Goal: Information Seeking & Learning: Learn about a topic

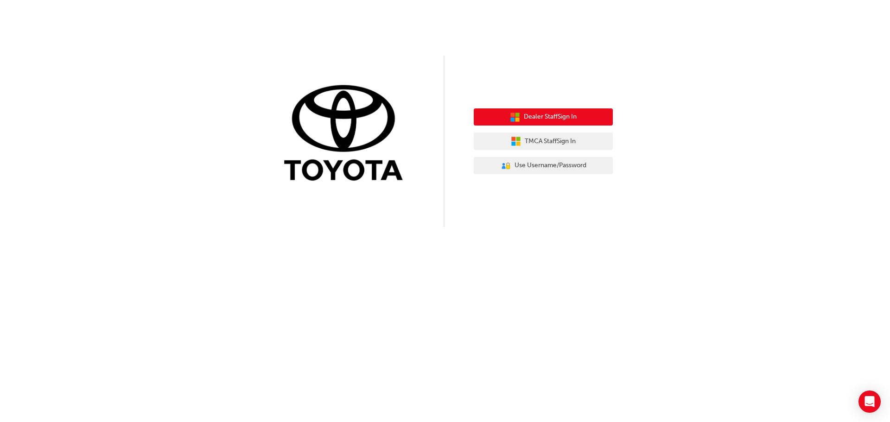
drag, startPoint x: 0, startPoint y: 0, endPoint x: 578, endPoint y: 113, distance: 588.7
click at [581, 114] on button "Dealer Staff Sign In" at bounding box center [543, 117] width 139 height 18
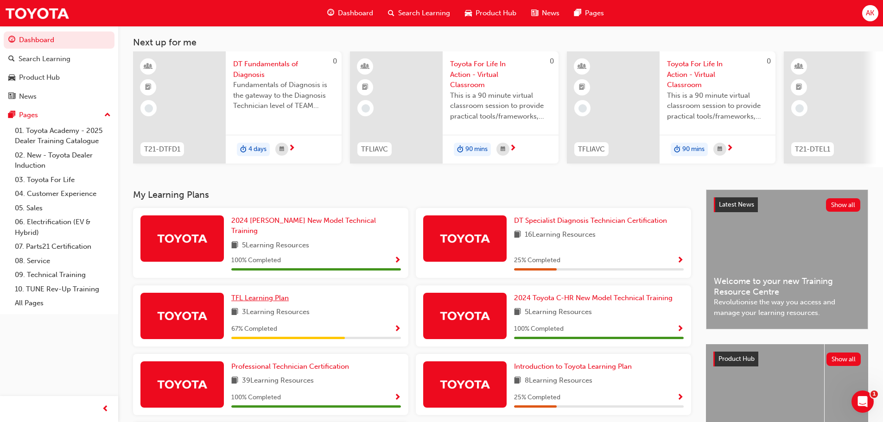
scroll to position [93, 0]
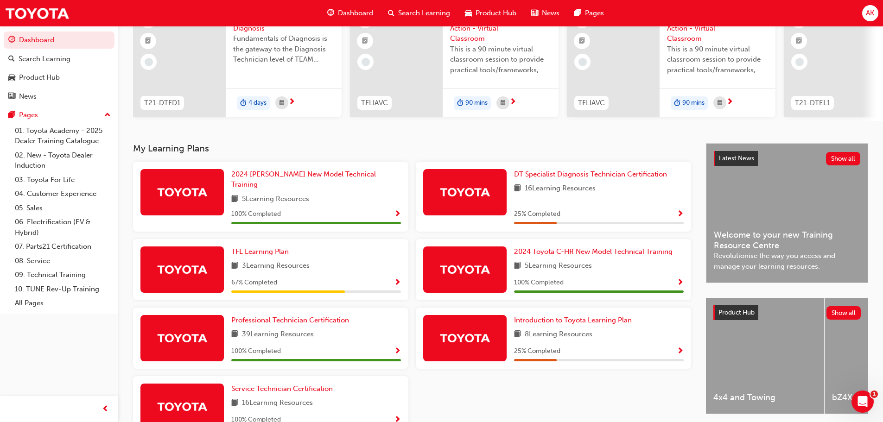
click at [397, 279] on span "Show Progress" at bounding box center [397, 283] width 7 height 8
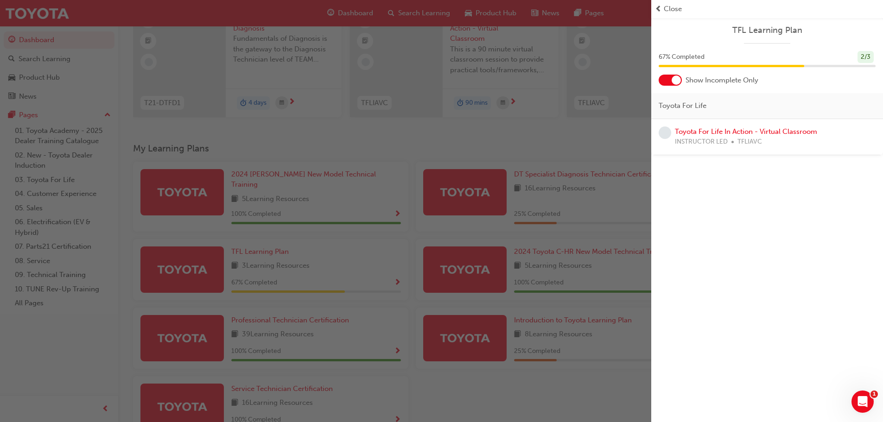
click at [537, 150] on div "button" at bounding box center [325, 211] width 651 height 422
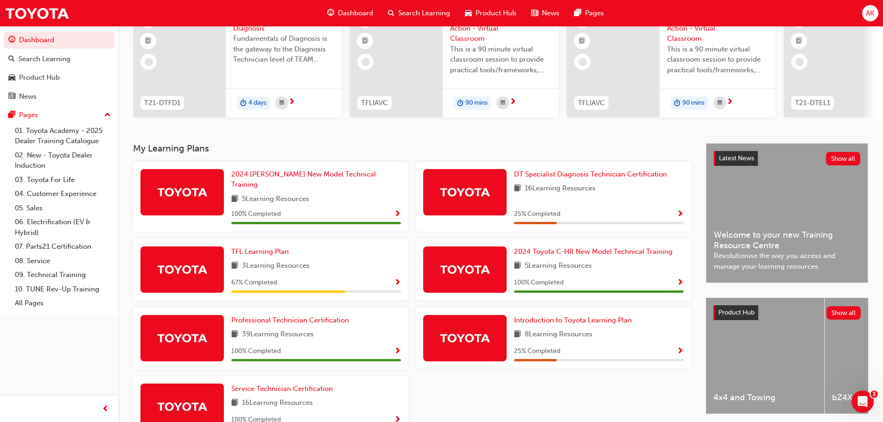
click at [682, 348] on span "Show Progress" at bounding box center [680, 352] width 7 height 8
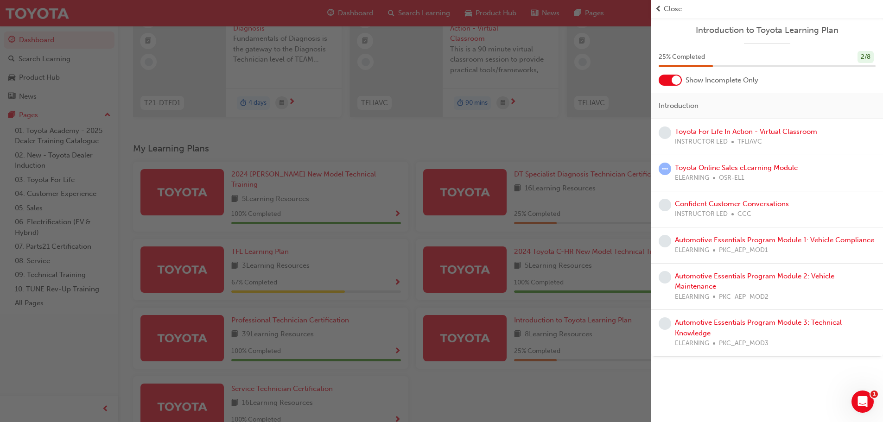
click at [553, 145] on div "button" at bounding box center [325, 211] width 651 height 422
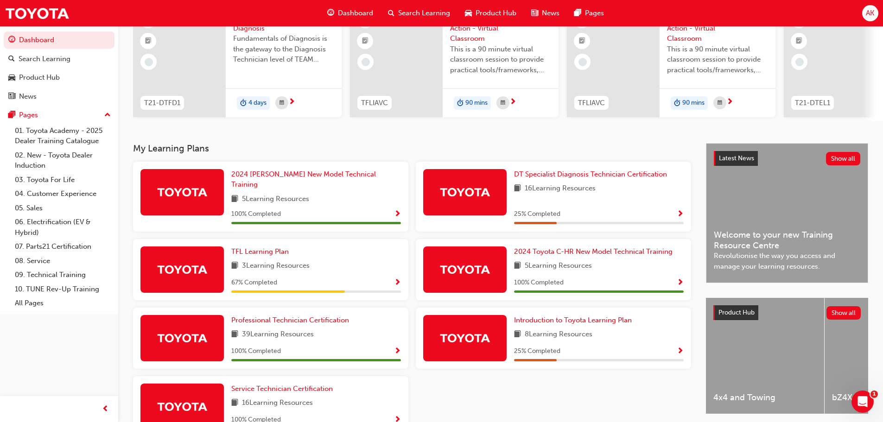
click at [419, 14] on span "Search Learning" at bounding box center [424, 13] width 52 height 11
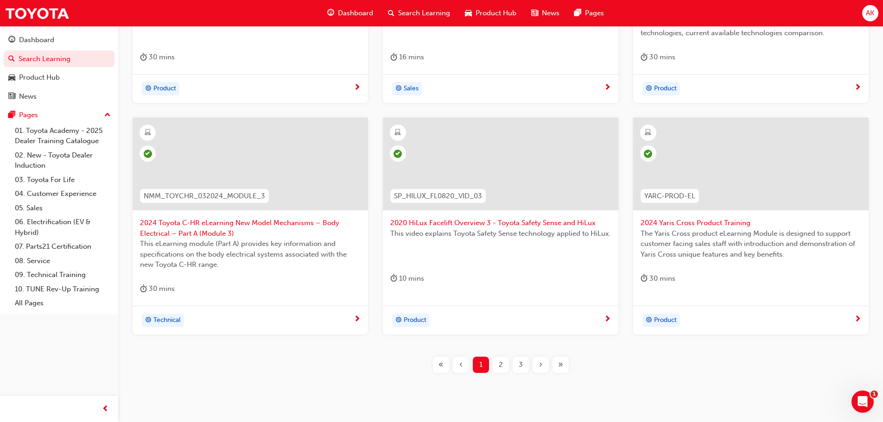
scroll to position [344, 0]
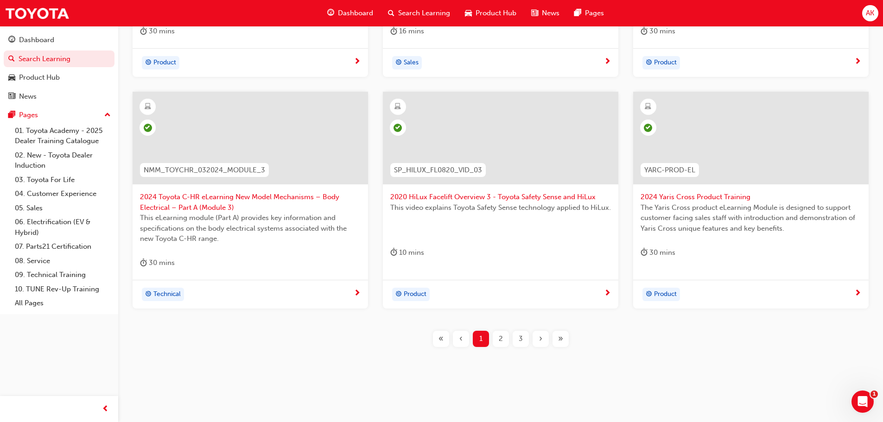
click at [504, 341] on div "2" at bounding box center [501, 339] width 16 height 16
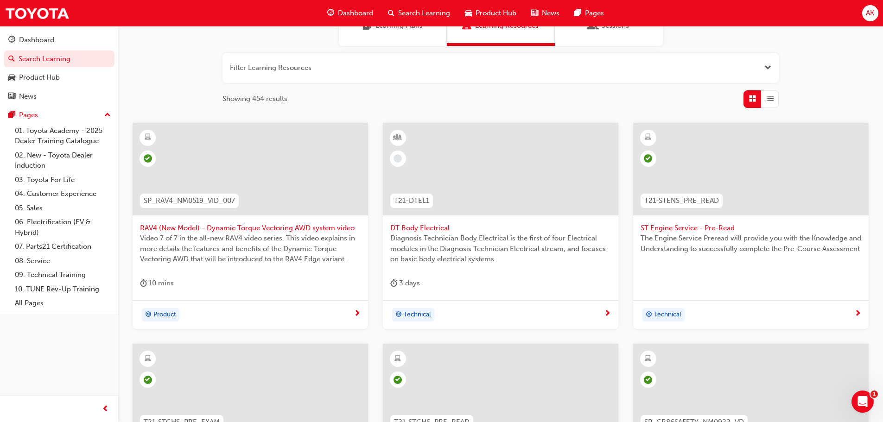
scroll to position [9, 0]
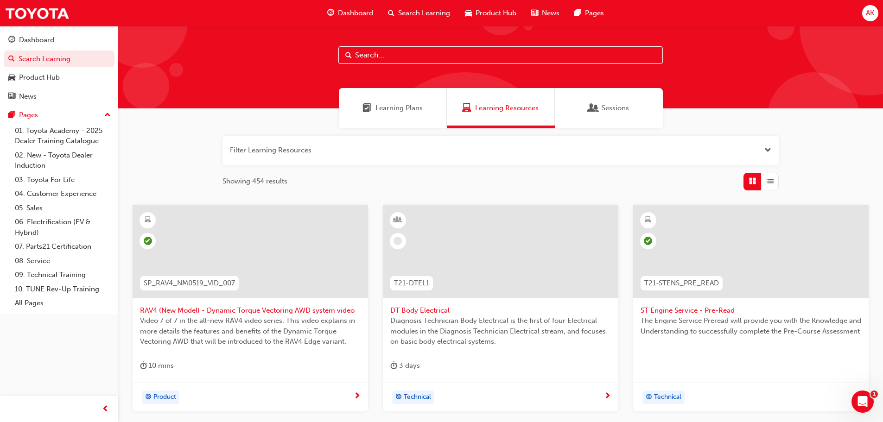
click at [610, 394] on span "next-icon" at bounding box center [607, 397] width 7 height 8
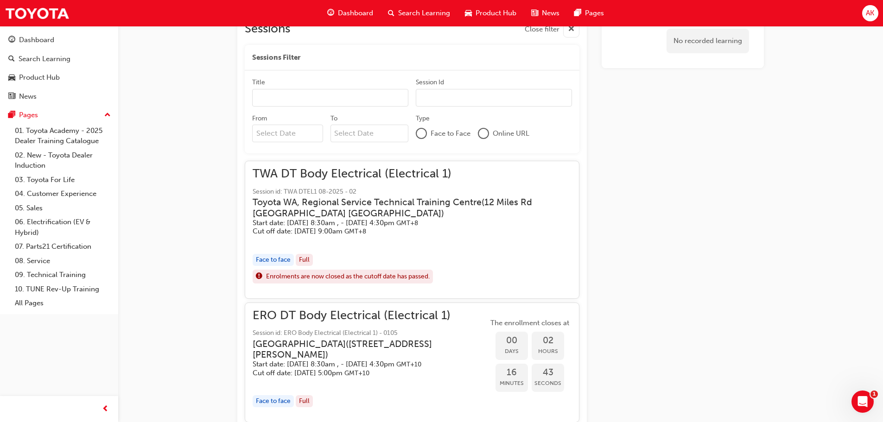
scroll to position [553, 0]
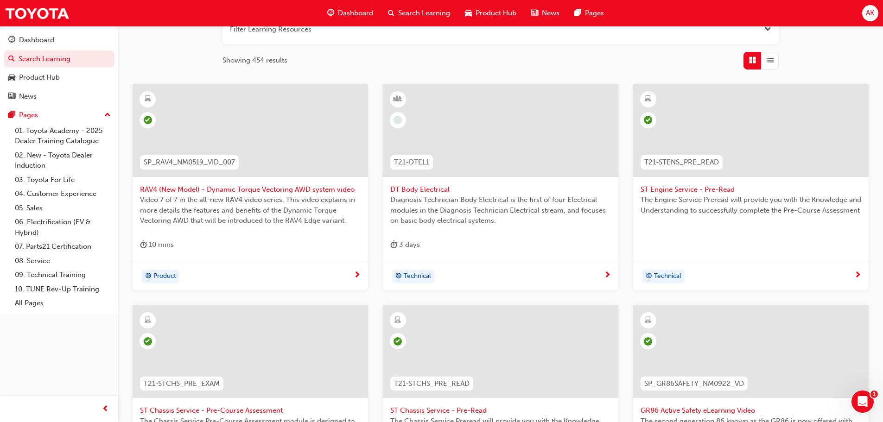
scroll to position [334, 0]
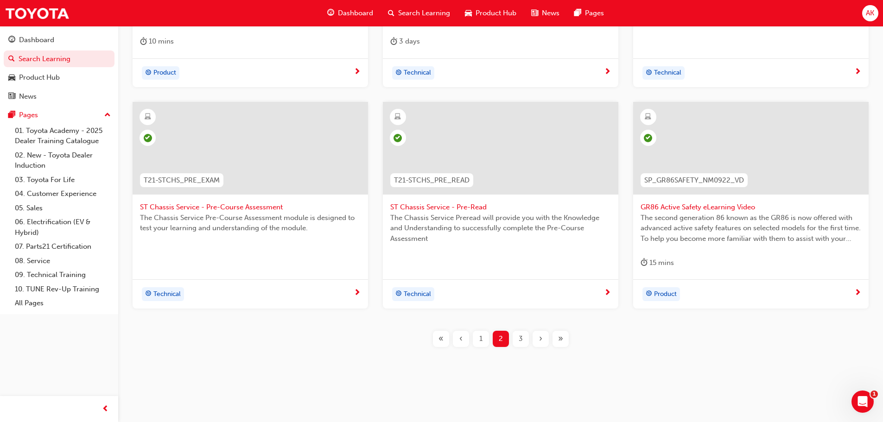
click at [523, 339] on span "3" at bounding box center [521, 339] width 4 height 11
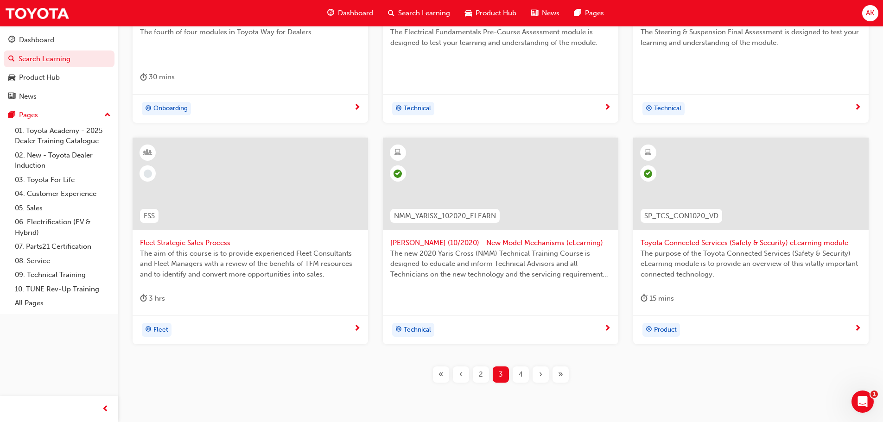
scroll to position [325, 0]
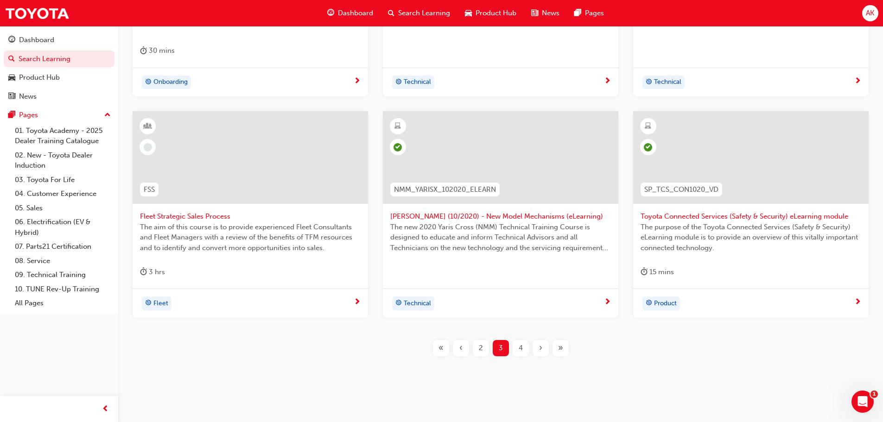
click at [181, 214] on span "Fleet Strategic Sales Process" at bounding box center [250, 216] width 221 height 11
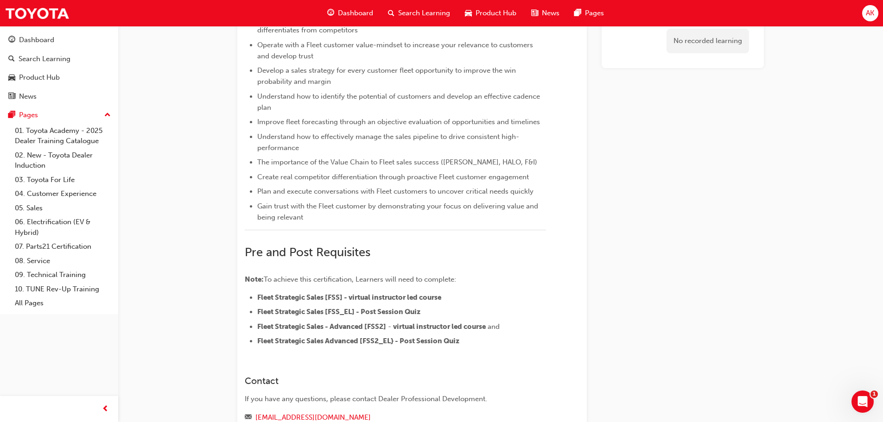
scroll to position [300, 0]
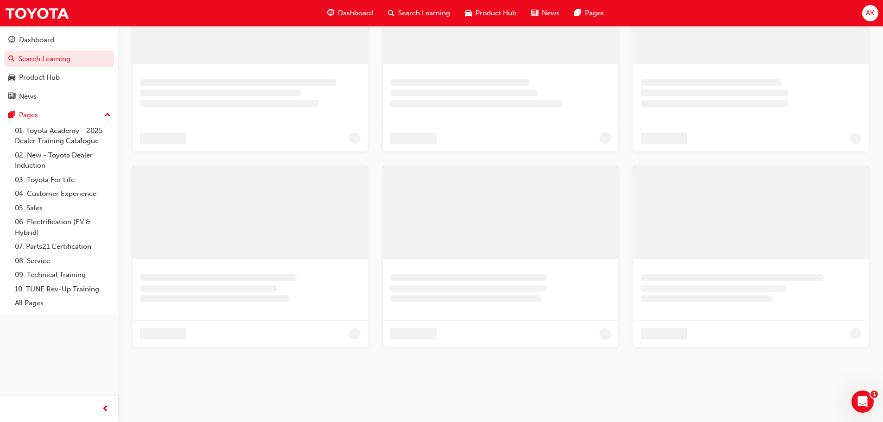
scroll to position [300, 0]
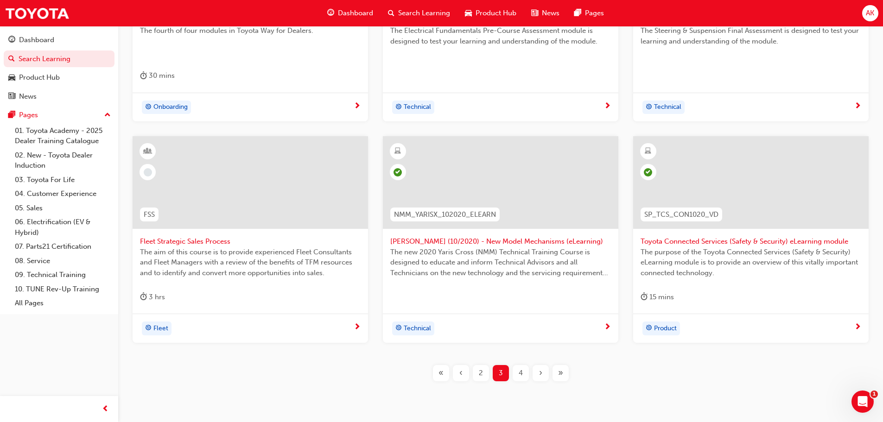
click at [520, 368] on span "4" at bounding box center [521, 373] width 4 height 11
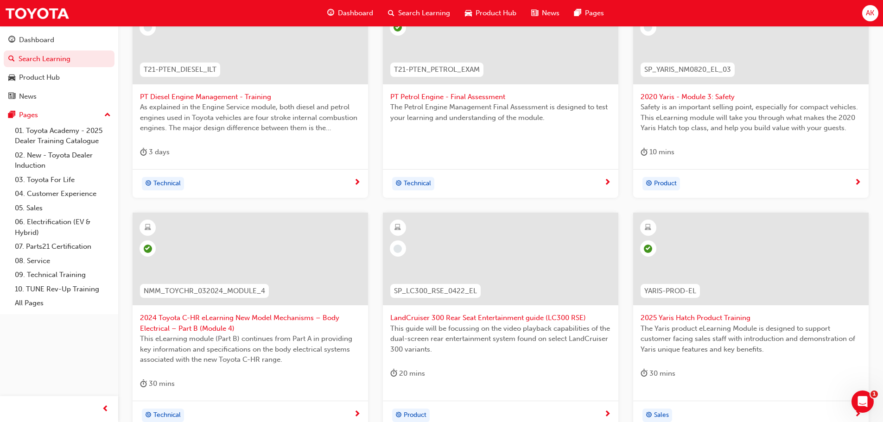
scroll to position [21, 0]
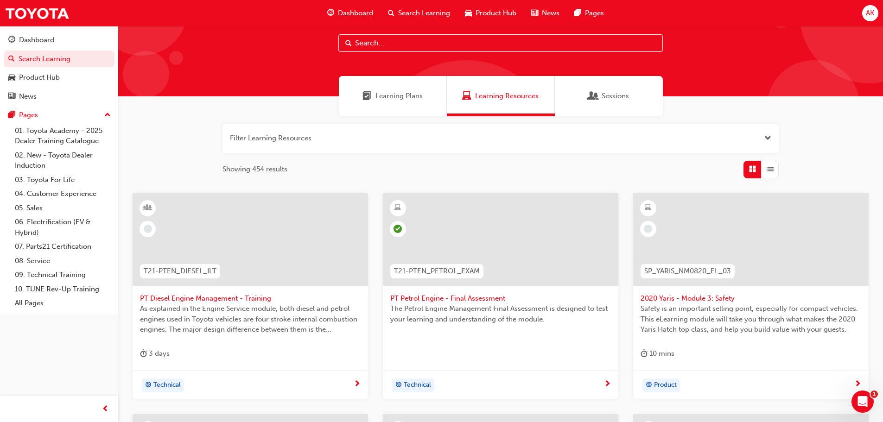
click at [355, 381] on span "next-icon" at bounding box center [357, 385] width 7 height 8
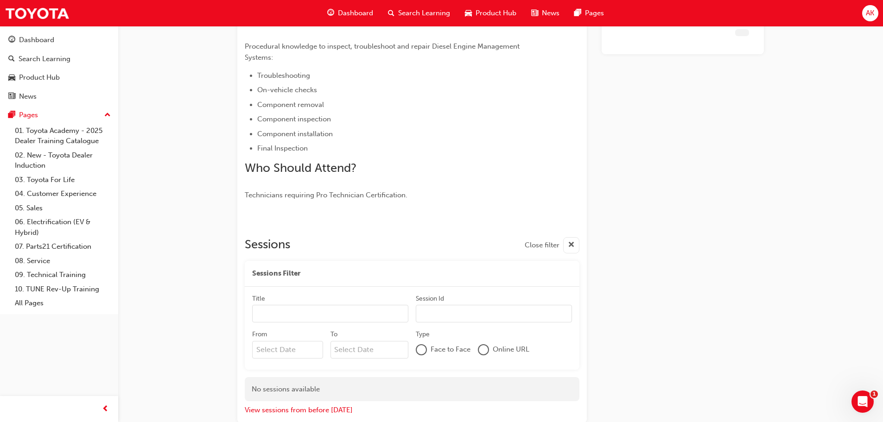
scroll to position [225, 0]
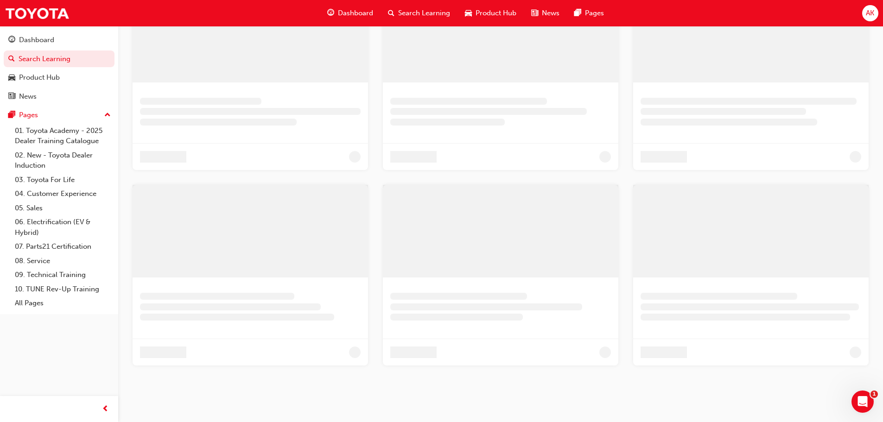
scroll to position [21, 0]
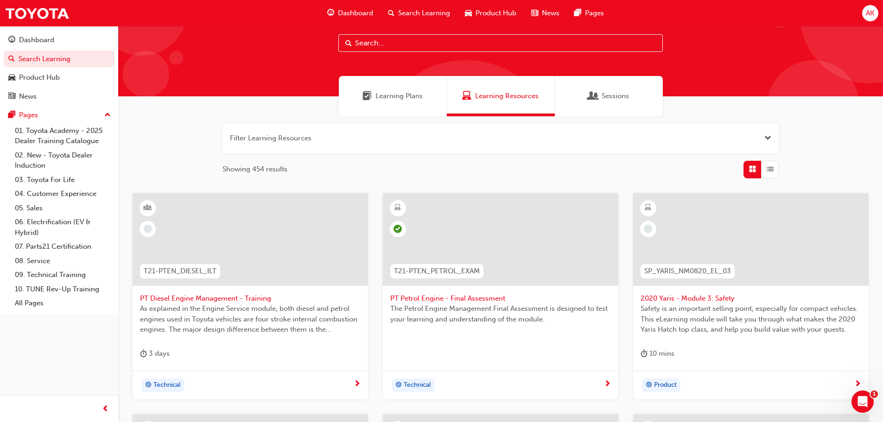
drag, startPoint x: 539, startPoint y: 381, endPoint x: 530, endPoint y: 381, distance: 8.8
click at [539, 382] on div "Technical" at bounding box center [497, 386] width 214 height 14
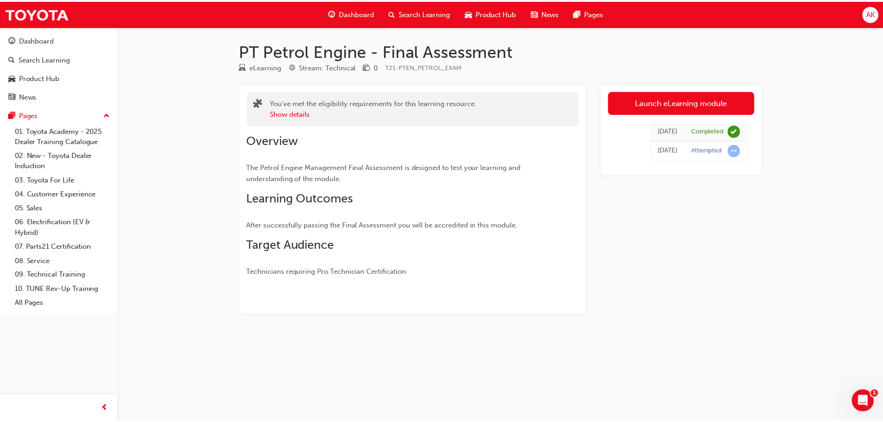
scroll to position [21, 0]
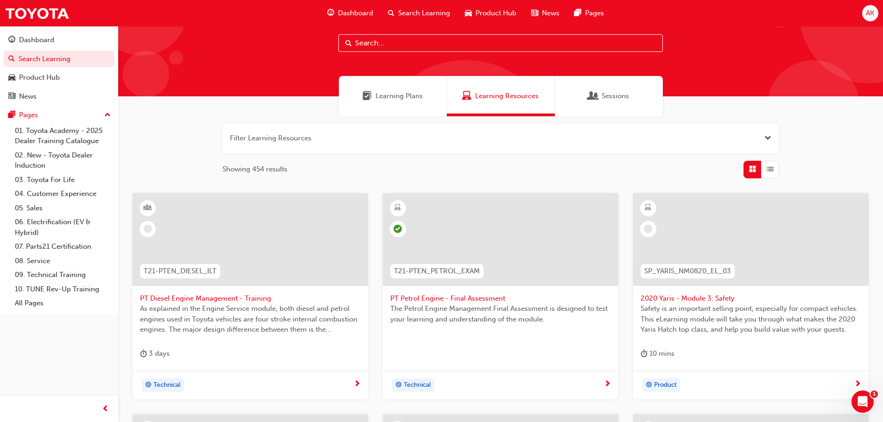
click at [715, 374] on div "Product" at bounding box center [751, 385] width 236 height 29
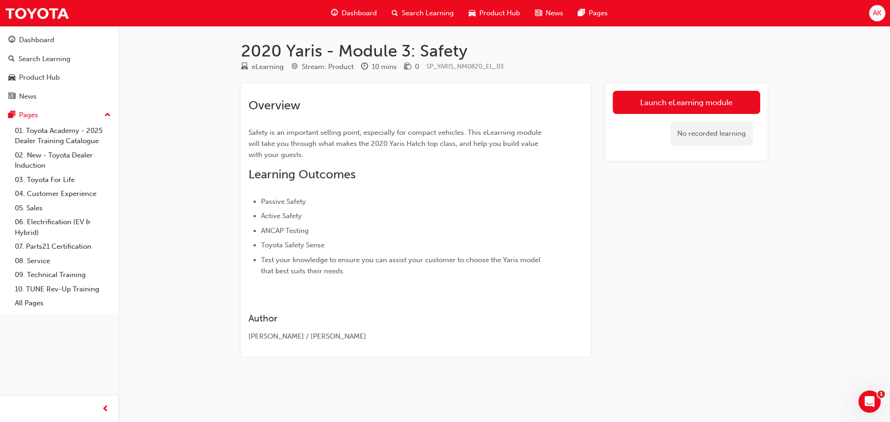
click at [699, 104] on link "Launch eLearning module" at bounding box center [686, 102] width 147 height 23
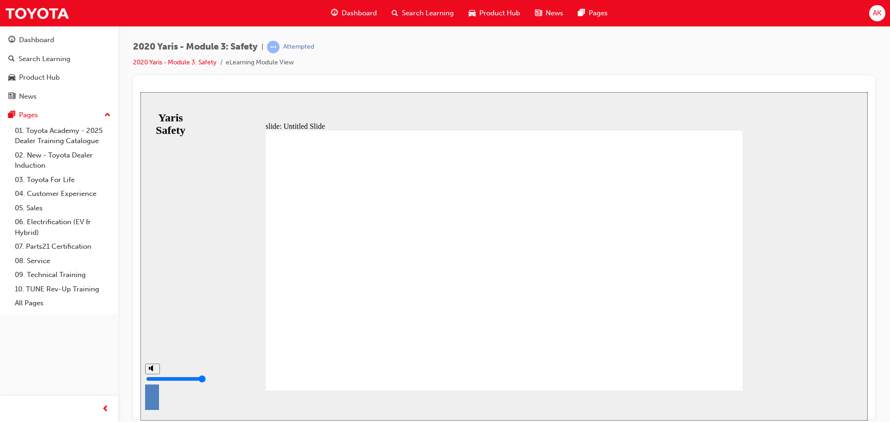
drag, startPoint x: 150, startPoint y: 369, endPoint x: 155, endPoint y: 352, distance: 17.0
type input "10"
click at [155, 375] on input "volume" at bounding box center [176, 378] width 60 height 7
click at [840, 404] on span "NEXT" at bounding box center [837, 407] width 16 height 7
click at [838, 404] on span "NEXT" at bounding box center [837, 407] width 16 height 7
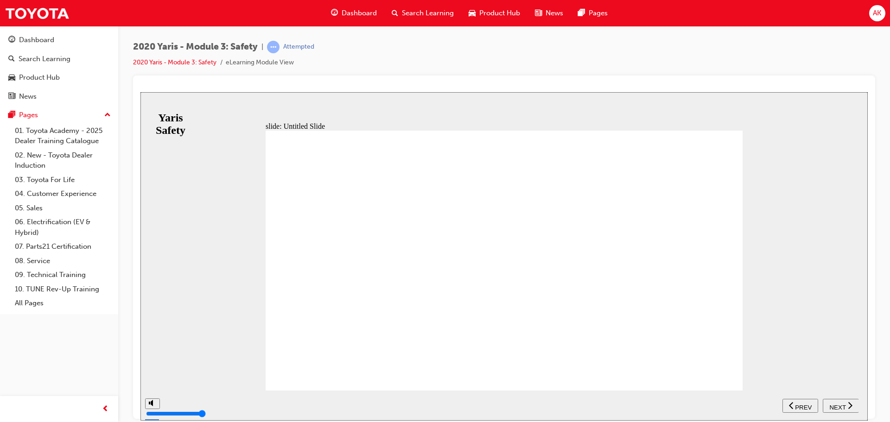
click at [838, 405] on span "NEXT" at bounding box center [837, 407] width 16 height 7
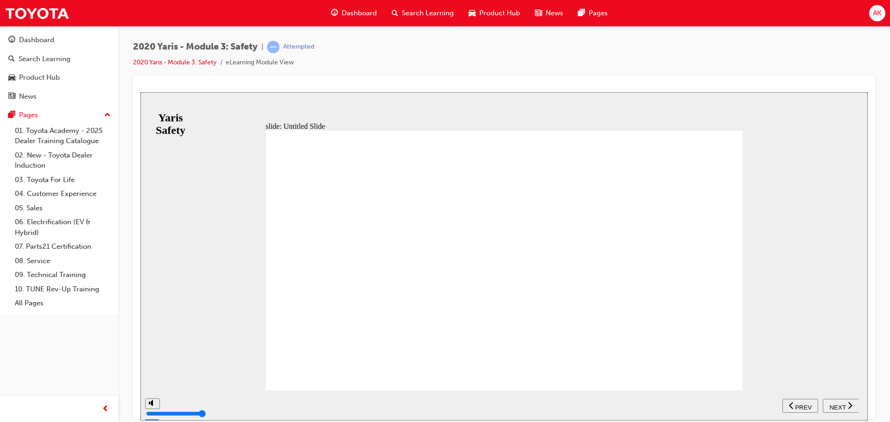
click at [838, 406] on span "NEXT" at bounding box center [837, 407] width 16 height 7
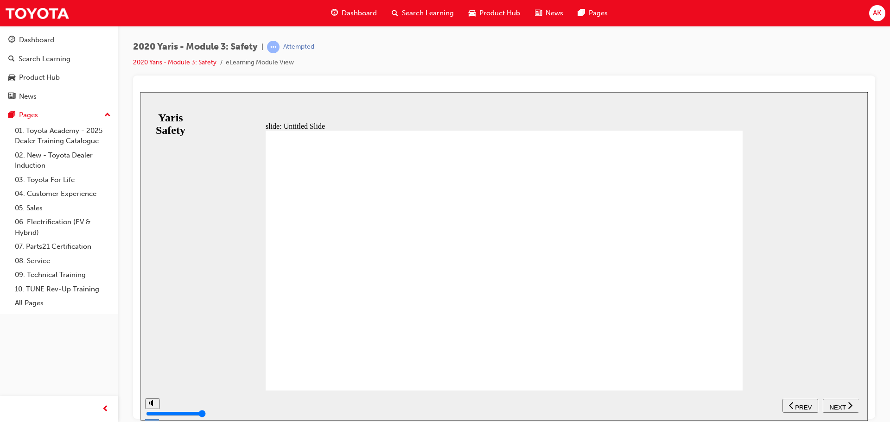
click at [849, 405] on icon "next" at bounding box center [850, 405] width 5 height 8
click at [848, 409] on icon "next" at bounding box center [850, 405] width 5 height 8
click at [848, 408] on icon "next" at bounding box center [850, 405] width 5 height 8
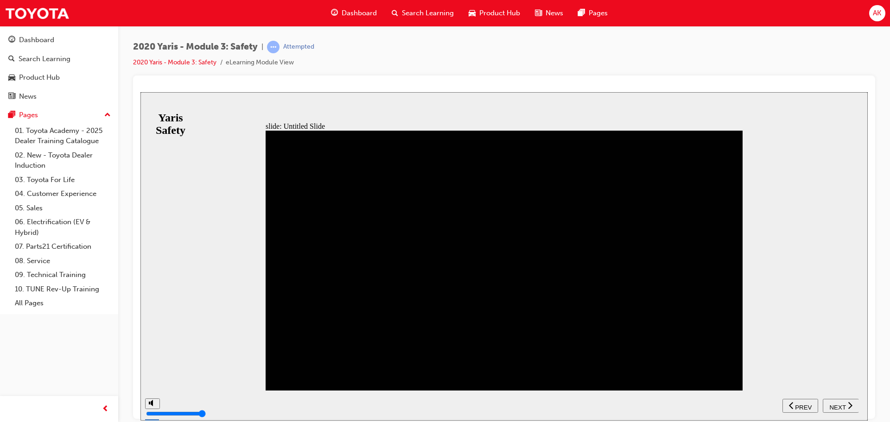
click at [848, 410] on button "NEXT" at bounding box center [841, 406] width 36 height 14
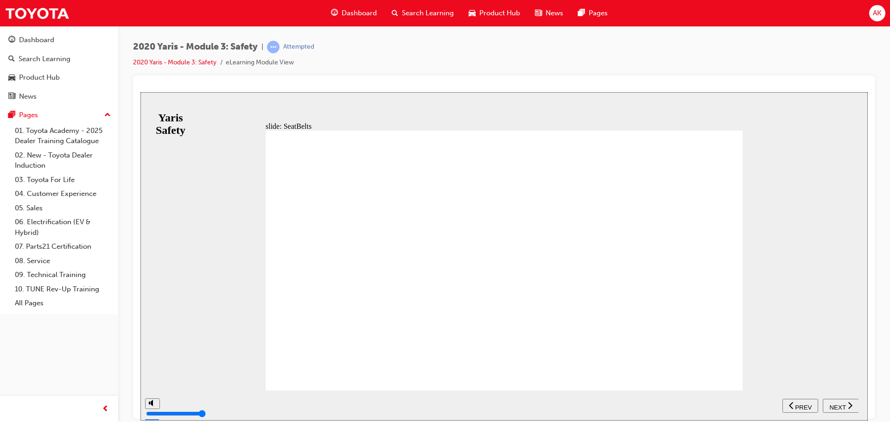
click at [818, 410] on button "PREV" at bounding box center [801, 406] width 36 height 14
click at [848, 410] on button "NEXT" at bounding box center [841, 406] width 36 height 14
click at [848, 410] on button "PREV" at bounding box center [841, 406] width 36 height 14
click at [848, 409] on icon "next" at bounding box center [850, 405] width 5 height 8
click at [840, 405] on span "PREV" at bounding box center [844, 407] width 17 height 7
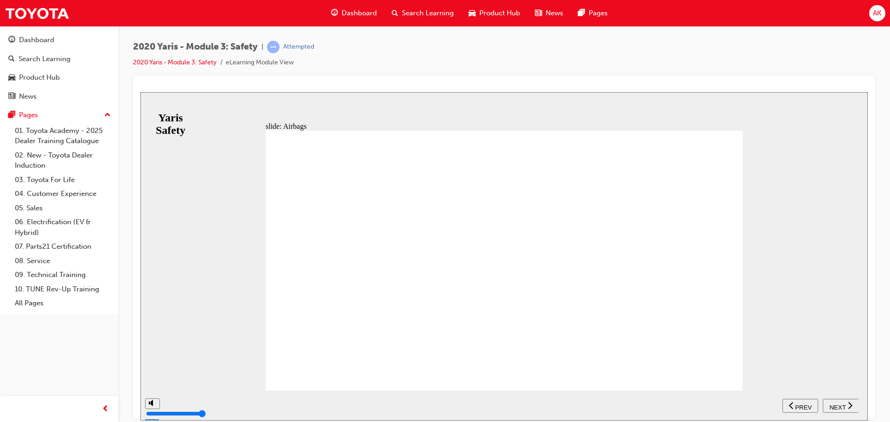
drag, startPoint x: 547, startPoint y: 225, endPoint x: 567, endPoint y: 220, distance: 21.0
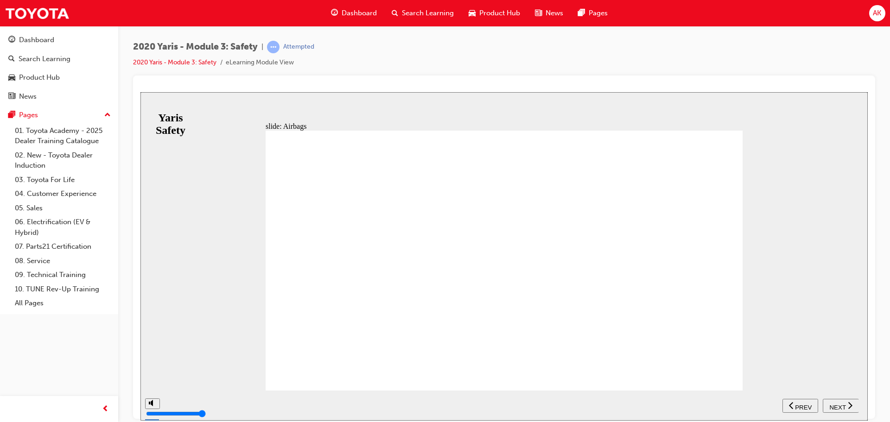
click at [846, 406] on div "NEXT" at bounding box center [841, 406] width 29 height 10
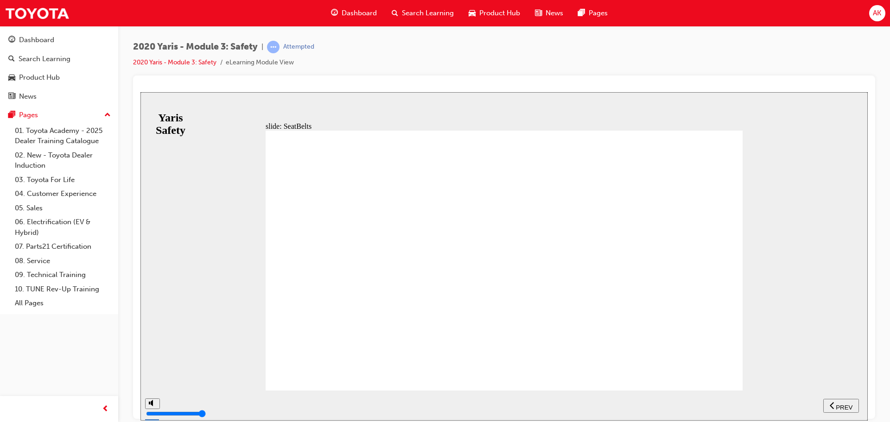
drag, startPoint x: 364, startPoint y: 163, endPoint x: 355, endPoint y: 168, distance: 10.8
click at [840, 405] on span "NEXT" at bounding box center [837, 407] width 16 height 7
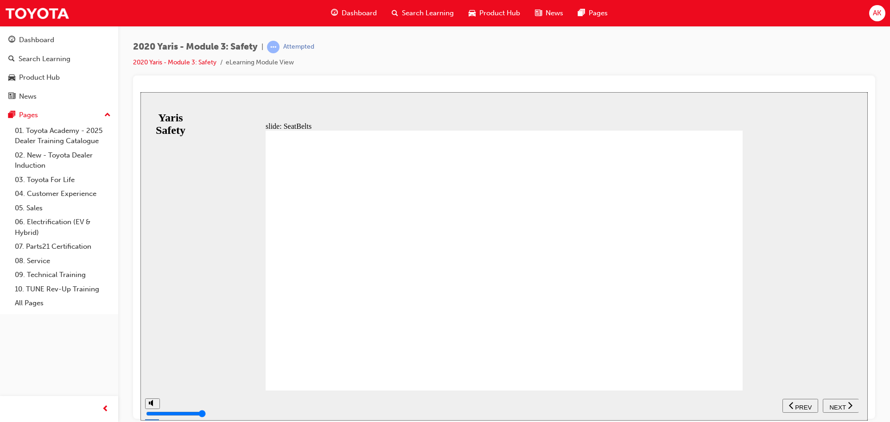
drag, startPoint x: 577, startPoint y: 246, endPoint x: 591, endPoint y: 249, distance: 14.3
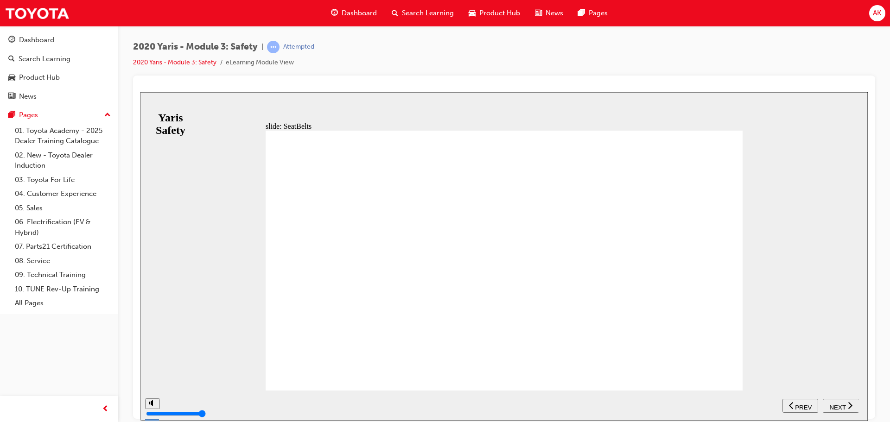
click at [840, 405] on span "NEXT" at bounding box center [837, 407] width 16 height 7
click at [847, 406] on div "NEXT" at bounding box center [841, 406] width 29 height 10
click at [845, 405] on div "NEXT" at bounding box center [841, 406] width 29 height 10
click at [845, 406] on div "NEXT" at bounding box center [841, 406] width 29 height 10
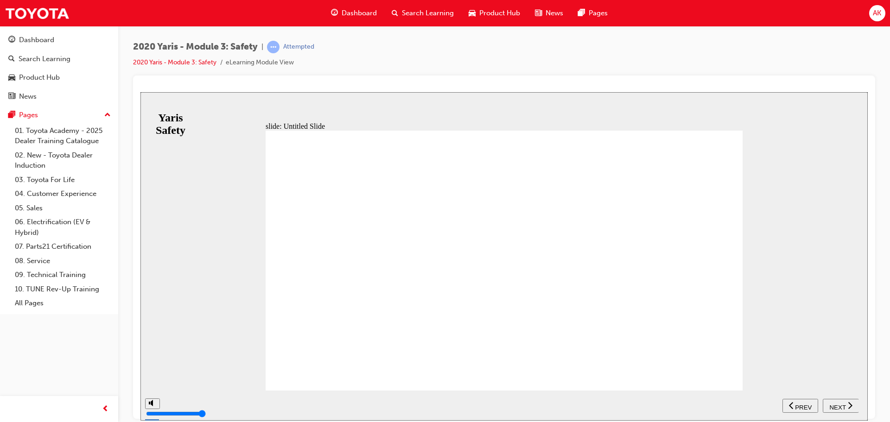
click at [845, 406] on div "NEXT" at bounding box center [841, 406] width 29 height 10
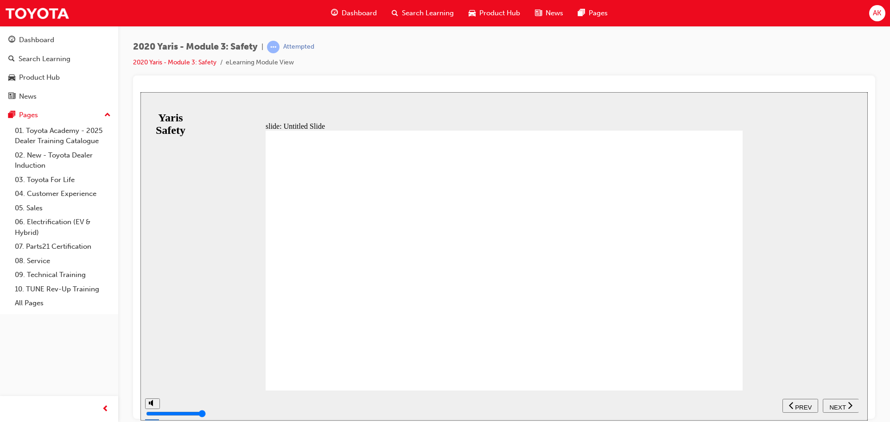
click at [845, 406] on div "NEXT" at bounding box center [841, 406] width 29 height 10
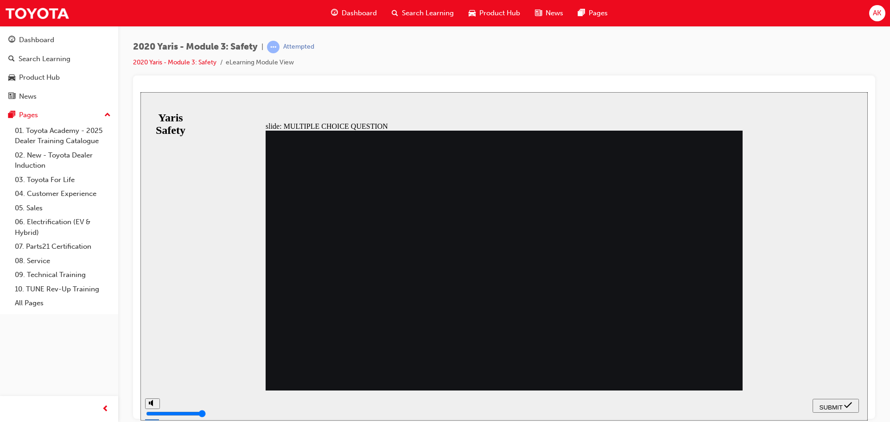
click at [845, 406] on icon "submit" at bounding box center [848, 405] width 8 height 6
radio input "true"
click at [838, 400] on button "SUBMIT" at bounding box center [836, 406] width 46 height 14
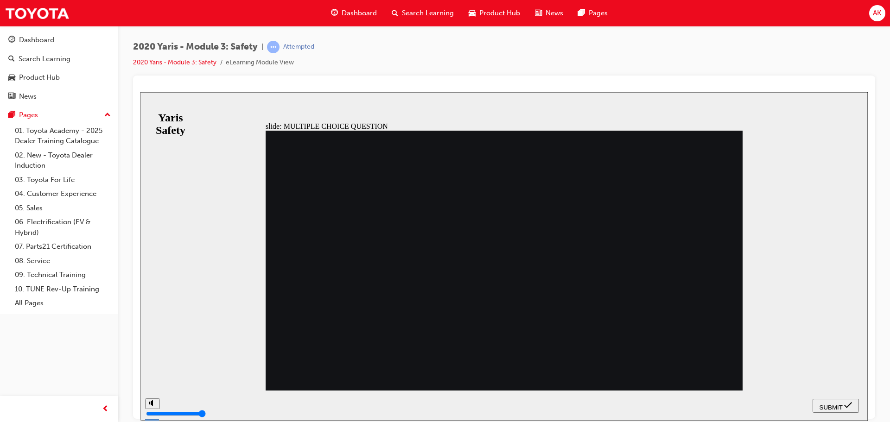
radio input "true"
click at [834, 400] on button "SUBMIT" at bounding box center [836, 406] width 46 height 14
click at [375, 314] on div "Quiz 3. Which test below is new to ANCAP 2020 for vehicles to get a 5-star rati…" at bounding box center [504, 264] width 477 height 268
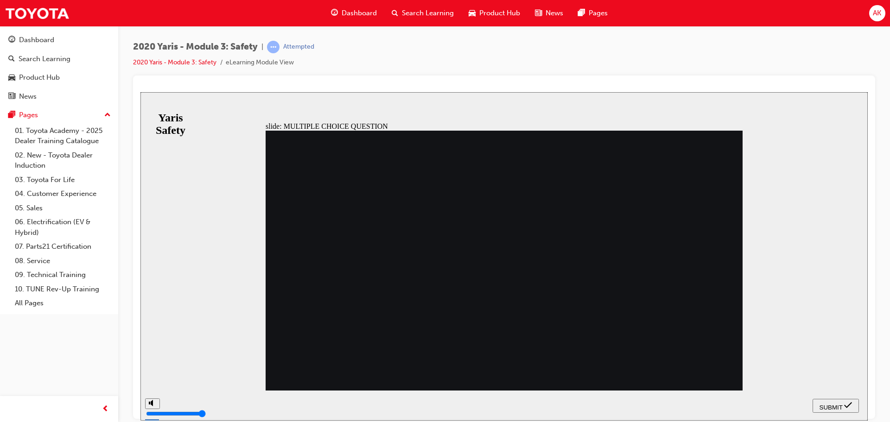
drag, startPoint x: 300, startPoint y: 185, endPoint x: 322, endPoint y: 212, distance: 35.0
drag, startPoint x: 293, startPoint y: 150, endPoint x: 423, endPoint y: 338, distance: 227.6
click at [424, 339] on div "Quiz 3. Which test below is new to ANCAP 2020 for vehicles to get a 5-star rati…" at bounding box center [504, 264] width 477 height 268
radio input "true"
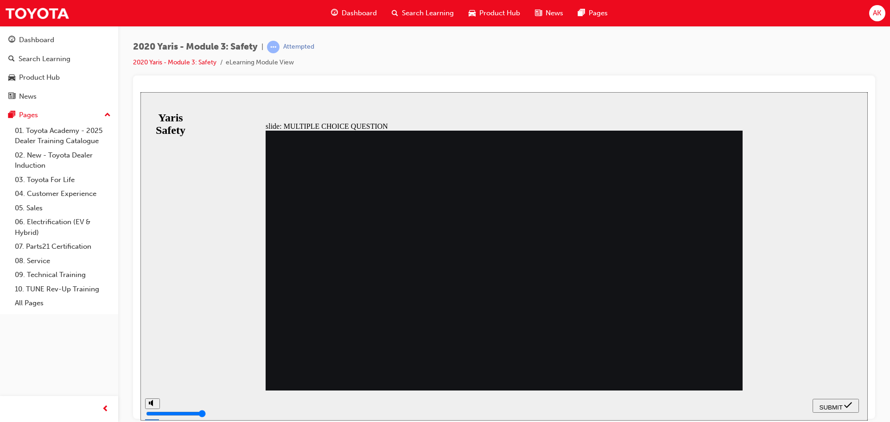
click at [826, 405] on span "SUBMIT" at bounding box center [831, 407] width 23 height 7
radio input "true"
click at [838, 405] on span "SUBMIT" at bounding box center [831, 407] width 23 height 7
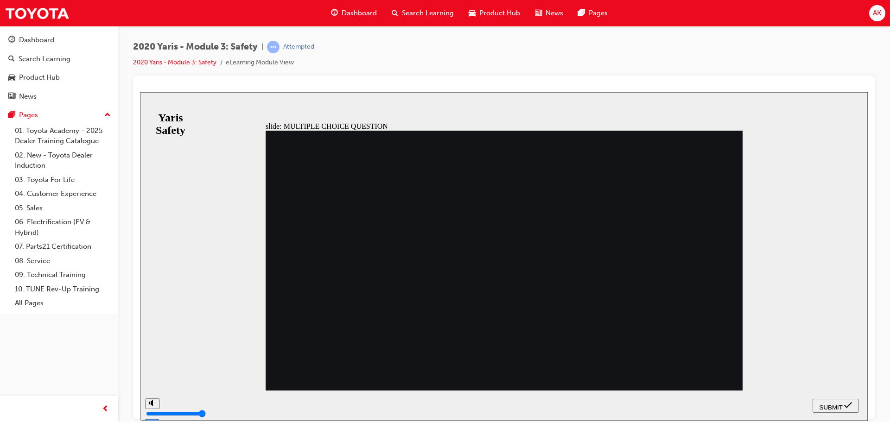
drag, startPoint x: 830, startPoint y: 403, endPoint x: 817, endPoint y: 404, distance: 12.5
click at [829, 405] on span "SUBMIT" at bounding box center [831, 407] width 23 height 7
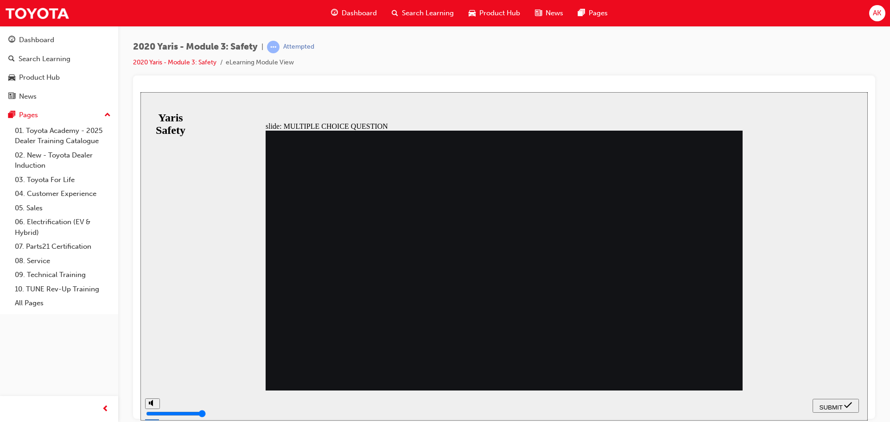
radio input "false"
radio input "true"
click at [826, 404] on span "SUBMIT" at bounding box center [831, 407] width 23 height 7
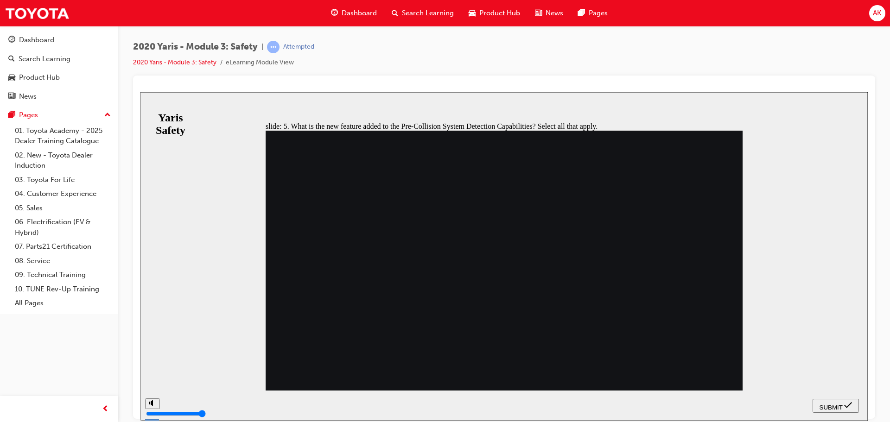
checkbox input "true"
click at [844, 405] on icon "submit" at bounding box center [848, 405] width 8 height 8
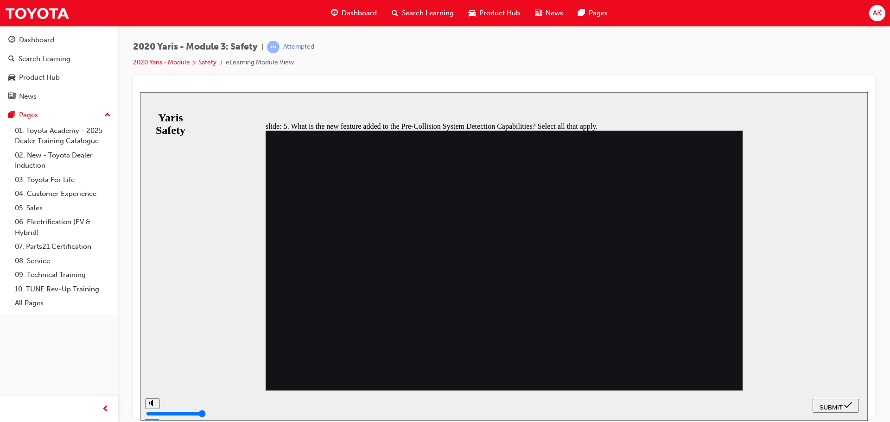
checkbox input "true"
click at [838, 401] on div "SUBMIT" at bounding box center [835, 406] width 39 height 10
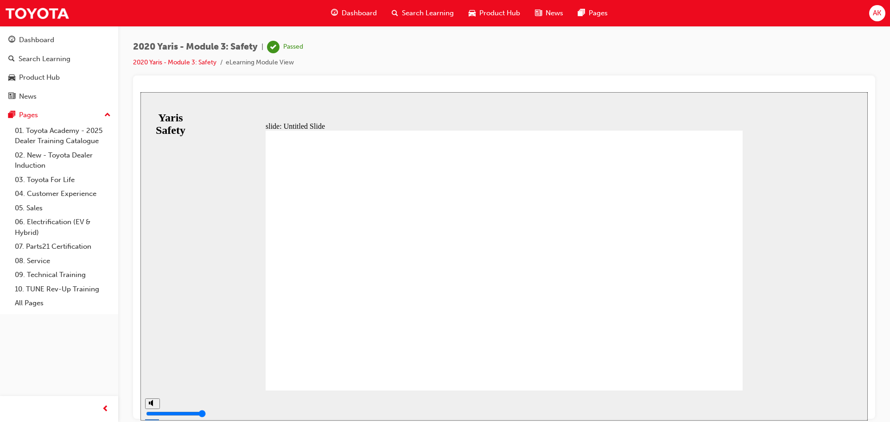
click at [411, 15] on span "Search Learning" at bounding box center [428, 13] width 52 height 11
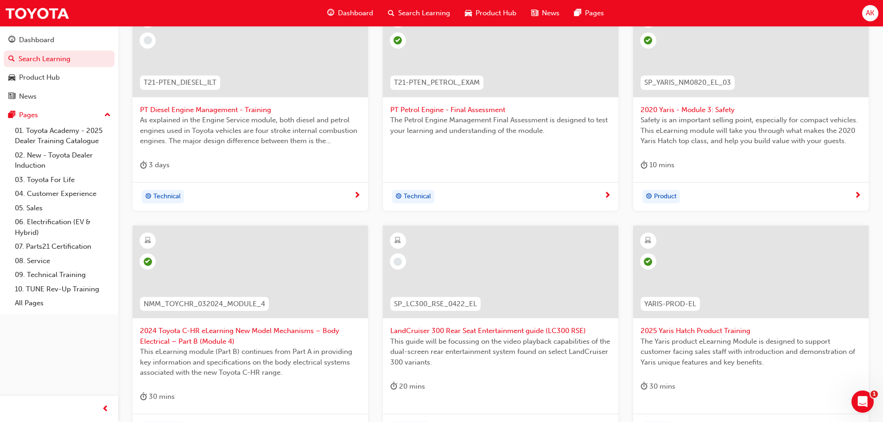
scroll to position [344, 0]
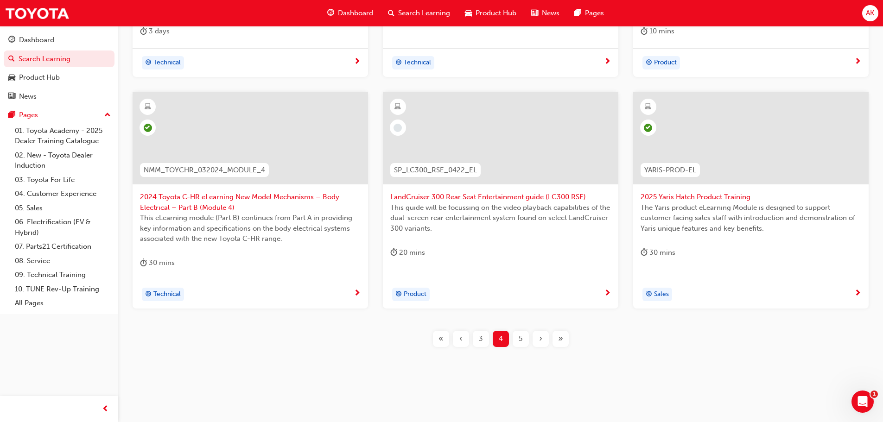
click at [488, 196] on span "LandCruiser 300 Rear Seat Entertainment guide (LC300 RSE)" at bounding box center [500, 197] width 221 height 11
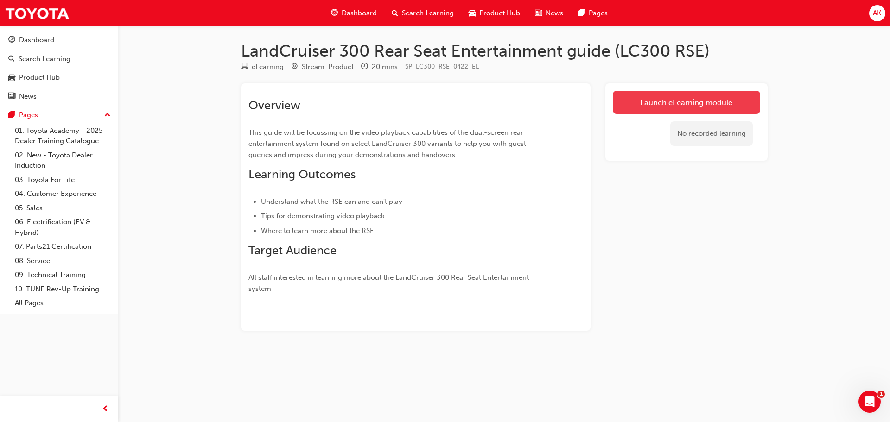
click at [686, 100] on link "Launch eLearning module" at bounding box center [686, 102] width 147 height 23
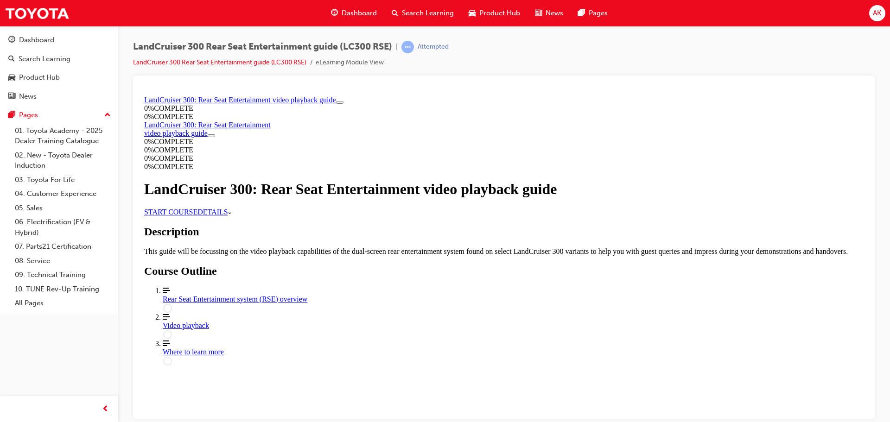
scroll to position [27, 0]
click at [198, 216] on link "START COURSE" at bounding box center [170, 212] width 53 height 8
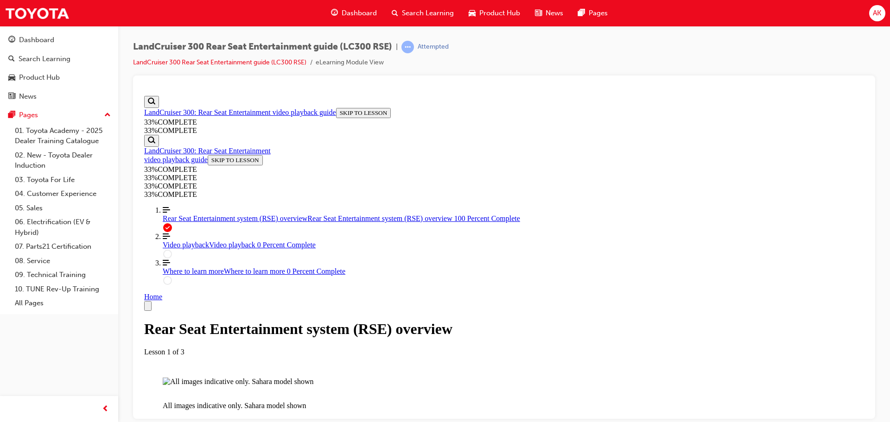
scroll to position [1622, 0]
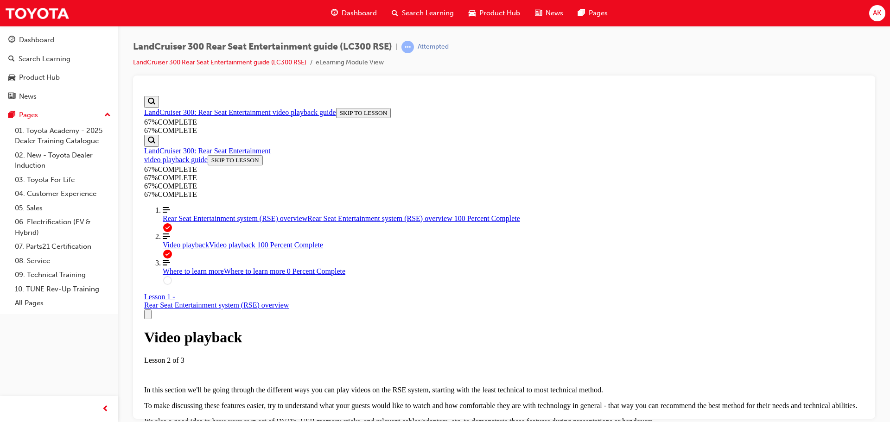
scroll to position [3491, 0]
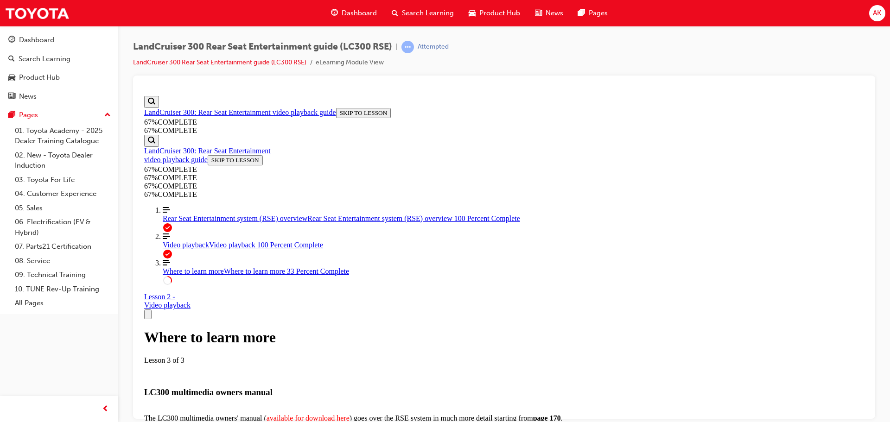
scroll to position [265, 0]
click at [407, 11] on span "Search Learning" at bounding box center [428, 13] width 52 height 11
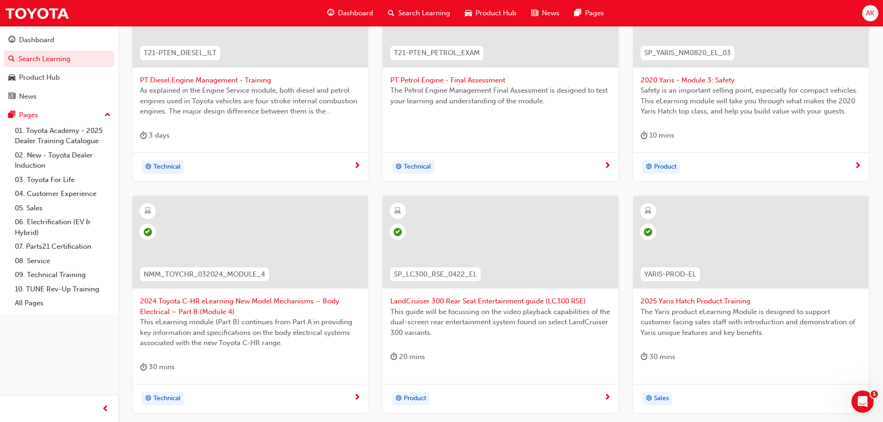
scroll to position [344, 0]
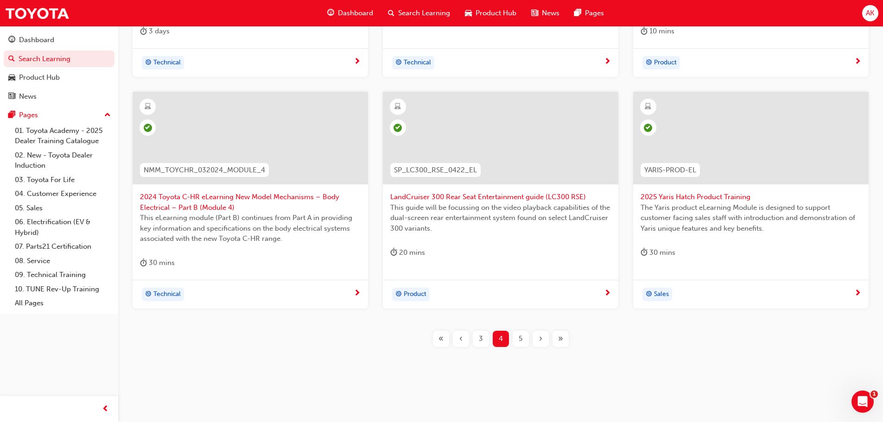
click at [521, 339] on span "5" at bounding box center [521, 339] width 4 height 11
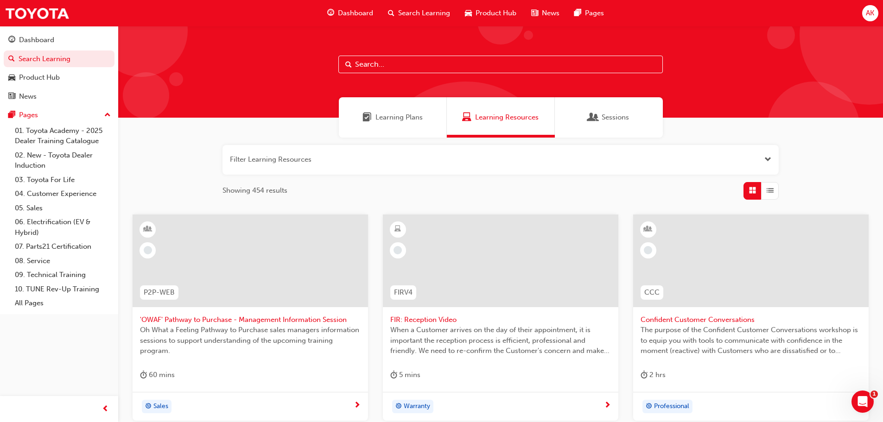
click at [202, 318] on span "'OWAF' Pathway to Purchase - Management Information Session" at bounding box center [250, 320] width 221 height 11
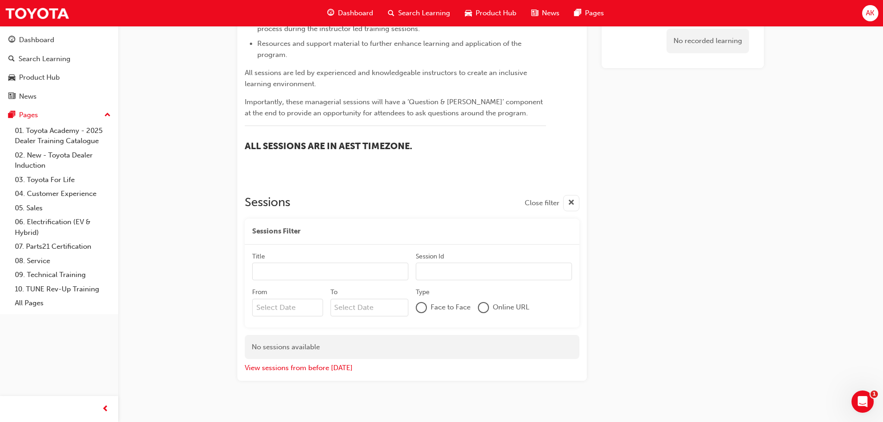
scroll to position [459, 0]
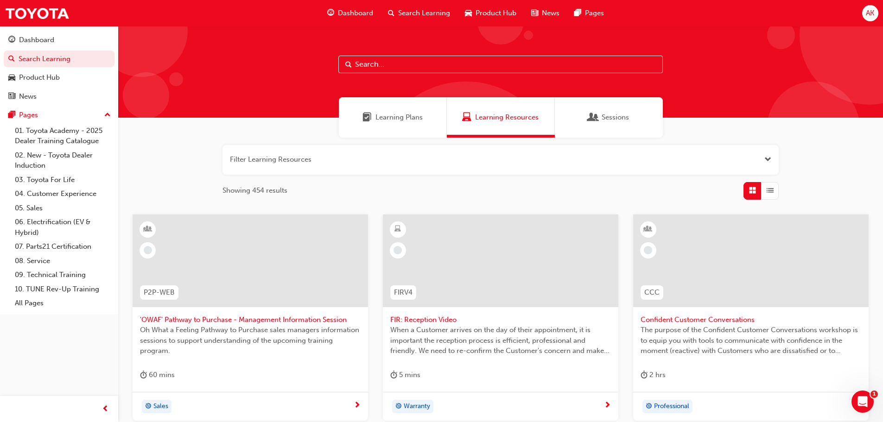
click at [465, 323] on span "FIR: Reception Video" at bounding box center [500, 320] width 221 height 11
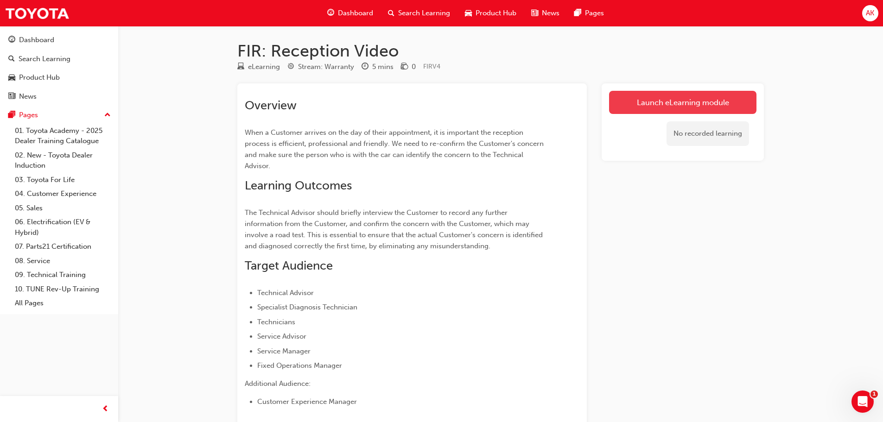
click at [659, 103] on link "Launch eLearning module" at bounding box center [682, 102] width 147 height 23
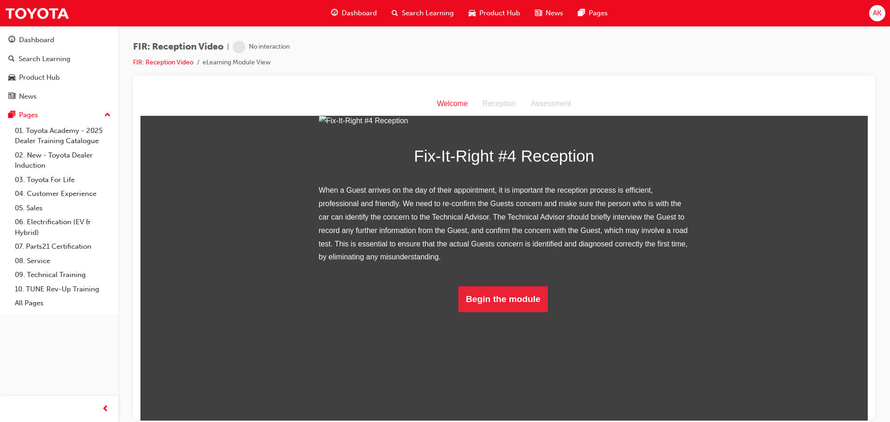
scroll to position [88, 0]
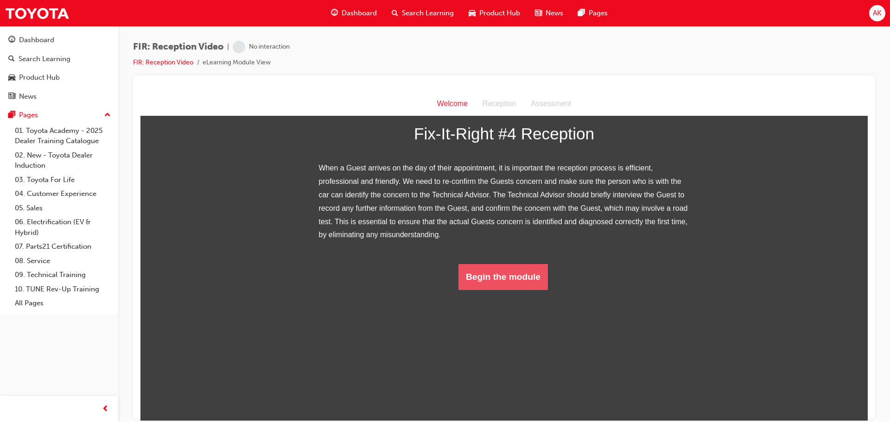
click at [495, 290] on button "Begin the module" at bounding box center [503, 277] width 89 height 26
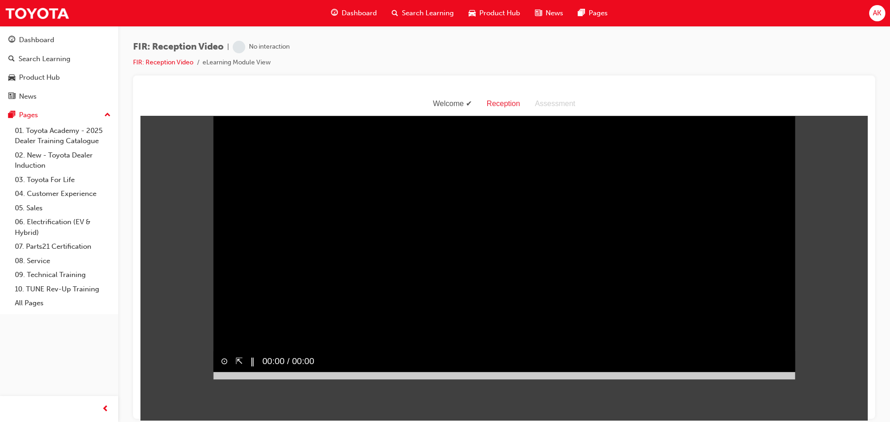
scroll to position [22, 0]
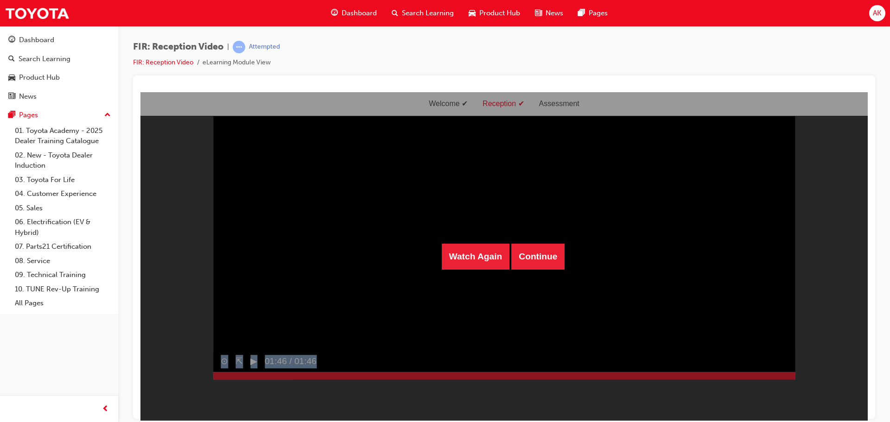
drag, startPoint x: 242, startPoint y: 390, endPoint x: 800, endPoint y: 396, distance: 557.8
click at [805, 107] on div "Watch Again Continue Sorry, your browser does not support embedded videos. Down…" at bounding box center [503, 99] width 727 height 15
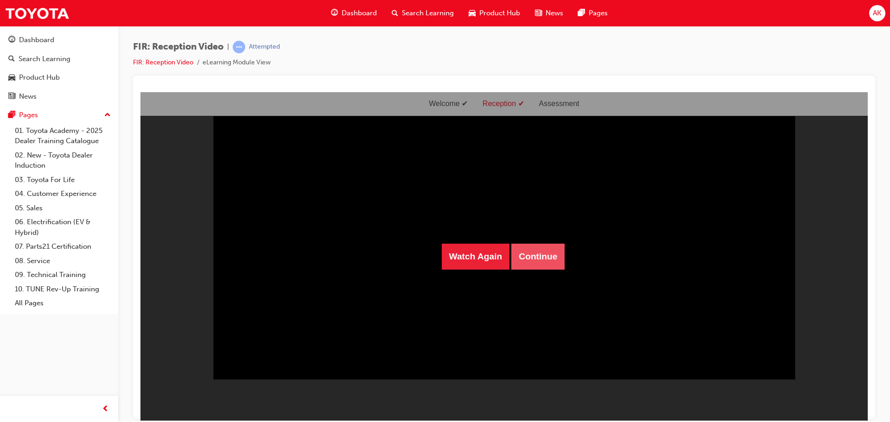
click at [529, 262] on button "Continue" at bounding box center [537, 256] width 53 height 26
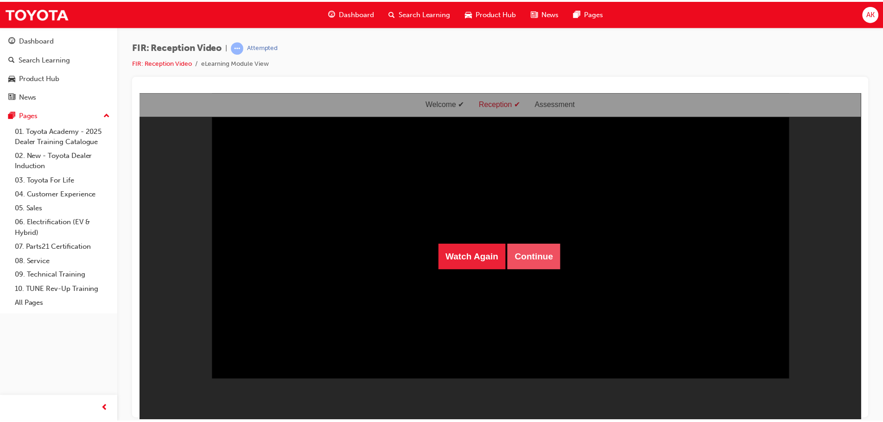
scroll to position [30, 0]
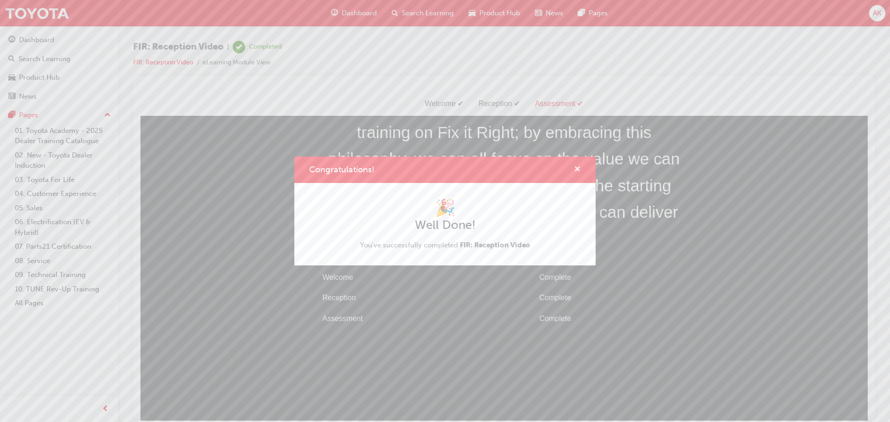
click at [575, 166] on span "cross-icon" at bounding box center [577, 170] width 7 height 8
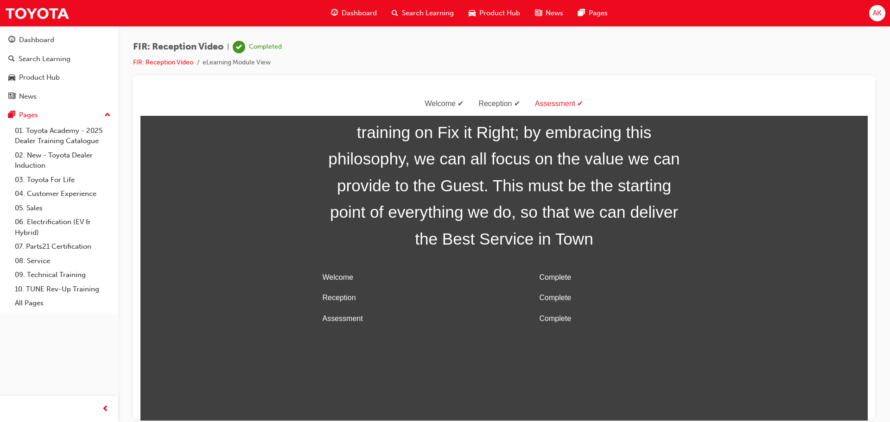
click at [421, 14] on span "Search Learning" at bounding box center [428, 13] width 52 height 11
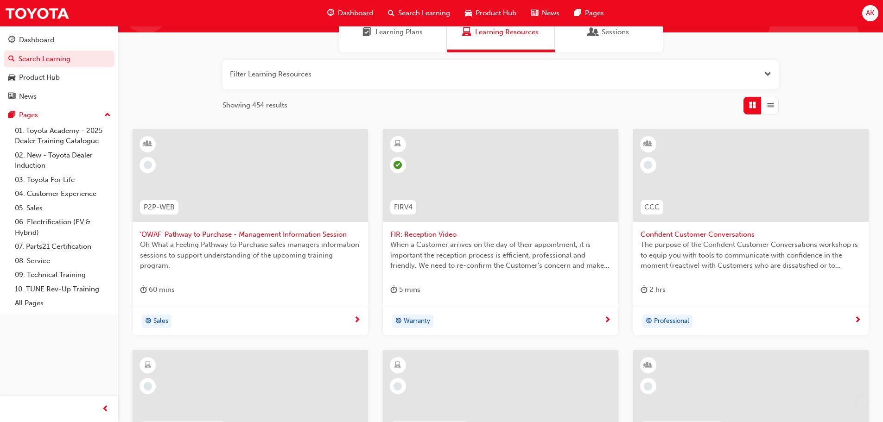
scroll to position [93, 0]
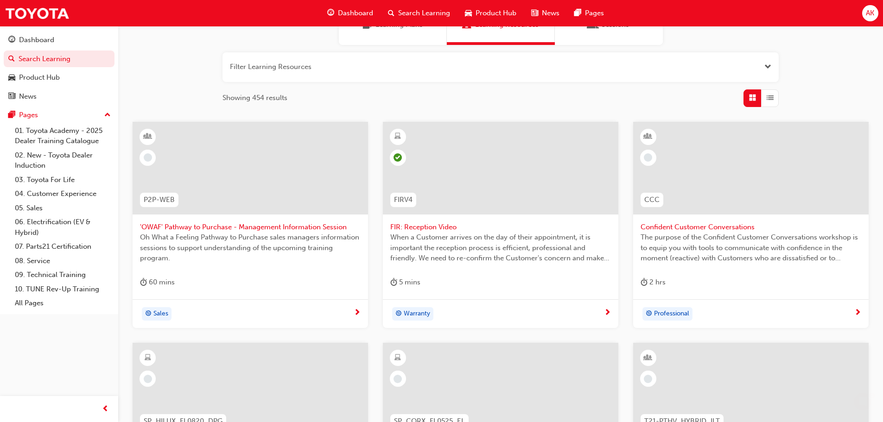
click at [737, 311] on div "Professional" at bounding box center [748, 314] width 214 height 14
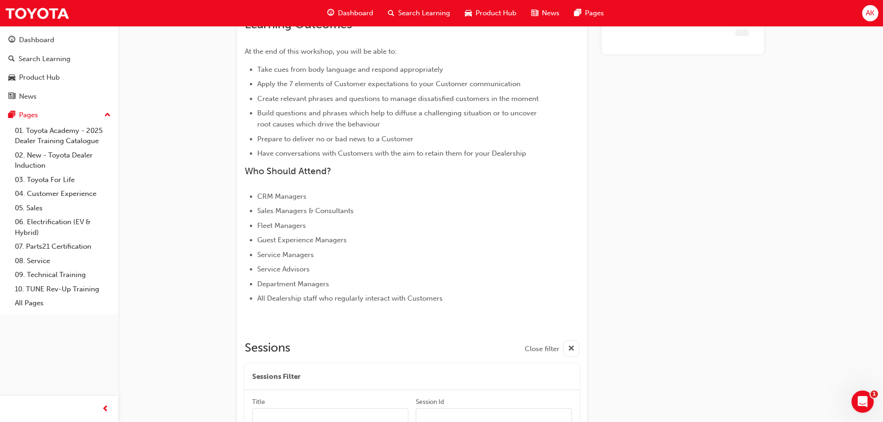
scroll to position [402, 0]
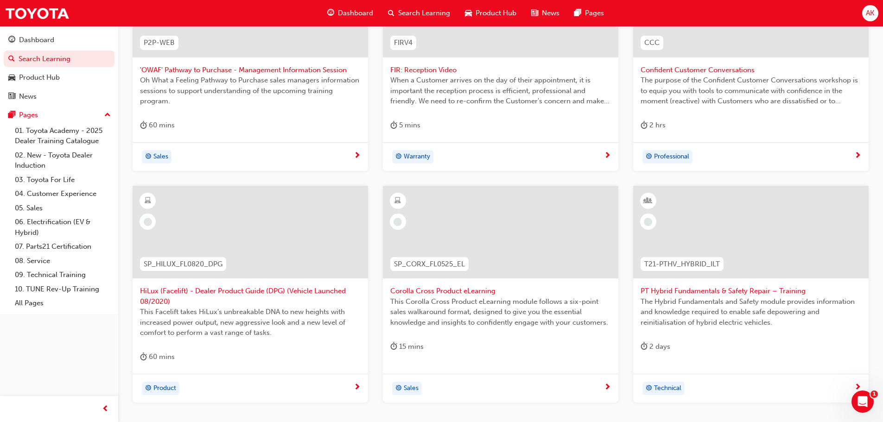
scroll to position [278, 0]
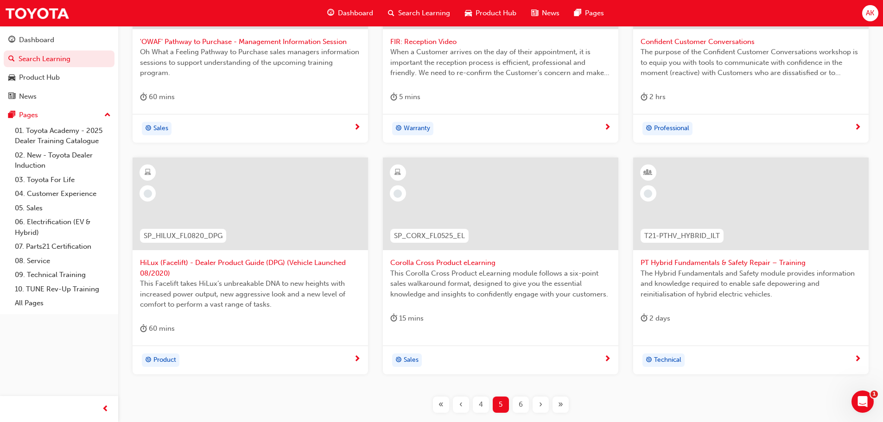
click at [234, 267] on span "HiLux (Facelift) - Dealer Product Guide (DPG) (Vehicle Launched 08/2020)" at bounding box center [250, 268] width 221 height 21
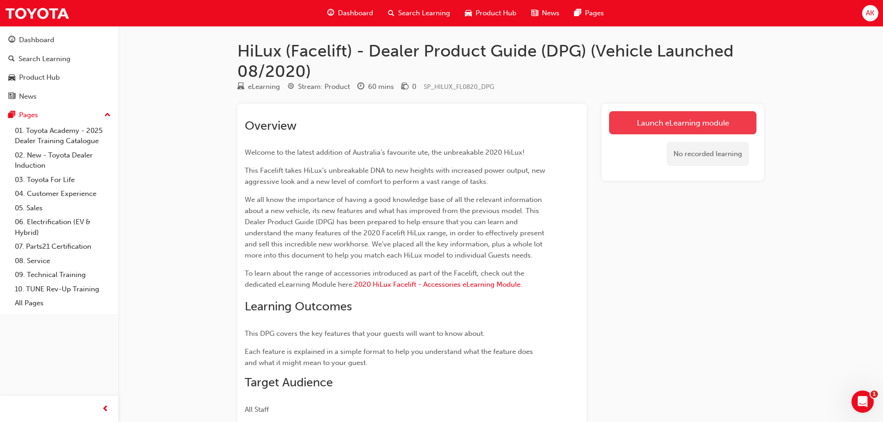
click at [691, 121] on link "Launch eLearning module" at bounding box center [682, 122] width 147 height 23
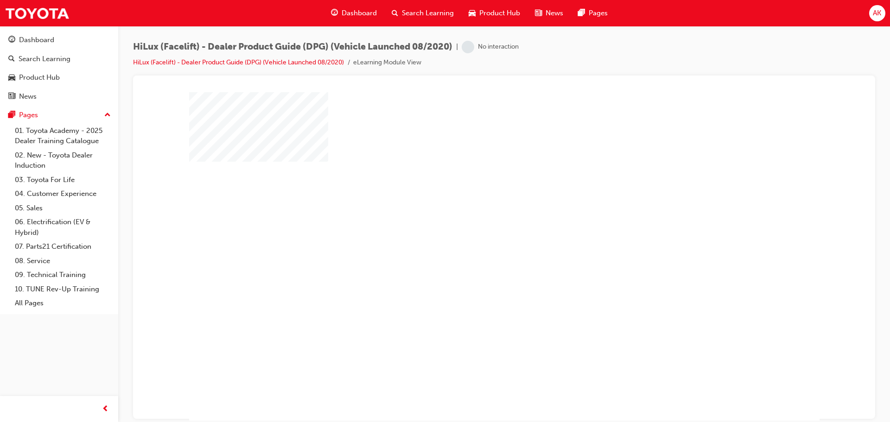
click at [478, 229] on div "play" at bounding box center [478, 229] width 0 height 0
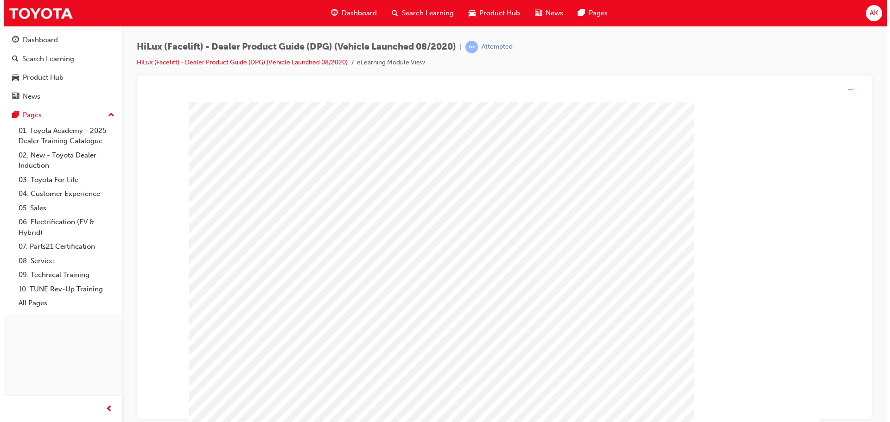
scroll to position [2, 0]
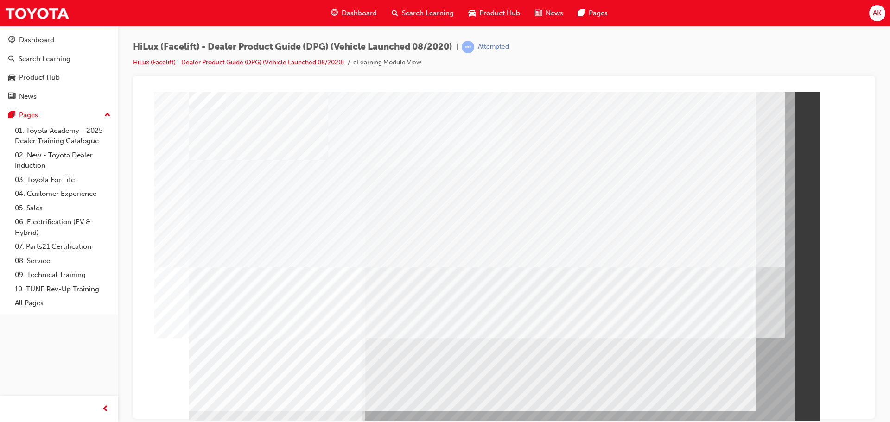
scroll to position [0, 0]
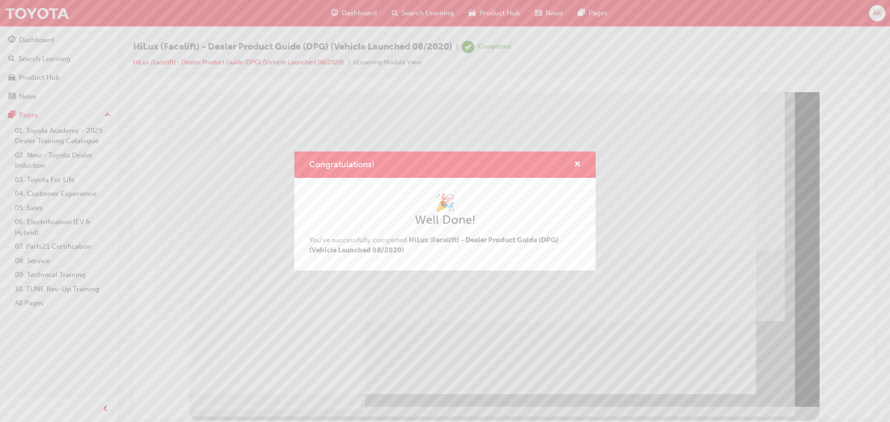
click at [788, 369] on div "Congratulations! 🎉 Well Done! You've successfully completed HiLux (Facelift) - …" at bounding box center [445, 211] width 890 height 422
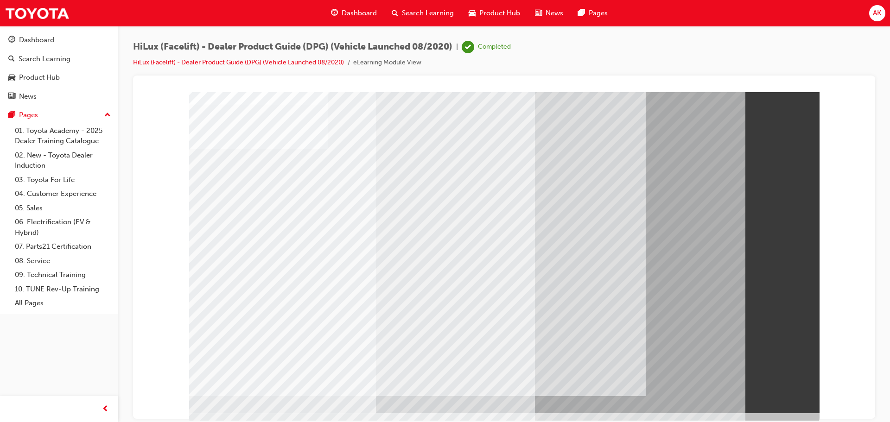
scroll to position [19, 0]
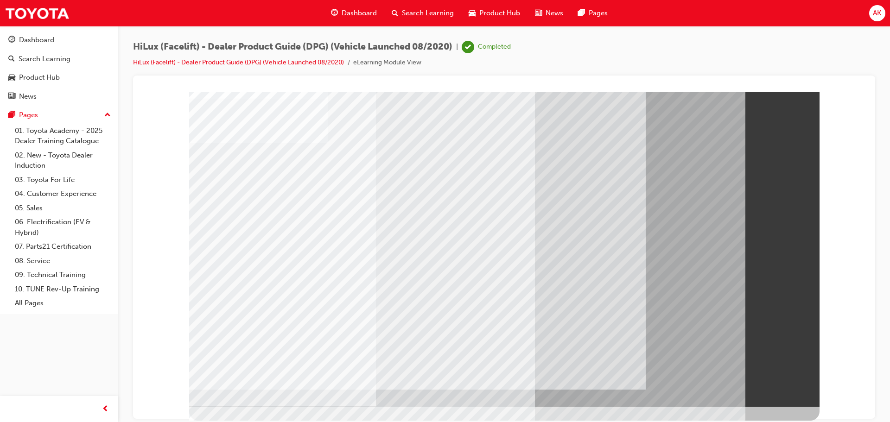
drag, startPoint x: 800, startPoint y: 371, endPoint x: 793, endPoint y: 370, distance: 7.4
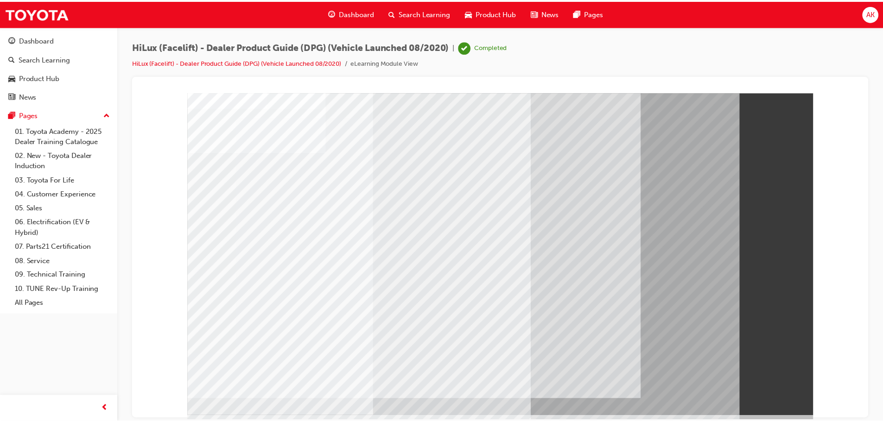
scroll to position [0, 0]
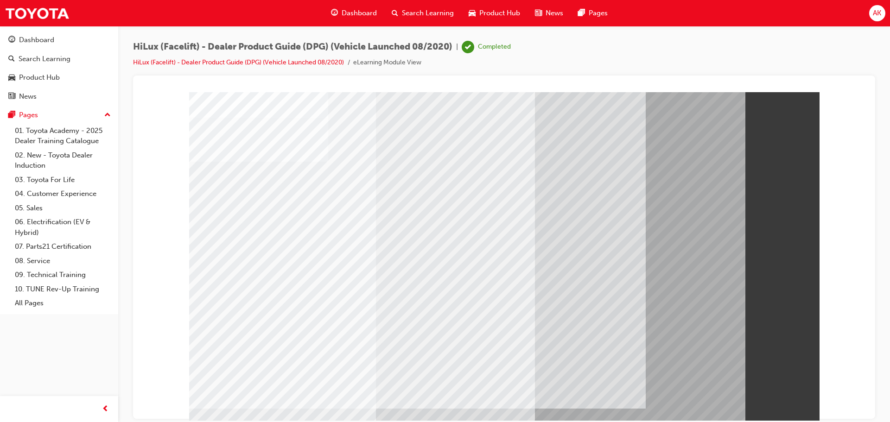
click at [415, 13] on span "Search Learning" at bounding box center [428, 13] width 52 height 11
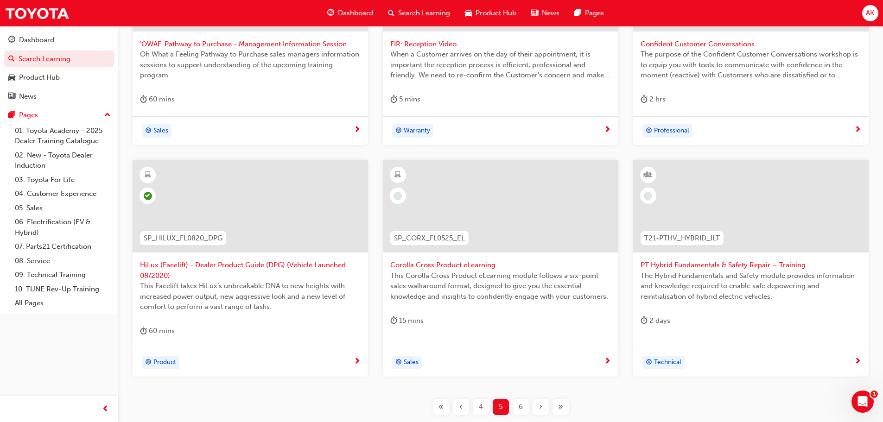
scroll to position [325, 0]
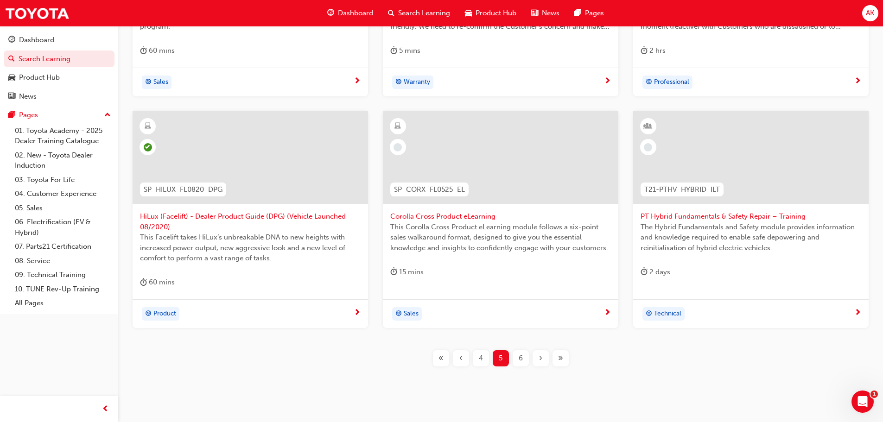
click at [475, 216] on span "Corolla Cross Product eLearning" at bounding box center [500, 216] width 221 height 11
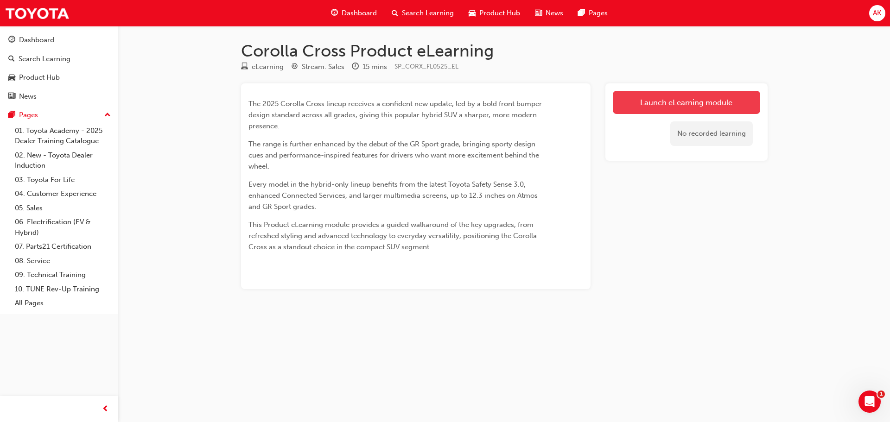
click at [695, 108] on link "Launch eLearning module" at bounding box center [686, 102] width 147 height 23
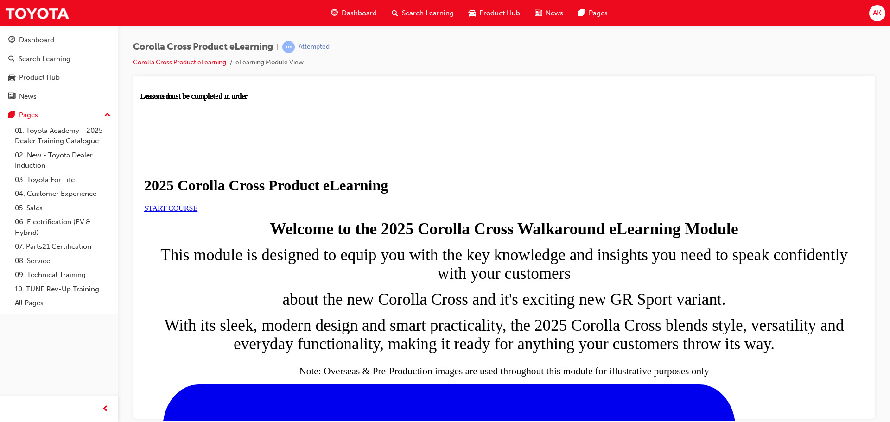
click at [198, 212] on span "START COURSE" at bounding box center [170, 208] width 53 height 8
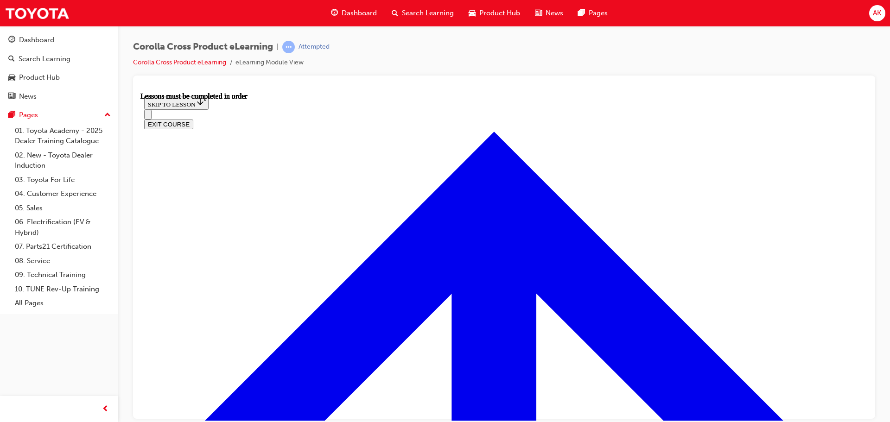
scroll to position [532, 0]
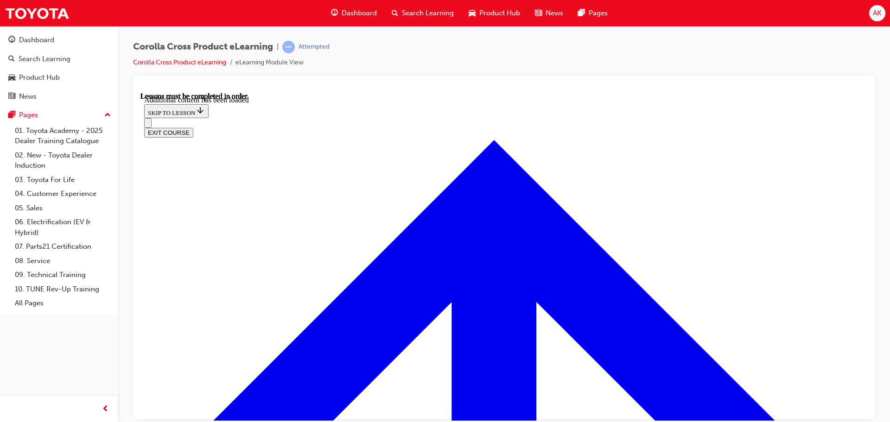
radio input "true"
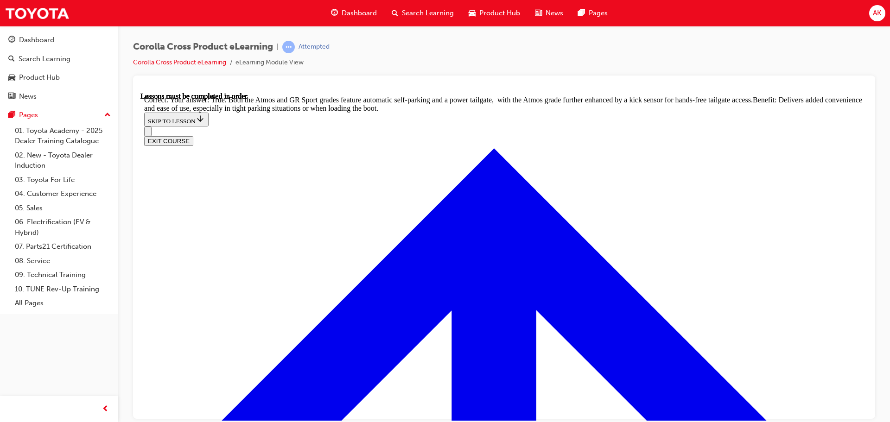
scroll to position [2033, 0]
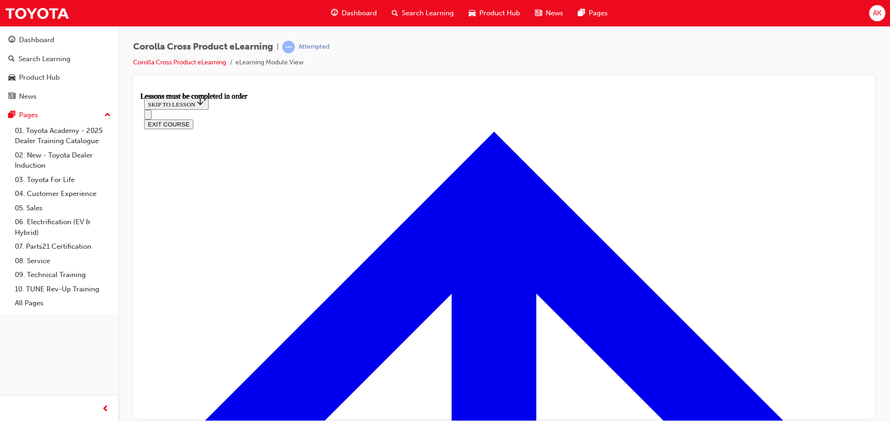
scroll to position [1057, 0]
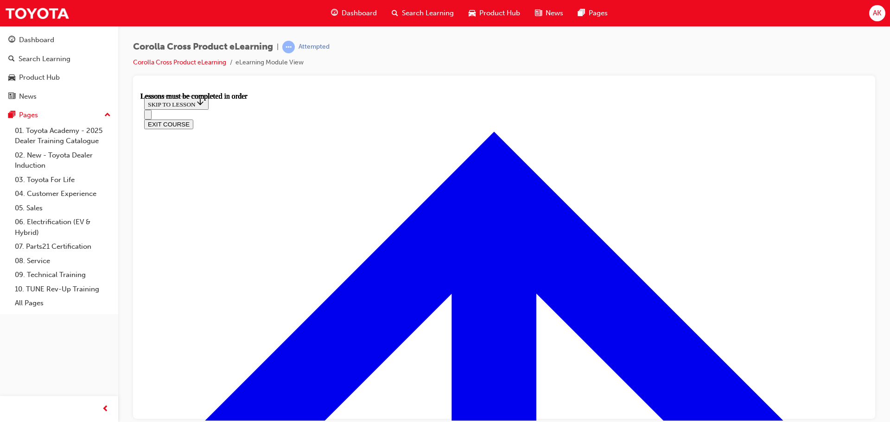
drag, startPoint x: 295, startPoint y: 300, endPoint x: 360, endPoint y: 322, distance: 68.6
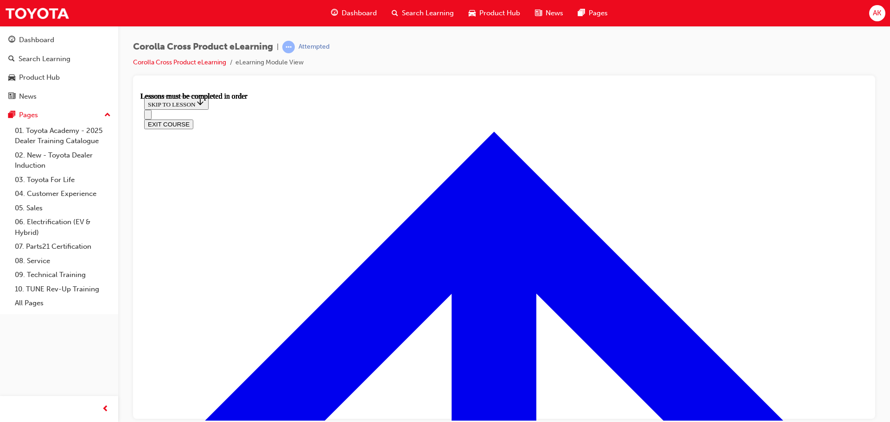
drag, startPoint x: 684, startPoint y: 303, endPoint x: 674, endPoint y: 313, distance: 14.8
drag, startPoint x: 674, startPoint y: 313, endPoint x: 679, endPoint y: 295, distance: 18.9
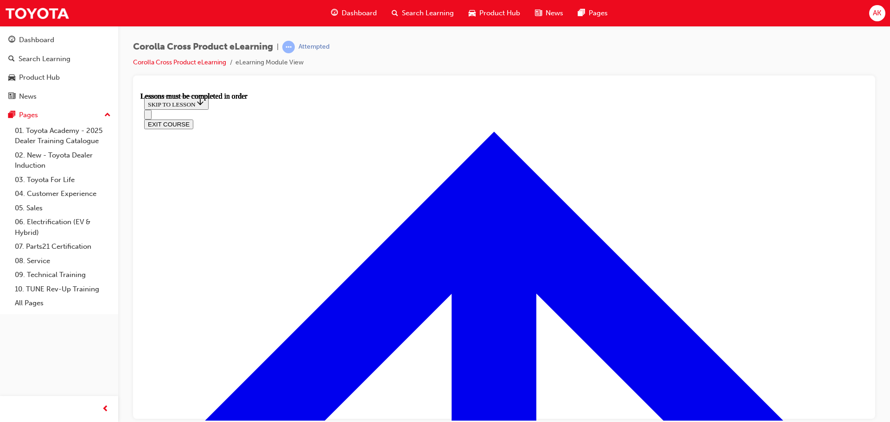
scroll to position [686, 0]
drag, startPoint x: 334, startPoint y: 245, endPoint x: 359, endPoint y: 253, distance: 26.7
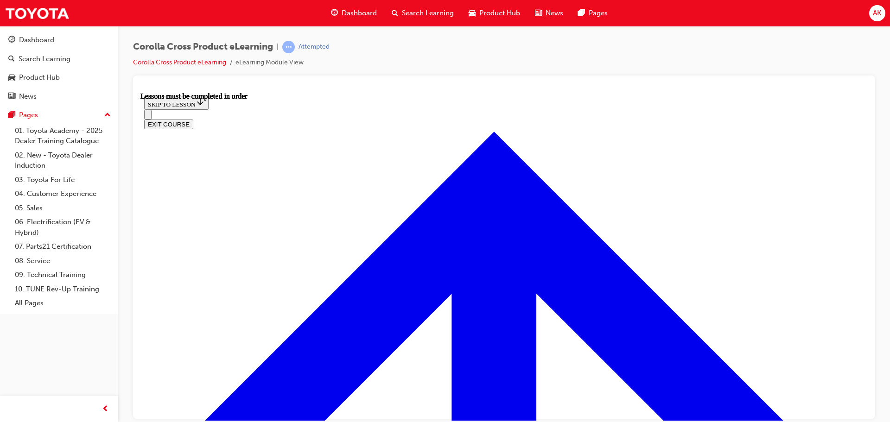
scroll to position [1010, 0]
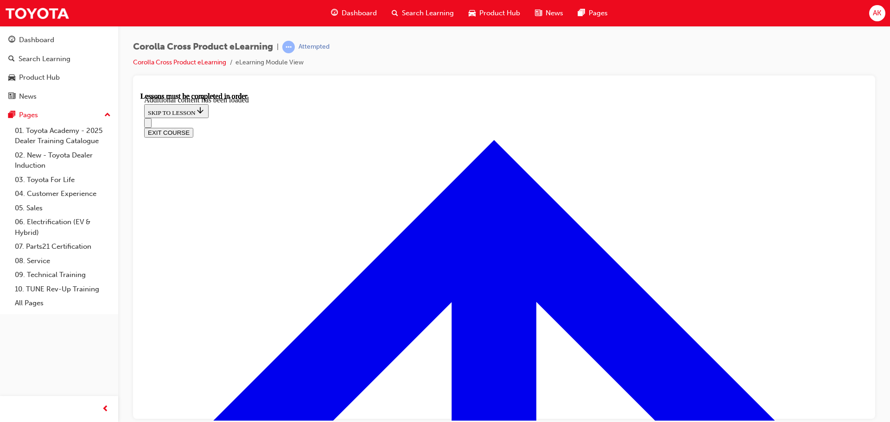
scroll to position [1285, 0]
radio input "true"
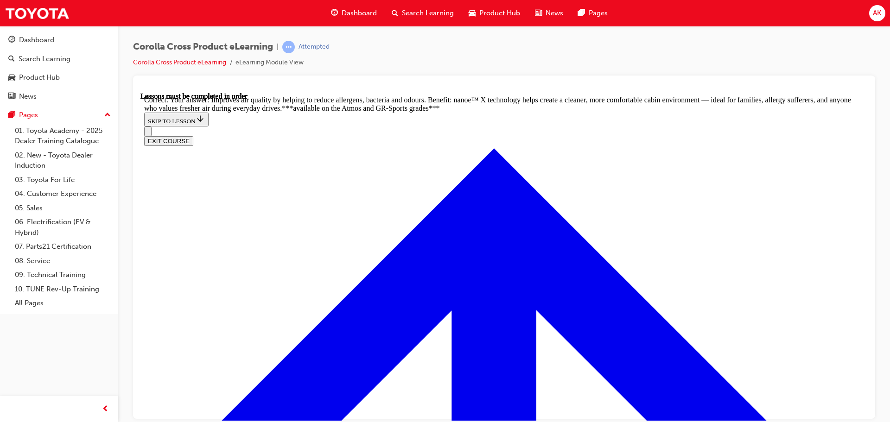
scroll to position [1742, 0]
radio input "true"
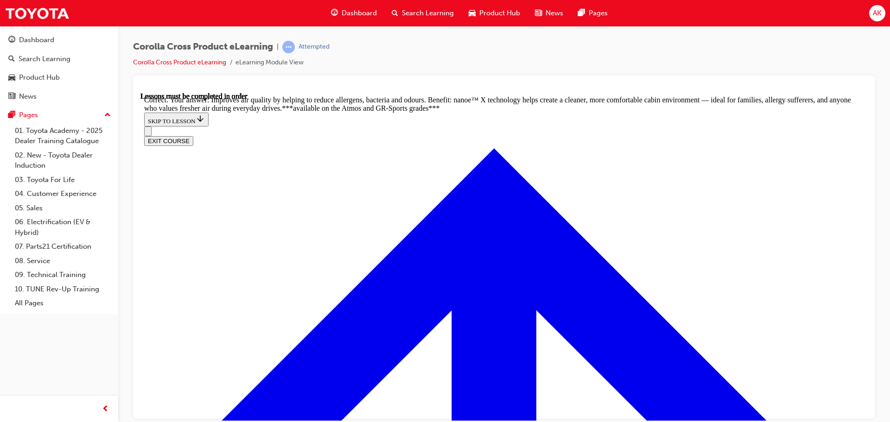
drag, startPoint x: 509, startPoint y: 326, endPoint x: 510, endPoint y: 320, distance: 5.6
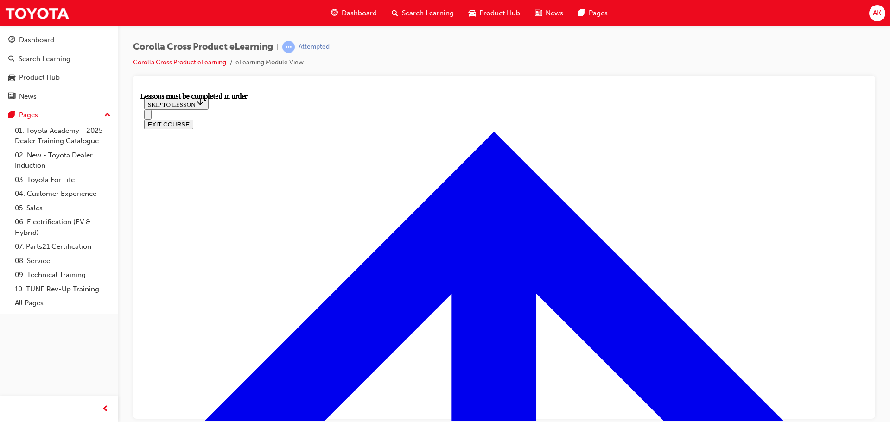
scroll to position [1123, 0]
drag, startPoint x: 239, startPoint y: 299, endPoint x: 274, endPoint y: 293, distance: 35.6
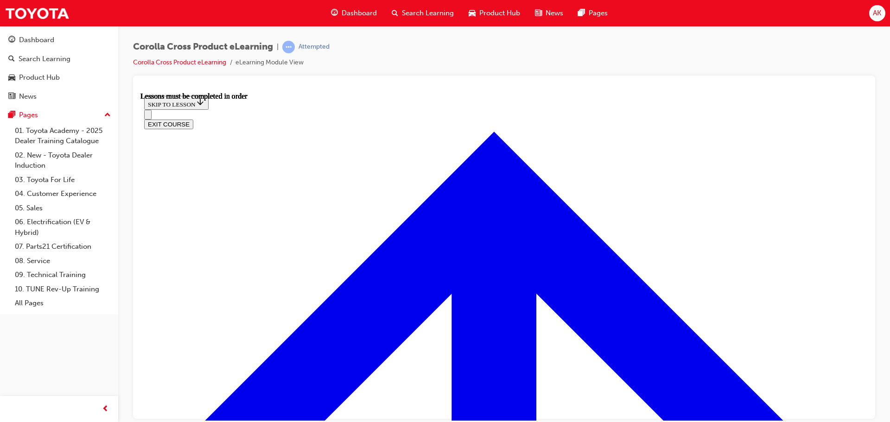
drag, startPoint x: 495, startPoint y: 331, endPoint x: 484, endPoint y: 317, distance: 17.9
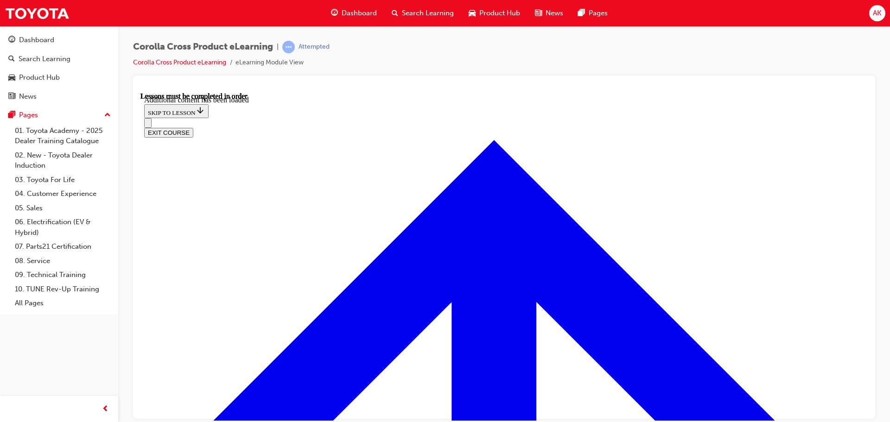
radio input "true"
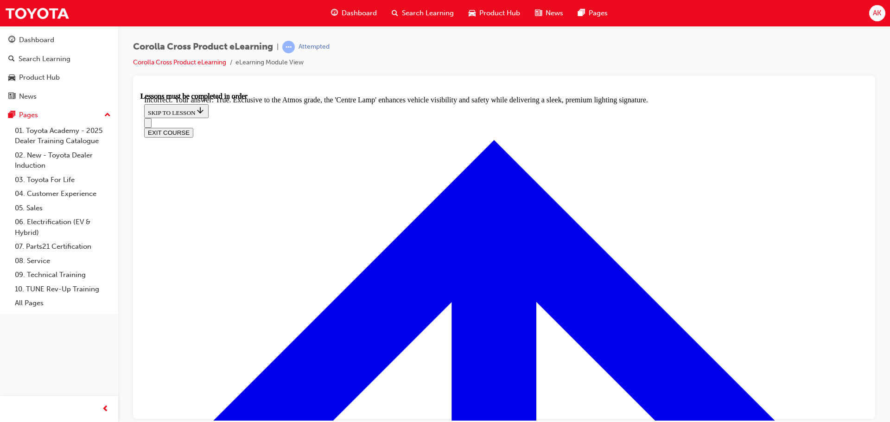
scroll to position [1614, 0]
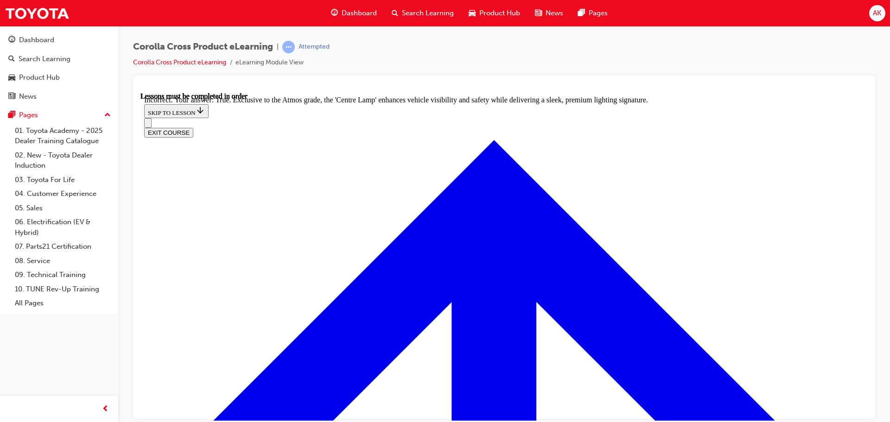
radio input "true"
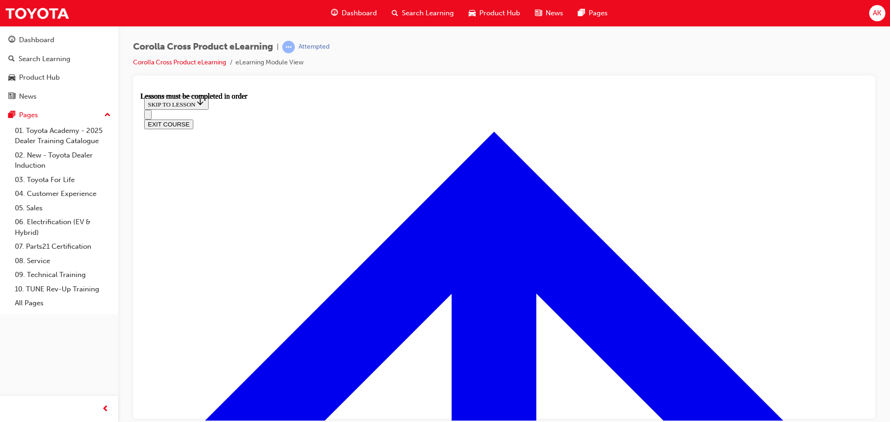
scroll to position [720, 0]
drag, startPoint x: 355, startPoint y: 210, endPoint x: 378, endPoint y: 258, distance: 53.3
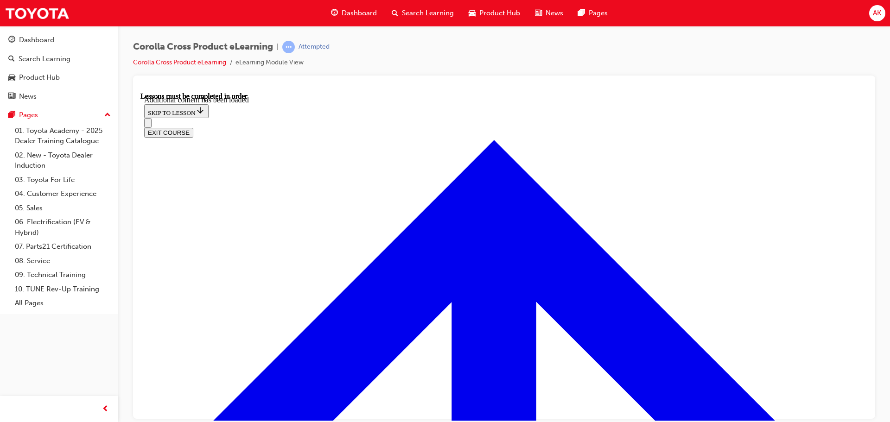
scroll to position [1134, 0]
radio input "true"
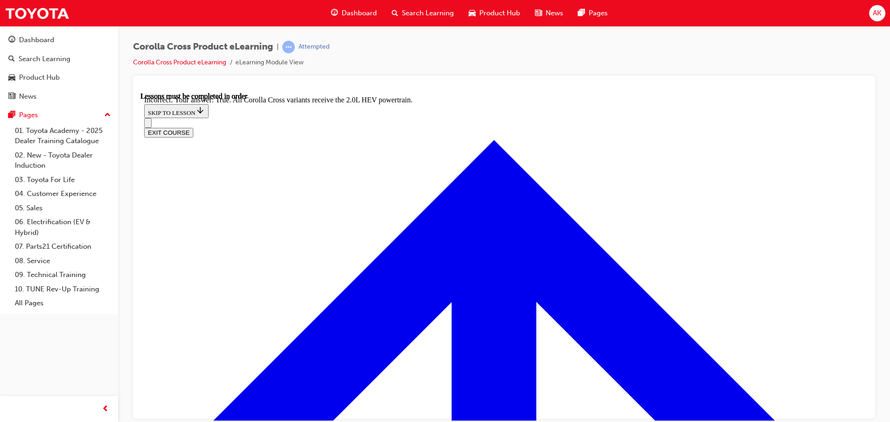
scroll to position [1269, 0]
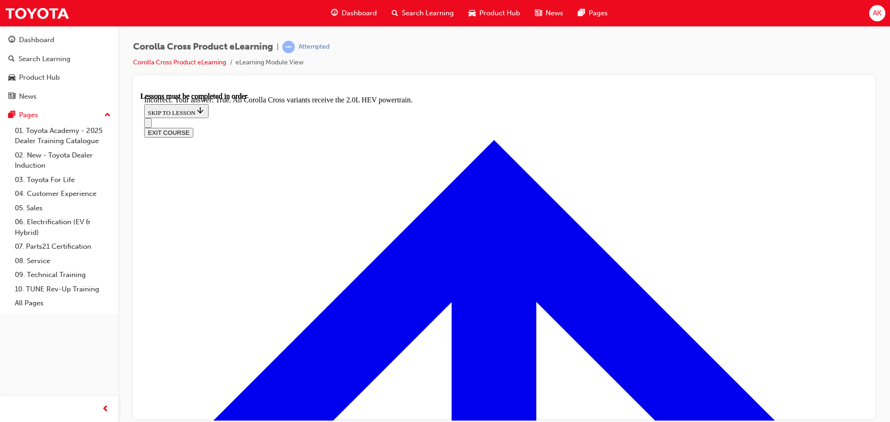
radio input "true"
drag, startPoint x: 501, startPoint y: 350, endPoint x: 499, endPoint y: 346, distance: 4.8
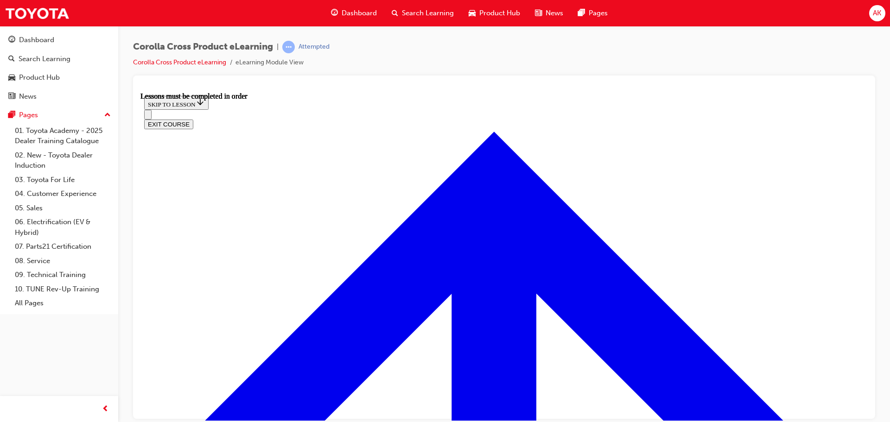
scroll to position [743, 0]
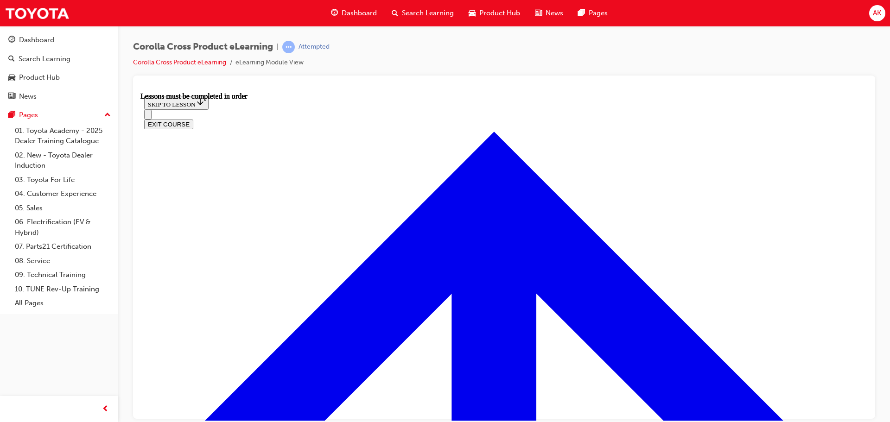
drag, startPoint x: 563, startPoint y: 279, endPoint x: 490, endPoint y: 265, distance: 74.1
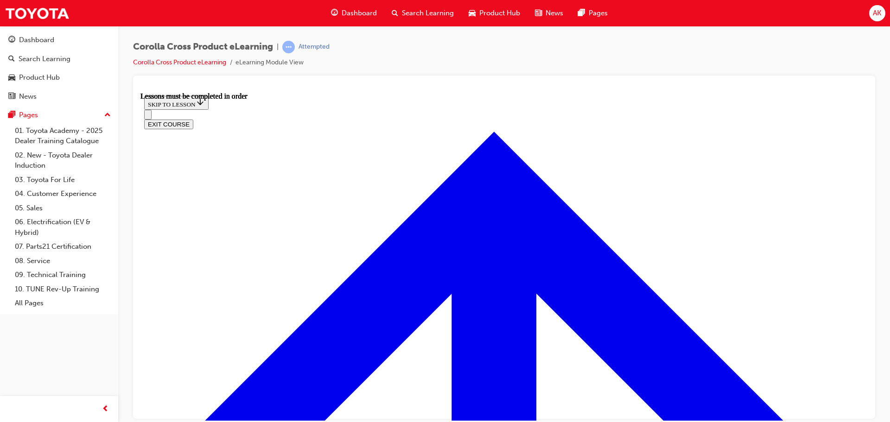
drag, startPoint x: 729, startPoint y: 339, endPoint x: 722, endPoint y: 316, distance: 24.1
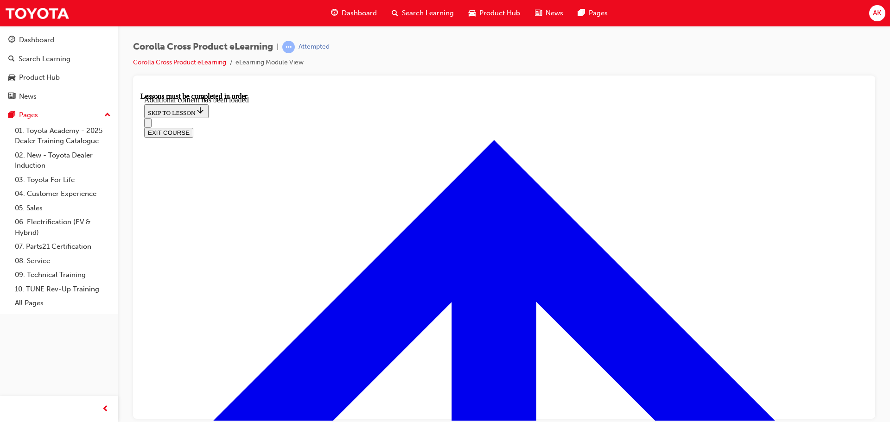
scroll to position [1158, 0]
radio input "true"
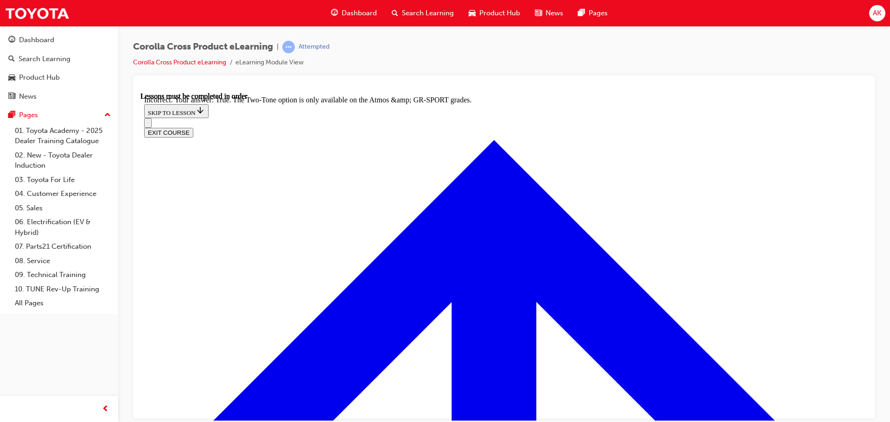
radio input "true"
drag, startPoint x: 503, startPoint y: 312, endPoint x: 472, endPoint y: 306, distance: 31.3
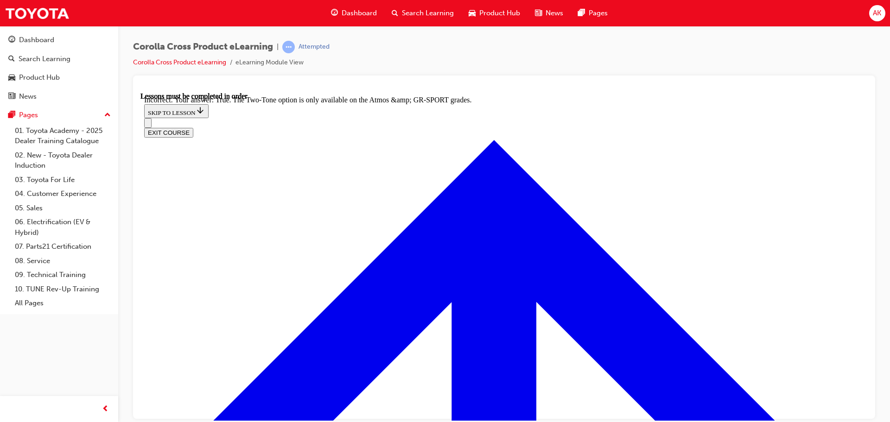
drag, startPoint x: 391, startPoint y: 245, endPoint x: 389, endPoint y: 258, distance: 13.3
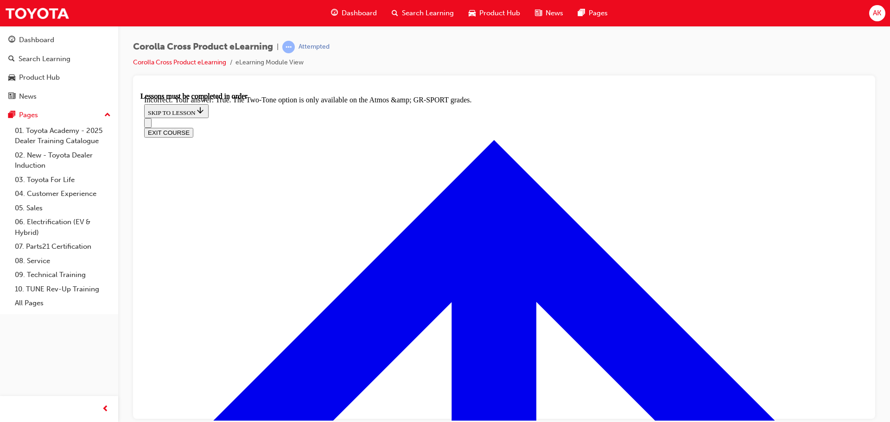
radio input "true"
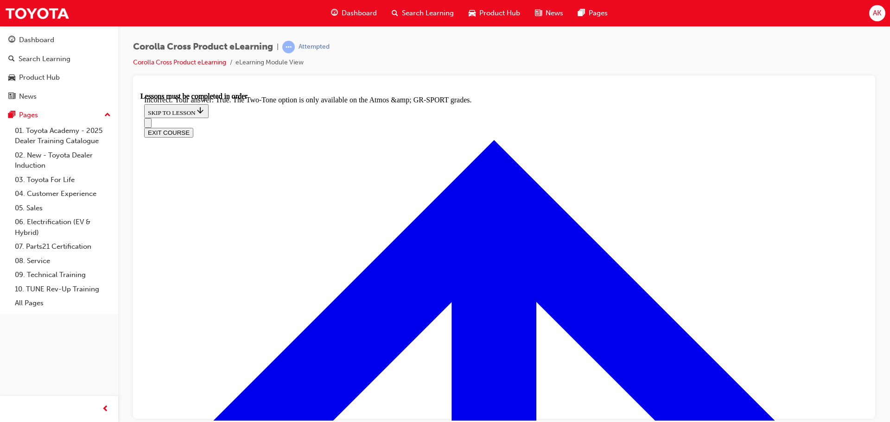
radio input "true"
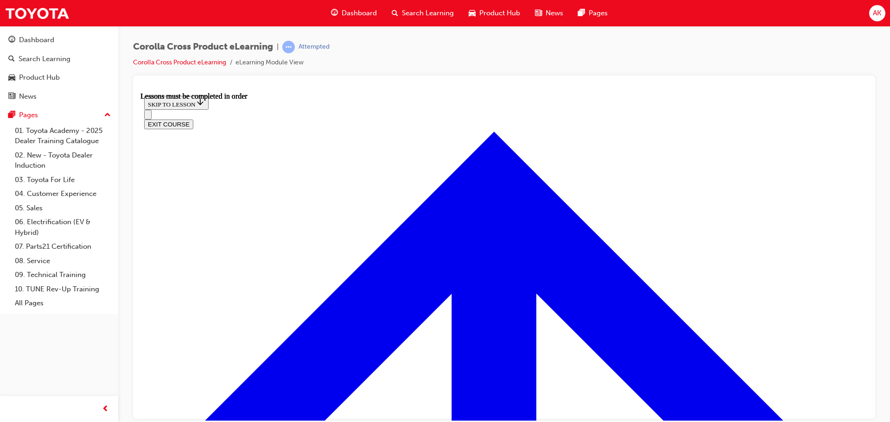
scroll to position [835, 0]
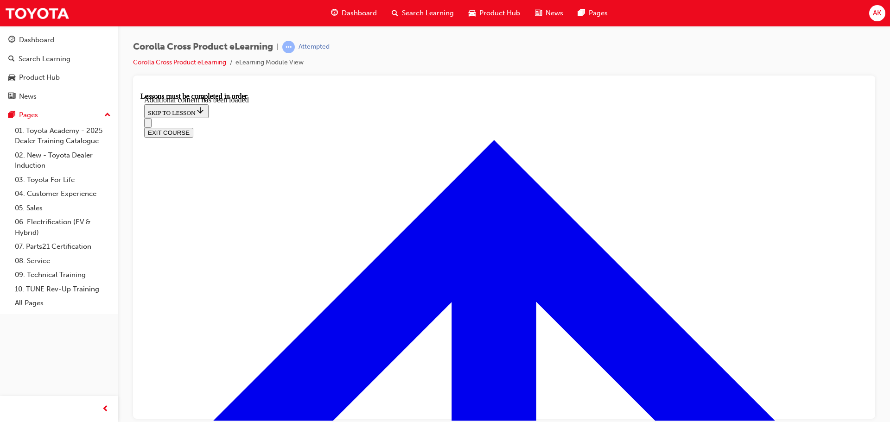
scroll to position [1480, 0]
radio input "true"
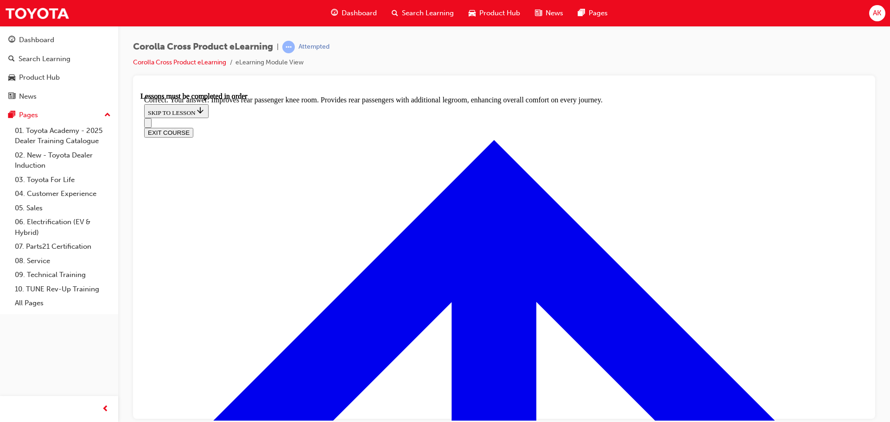
scroll to position [1732, 0]
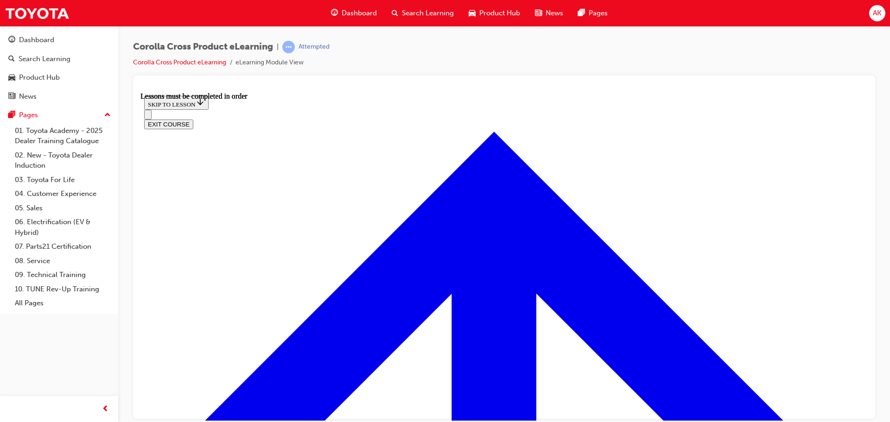
scroll to position [828, 0]
drag, startPoint x: 312, startPoint y: 142, endPoint x: 370, endPoint y: 143, distance: 57.0
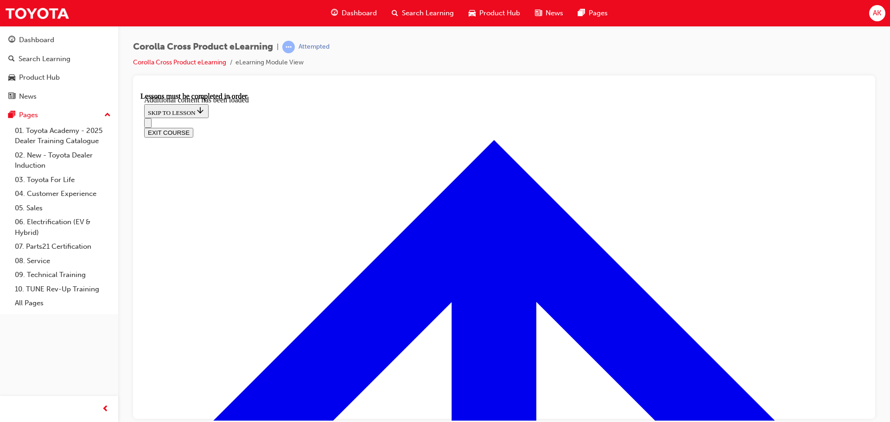
scroll to position [1335, 0]
radio input "true"
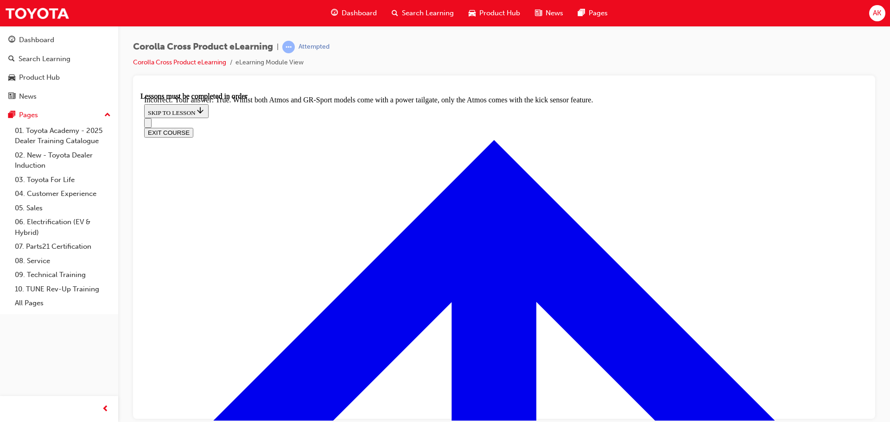
scroll to position [1486, 0]
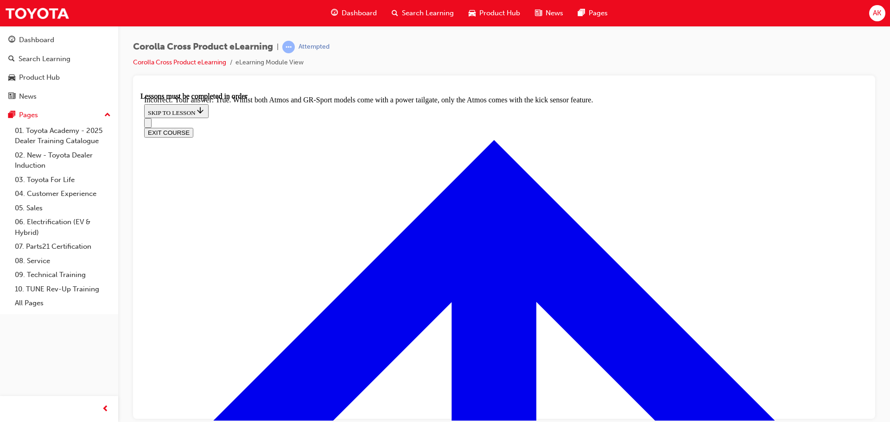
radio input "true"
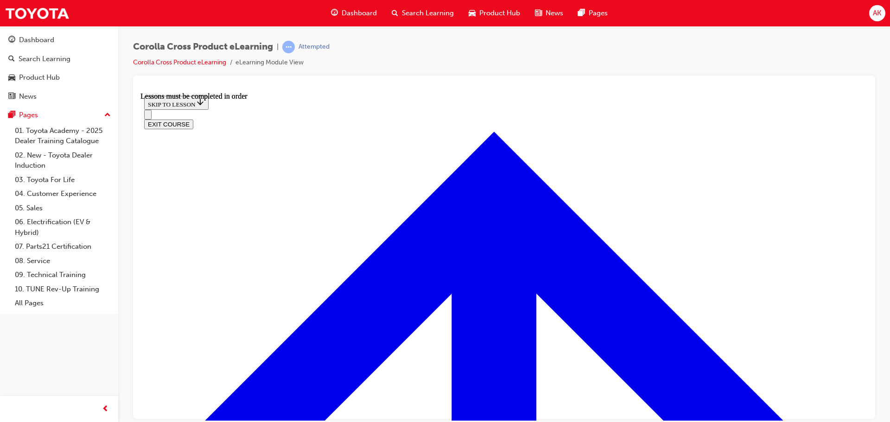
scroll to position [1052, 0]
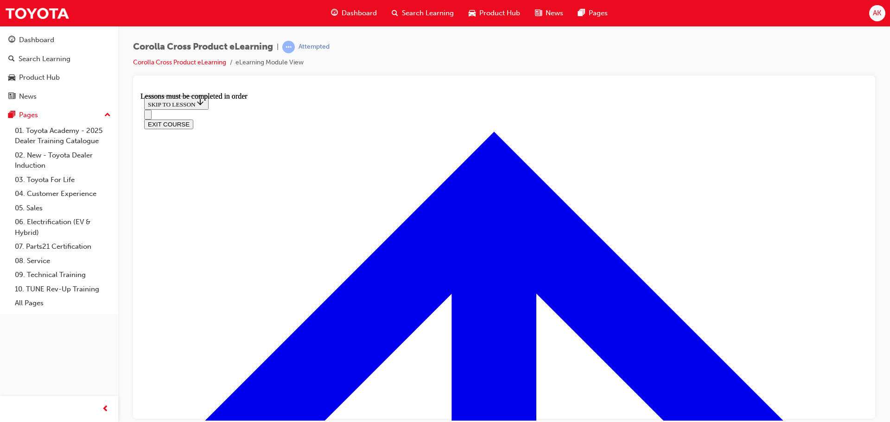
drag, startPoint x: 669, startPoint y: 287, endPoint x: 577, endPoint y: 343, distance: 107.3
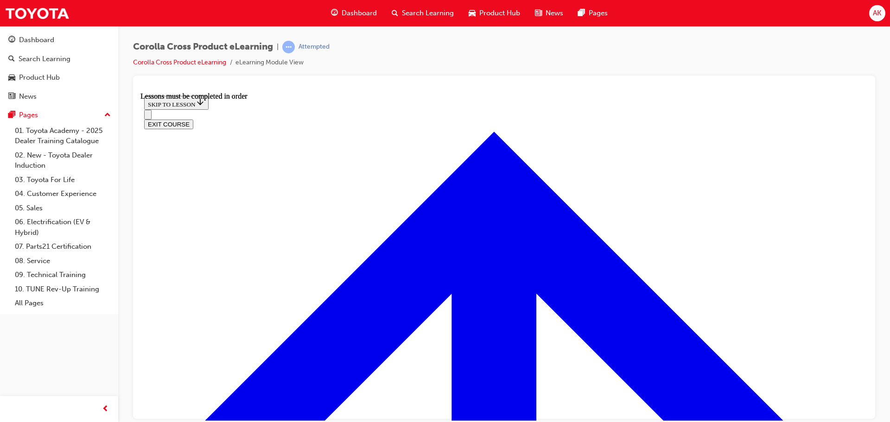
drag, startPoint x: 529, startPoint y: 296, endPoint x: 556, endPoint y: 300, distance: 26.8
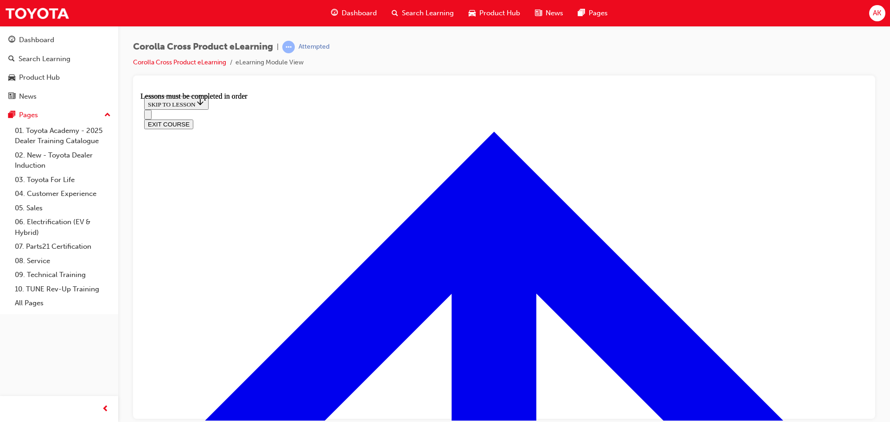
drag, startPoint x: 586, startPoint y: 296, endPoint x: 627, endPoint y: 302, distance: 40.7
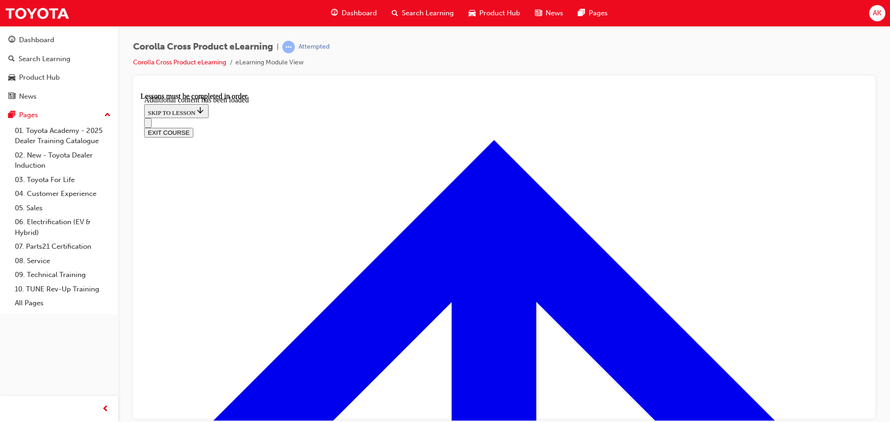
scroll to position [2254, 0]
checkbox input "true"
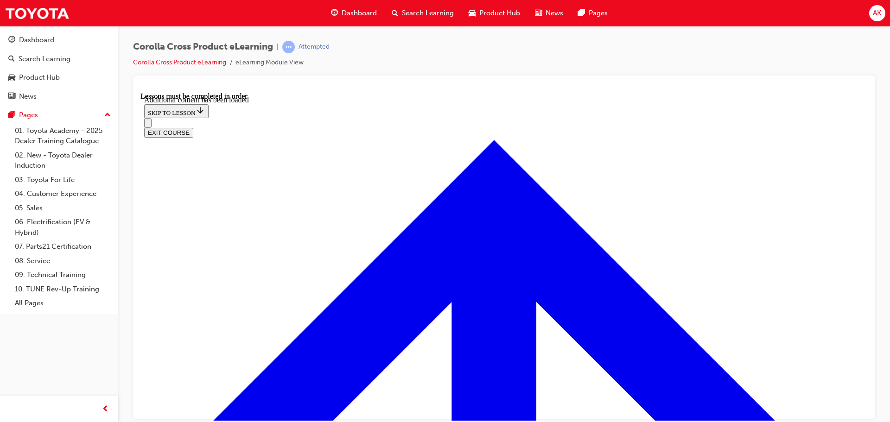
checkbox input "true"
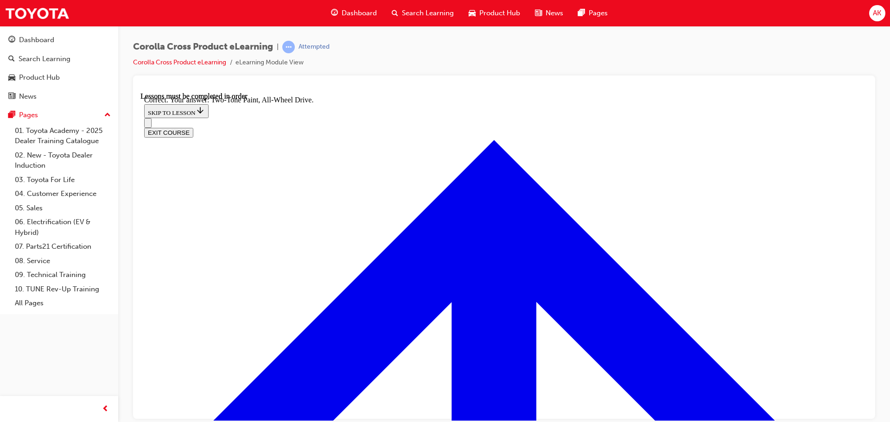
radio input "true"
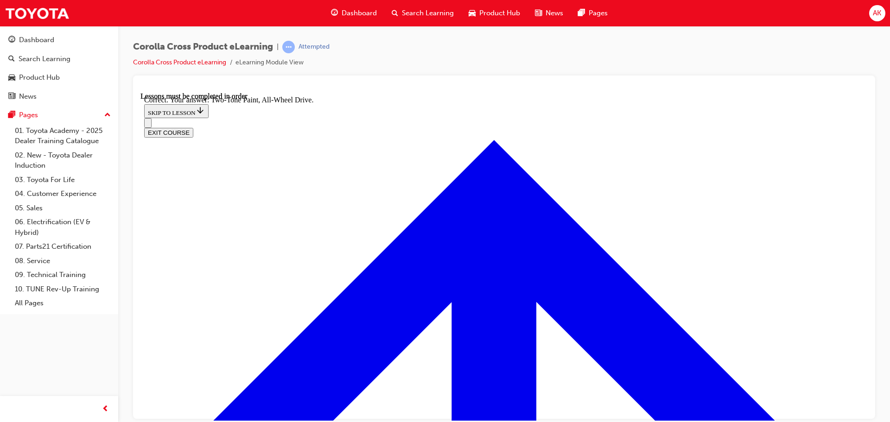
radio input "true"
drag, startPoint x: 525, startPoint y: 166, endPoint x: 521, endPoint y: 172, distance: 8.0
radio input "true"
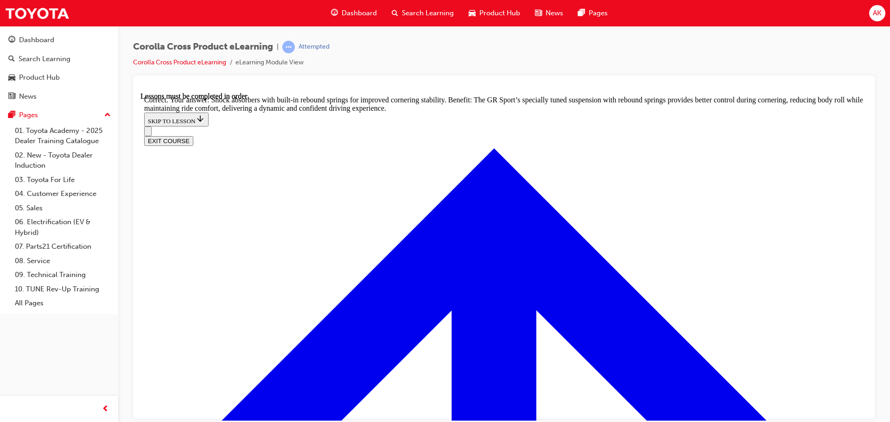
scroll to position [2961, 0]
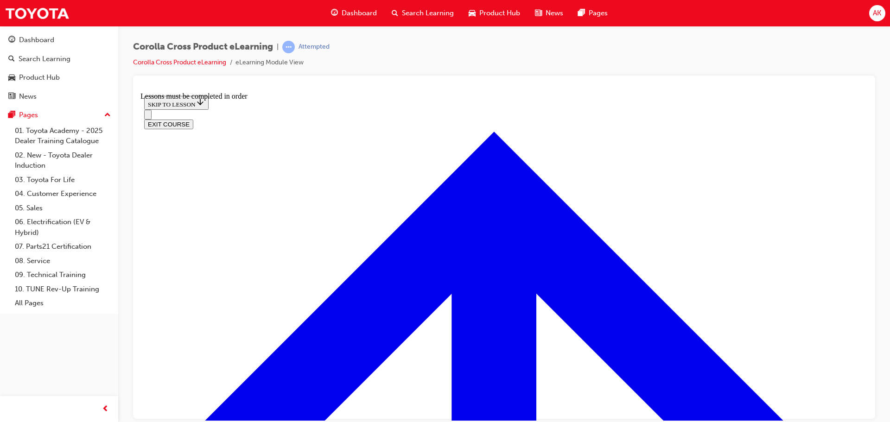
scroll to position [804, 0]
drag, startPoint x: 492, startPoint y: 366, endPoint x: 566, endPoint y: 346, distance: 76.2
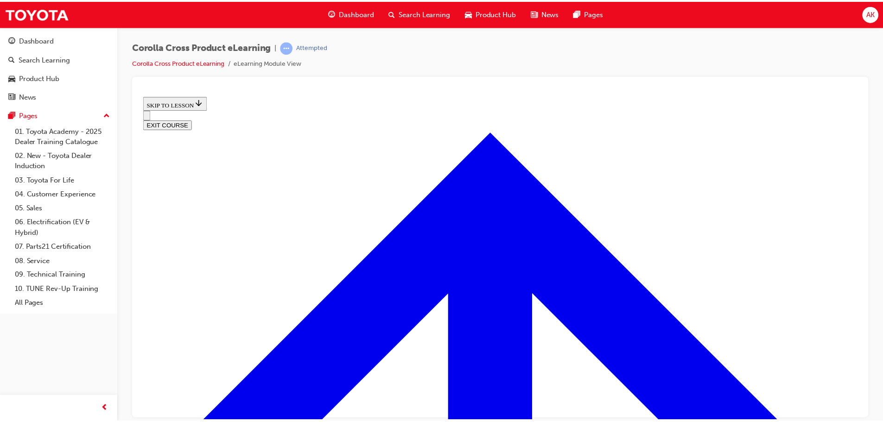
scroll to position [383, 0]
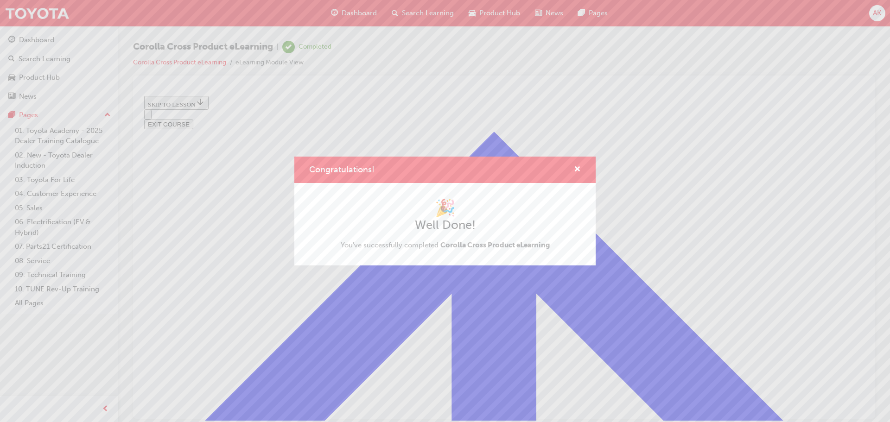
click at [581, 167] on div "Congratulations!" at bounding box center [444, 170] width 301 height 26
click at [574, 168] on span "cross-icon" at bounding box center [577, 170] width 7 height 8
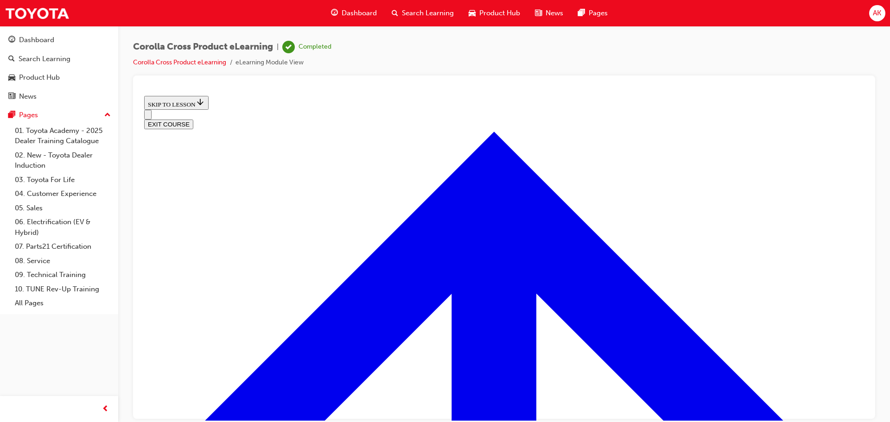
click at [423, 13] on span "Search Learning" at bounding box center [428, 13] width 52 height 11
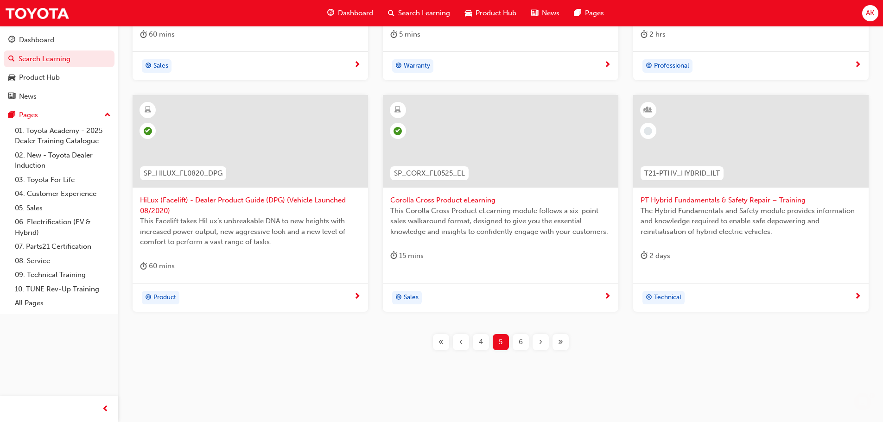
scroll to position [344, 0]
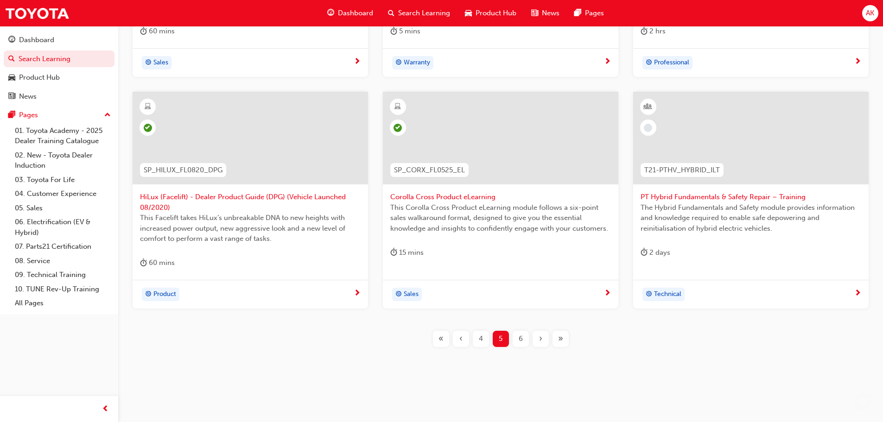
click at [723, 198] on span "PT Hybrid Fundamentals & Safety Repair – Training" at bounding box center [751, 197] width 221 height 11
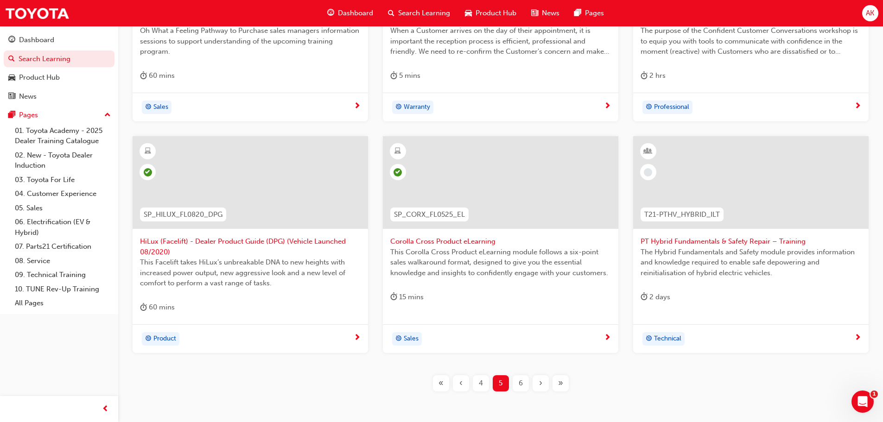
scroll to position [344, 0]
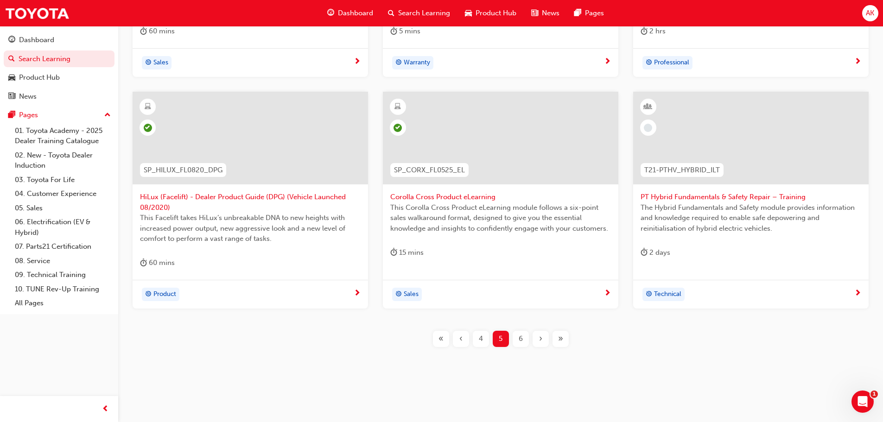
click at [520, 339] on span "6" at bounding box center [521, 339] width 4 height 11
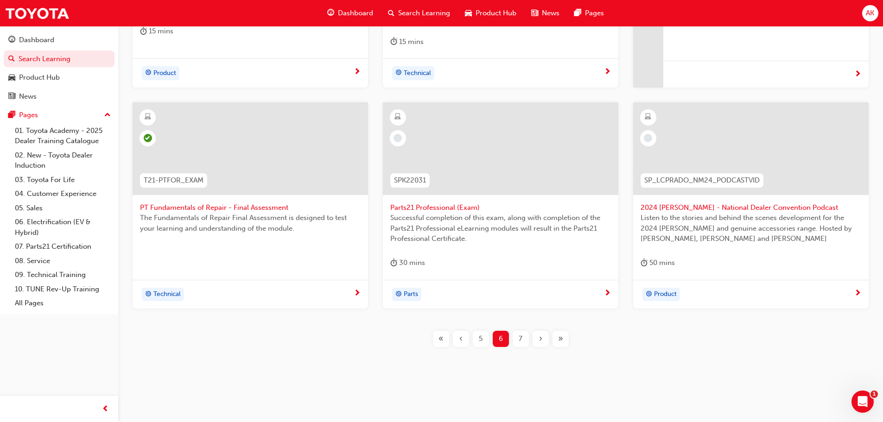
scroll to position [19, 0]
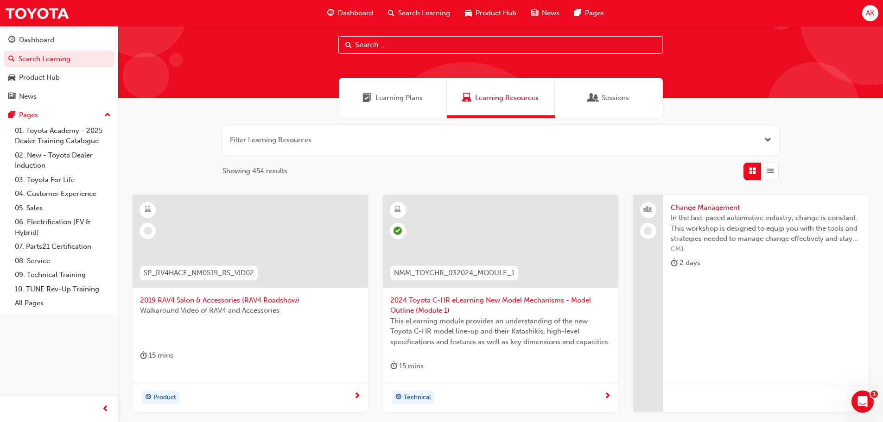
click at [197, 299] on span "2019 RAV4 Salon & Accessories (RAV4 Roadshow)" at bounding box center [250, 300] width 221 height 11
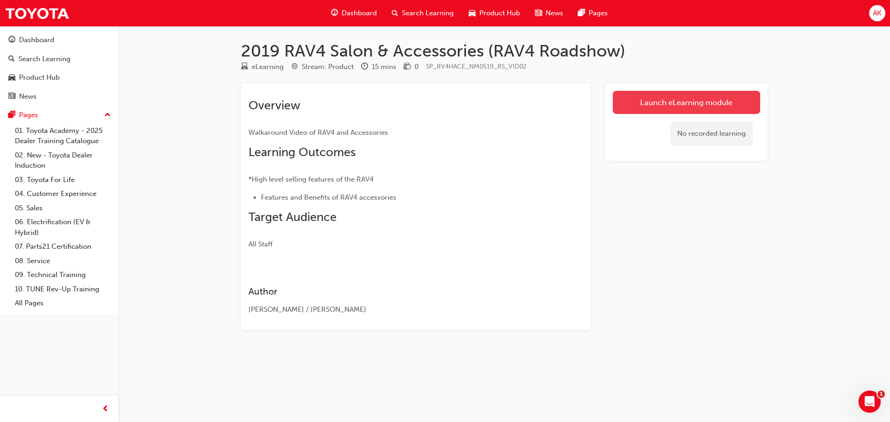
click at [679, 97] on link "Launch eLearning module" at bounding box center [686, 102] width 147 height 23
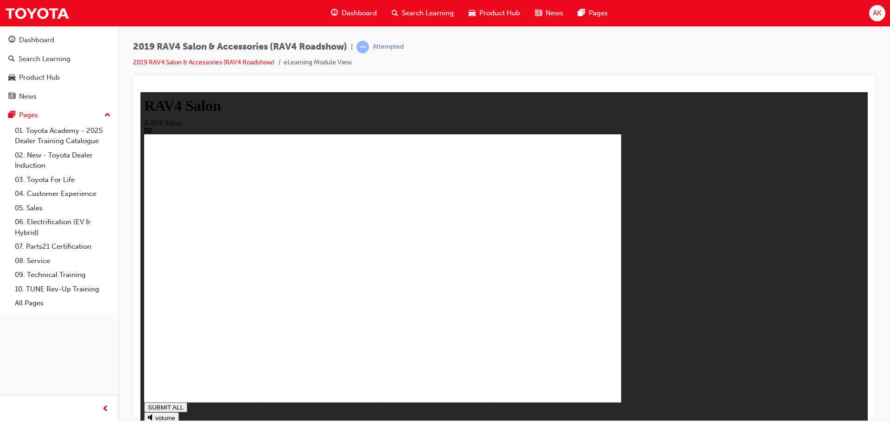
drag, startPoint x: 300, startPoint y: 179, endPoint x: 347, endPoint y: 290, distance: 120.1
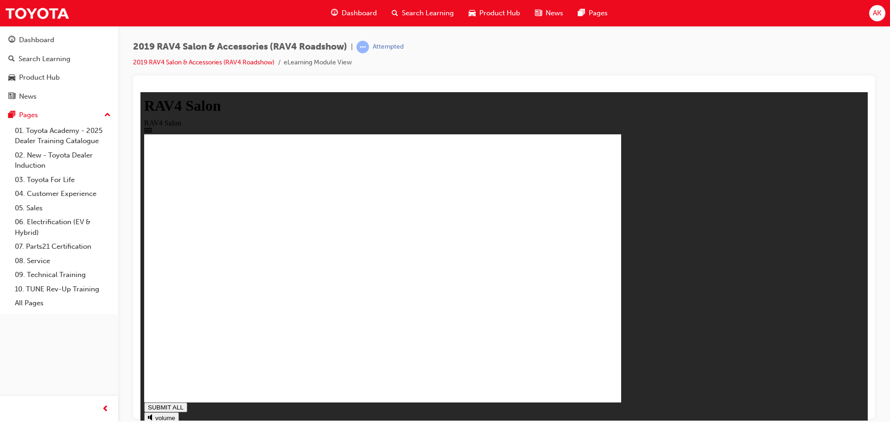
drag, startPoint x: 325, startPoint y: 263, endPoint x: 339, endPoint y: 293, distance: 33.6
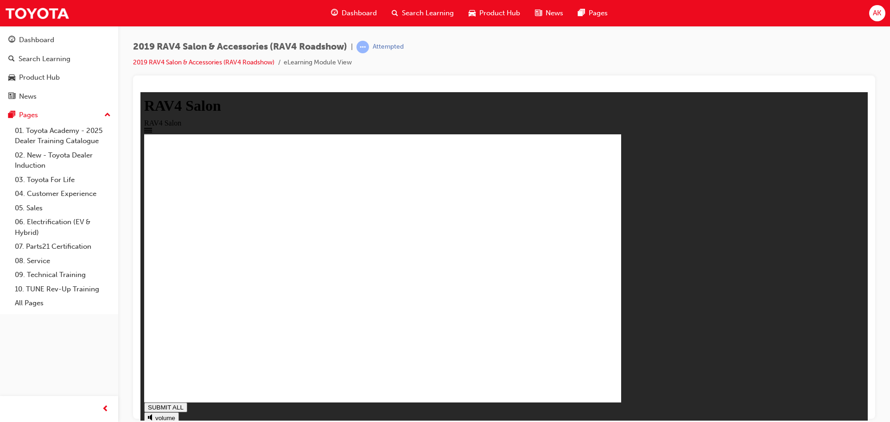
drag, startPoint x: 312, startPoint y: 261, endPoint x: 319, endPoint y: 321, distance: 60.7
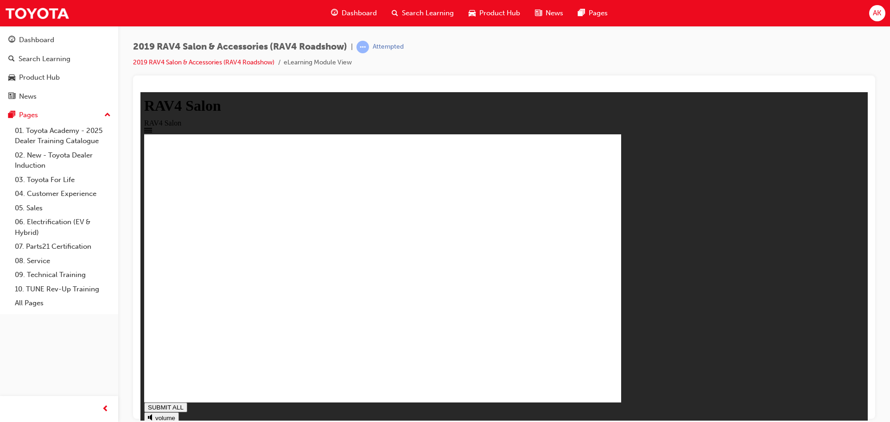
drag, startPoint x: 650, startPoint y: 364, endPoint x: 484, endPoint y: 330, distance: 169.5
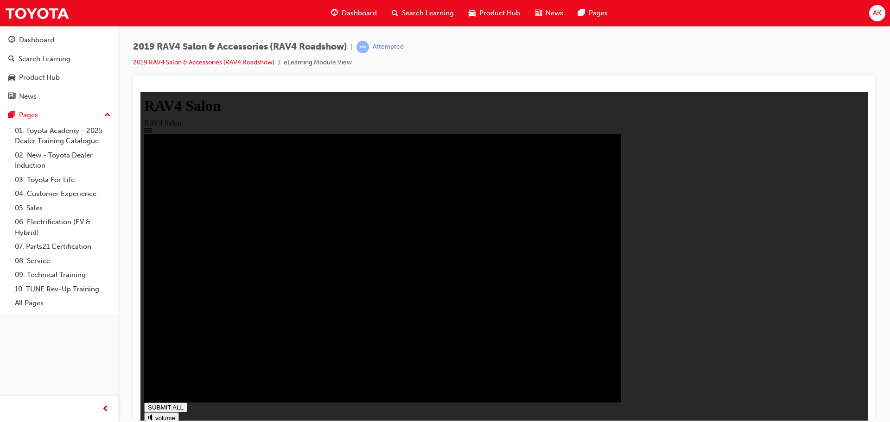
type input "1"
click at [412, 10] on span "Search Learning" at bounding box center [428, 13] width 52 height 11
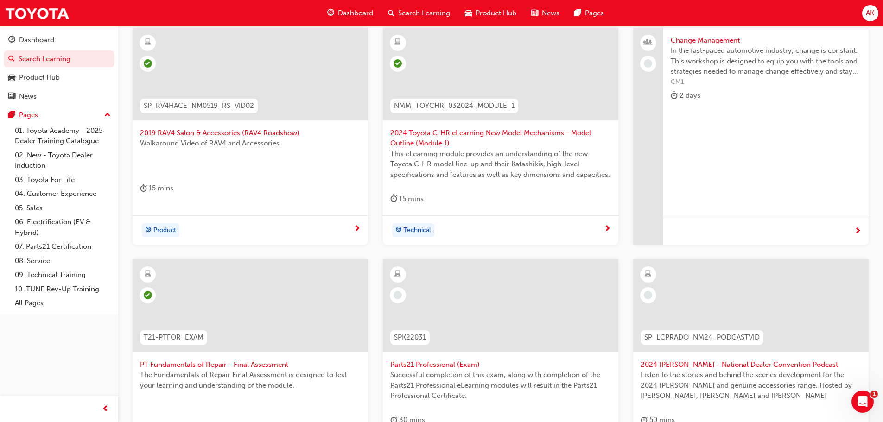
scroll to position [325, 0]
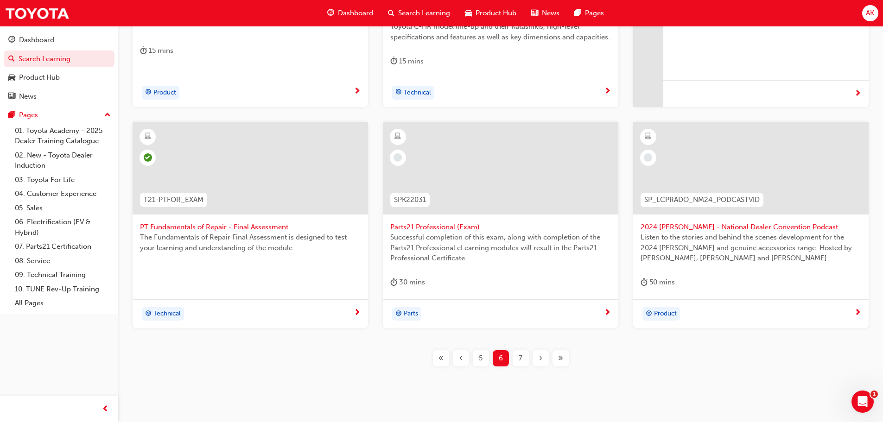
click at [453, 227] on span "Parts21 Professional (Exam)" at bounding box center [500, 227] width 221 height 11
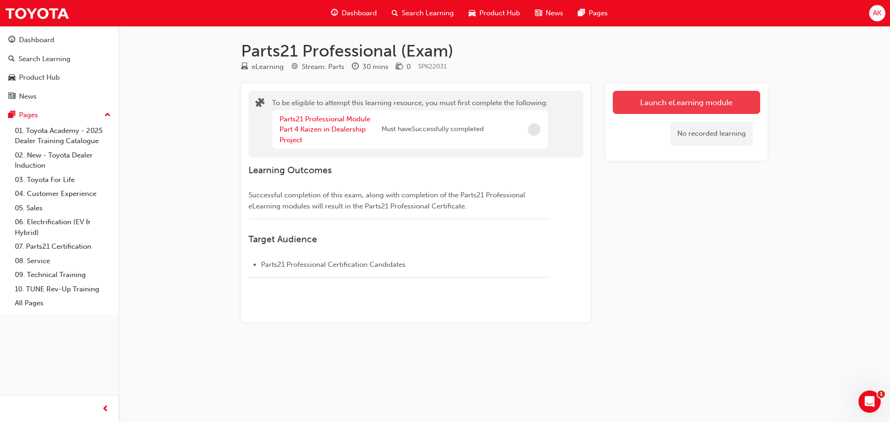
click at [707, 94] on button "Launch eLearning module" at bounding box center [686, 102] width 147 height 23
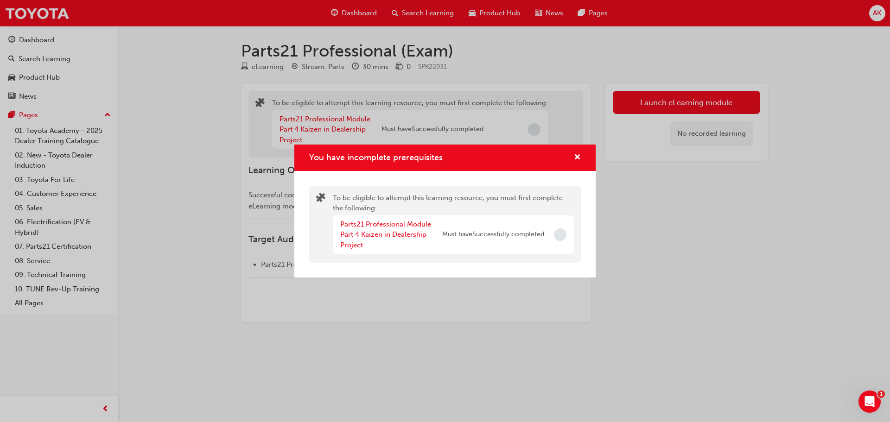
click at [517, 233] on span "Must have Successfully completed" at bounding box center [493, 234] width 102 height 11
click at [578, 156] on span "cross-icon" at bounding box center [577, 158] width 7 height 8
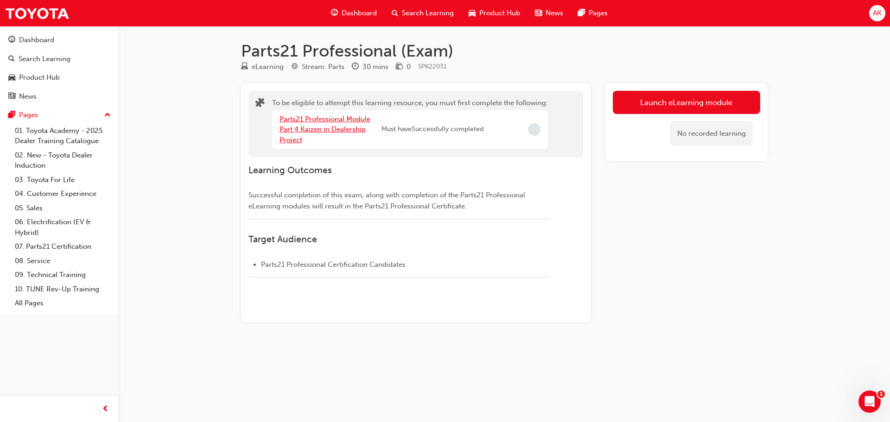
click at [299, 122] on link "Parts21 Professional Module Part 4 Kaizen in Dealership Project" at bounding box center [325, 129] width 91 height 29
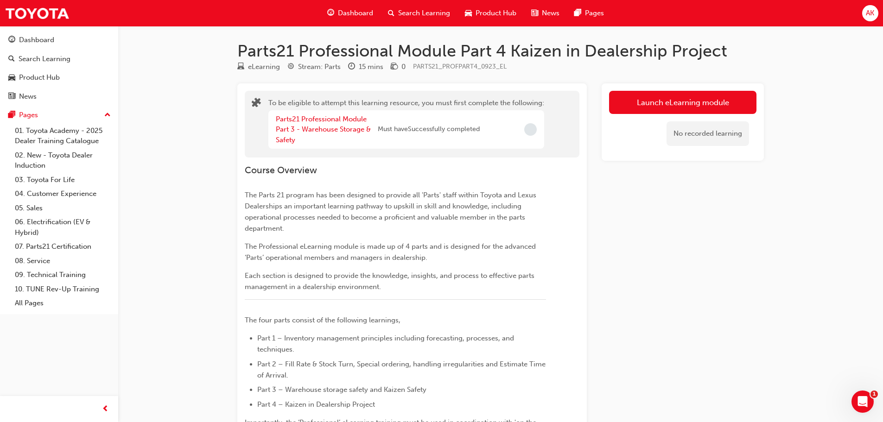
click at [703, 89] on div "Launch eLearning module No recorded learning" at bounding box center [683, 121] width 162 height 77
click at [697, 96] on button "Launch eLearning module" at bounding box center [682, 102] width 147 height 23
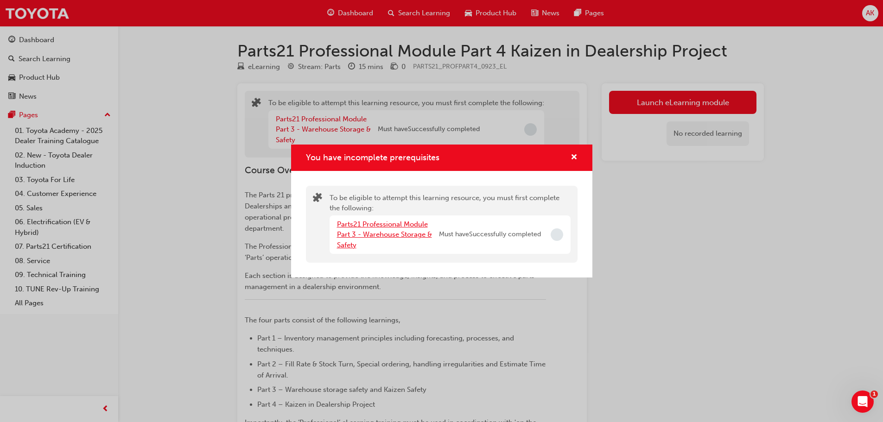
click at [406, 235] on link "Parts21 Professional Module Part 3 - Warehouse Storage & Safety" at bounding box center [384, 234] width 95 height 29
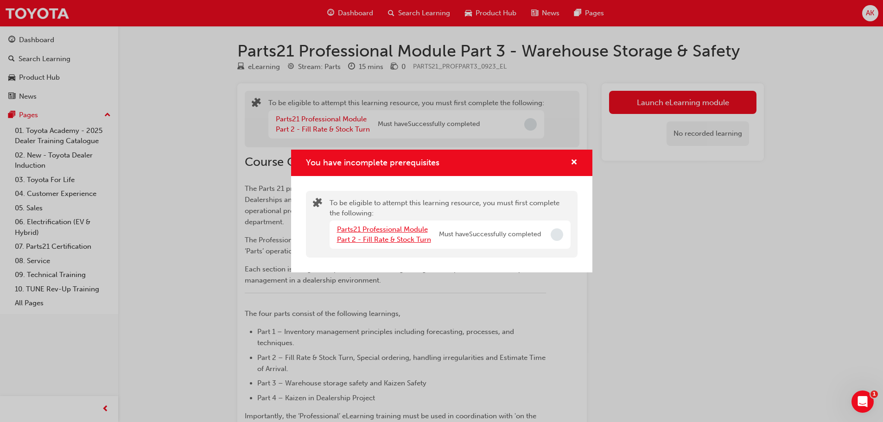
click at [392, 240] on link "Parts21 Professional Module Part 2 - Fill Rate & Stock Turn" at bounding box center [384, 234] width 94 height 19
click at [570, 164] on div "You have incomplete prerequisites" at bounding box center [570, 163] width 14 height 12
click at [574, 162] on span "cross-icon" at bounding box center [574, 163] width 7 height 8
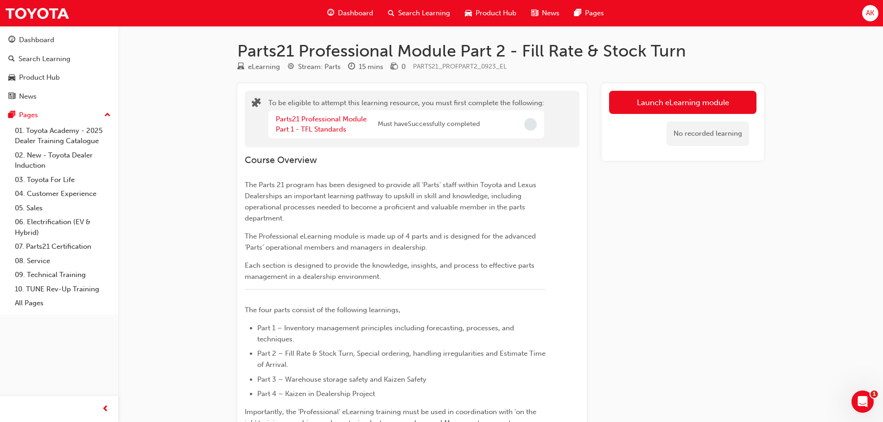
click at [642, 119] on div "No recorded learning" at bounding box center [682, 133] width 147 height 39
click at [663, 103] on button "Launch eLearning module" at bounding box center [682, 102] width 147 height 23
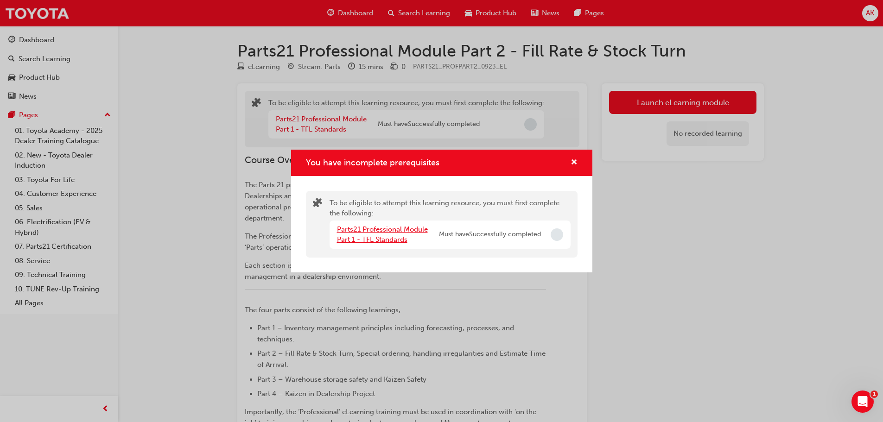
click at [381, 236] on link "Parts21 Professional Module Part 1 - TFL Standards" at bounding box center [382, 234] width 91 height 19
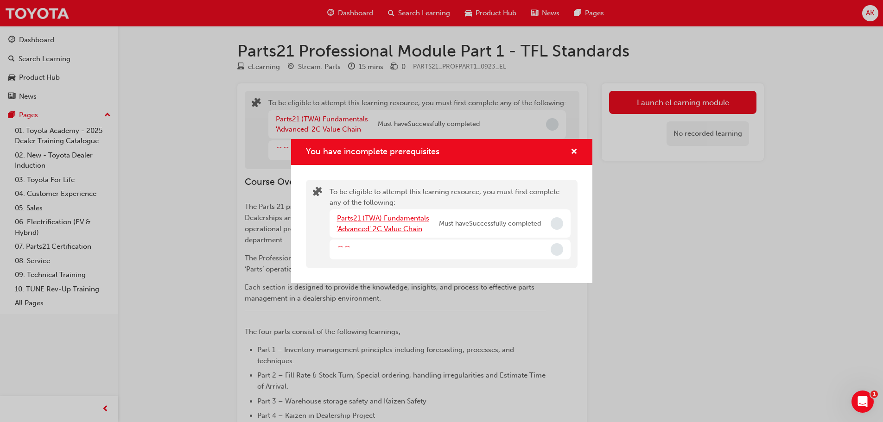
click at [401, 218] on link "Parts21 (TWA) Fundamentals 'Advanced' 2C Value Chain" at bounding box center [383, 223] width 92 height 19
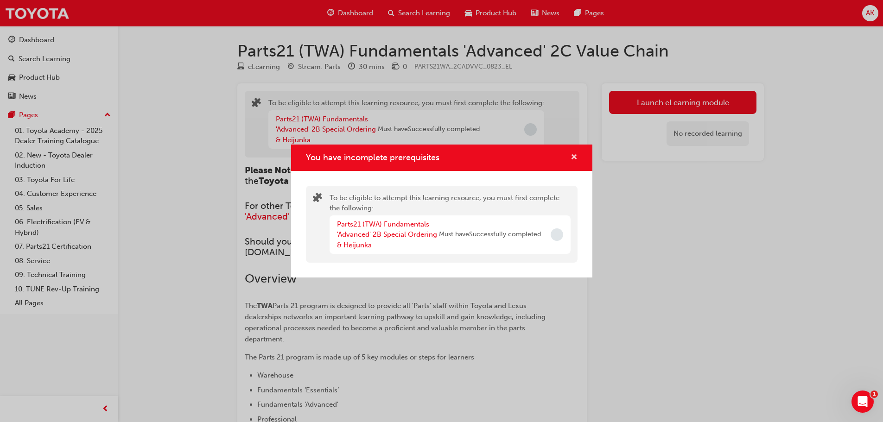
click at [576, 156] on span "cross-icon" at bounding box center [574, 158] width 7 height 8
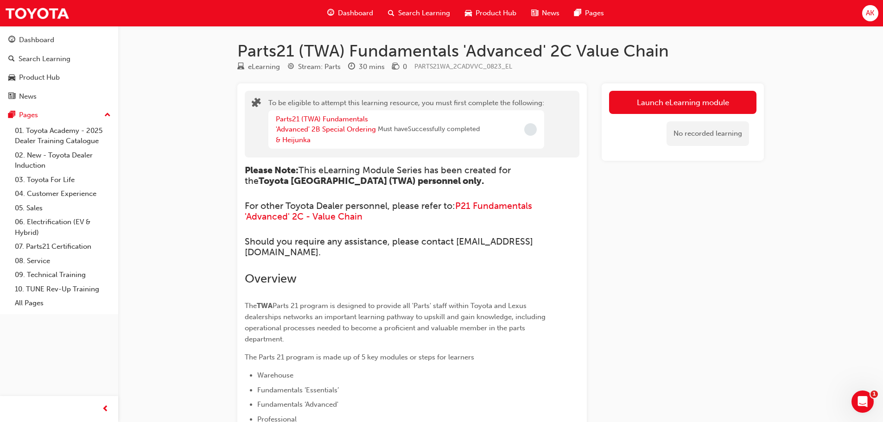
click at [428, 19] on div "Search Learning" at bounding box center [419, 13] width 77 height 19
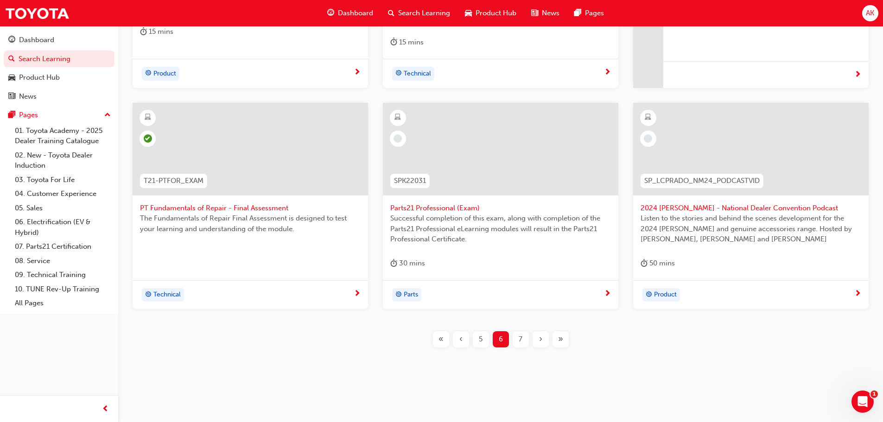
scroll to position [344, 0]
click at [720, 206] on span "2024 [PERSON_NAME] - National Dealer Convention Podcast" at bounding box center [751, 208] width 221 height 11
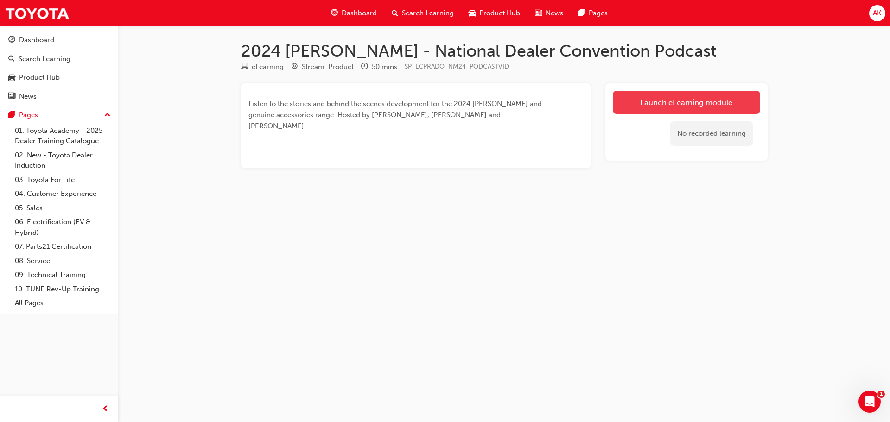
click at [700, 100] on link "Launch eLearning module" at bounding box center [686, 102] width 147 height 23
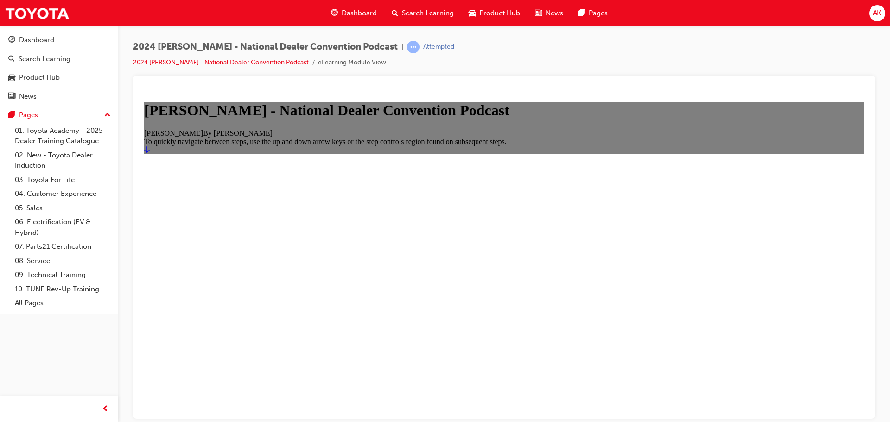
click at [150, 153] on link "Start" at bounding box center [147, 150] width 6 height 8
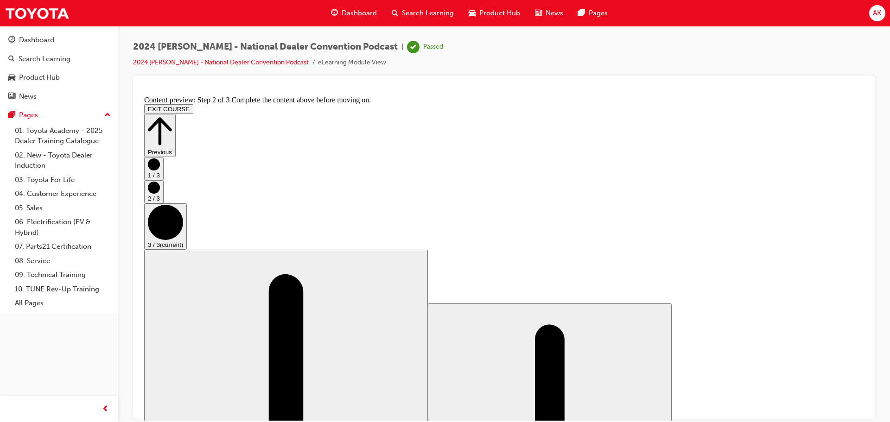
click at [446, 18] on span "Search Learning" at bounding box center [428, 13] width 52 height 11
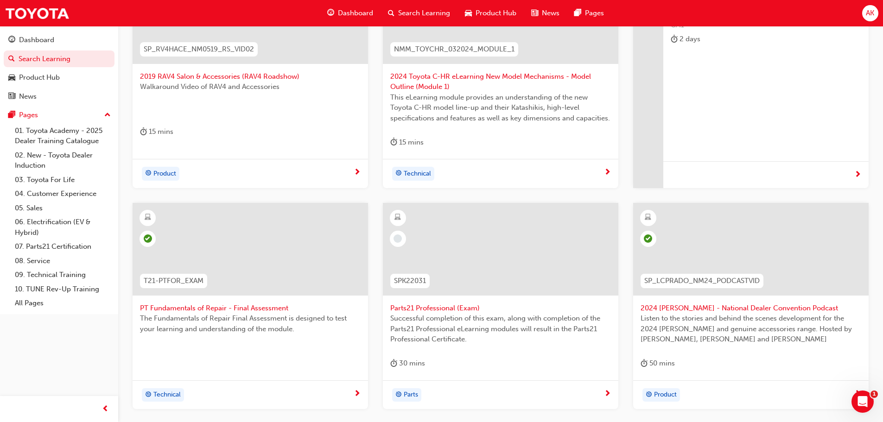
scroll to position [344, 0]
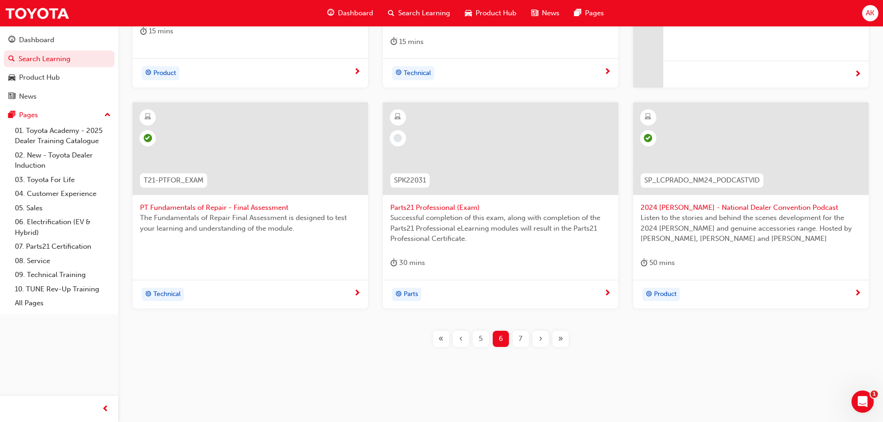
click at [517, 340] on div "7" at bounding box center [521, 339] width 16 height 16
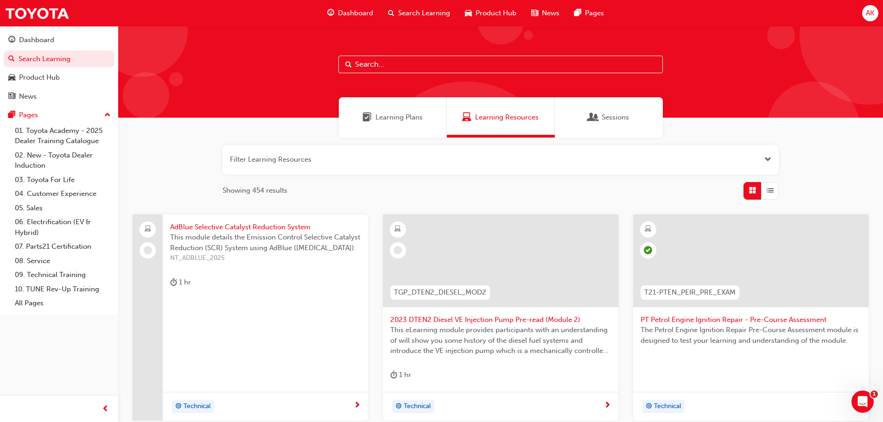
click at [248, 226] on span "AdBlue Selective Catalyst Reduction System" at bounding box center [265, 227] width 191 height 11
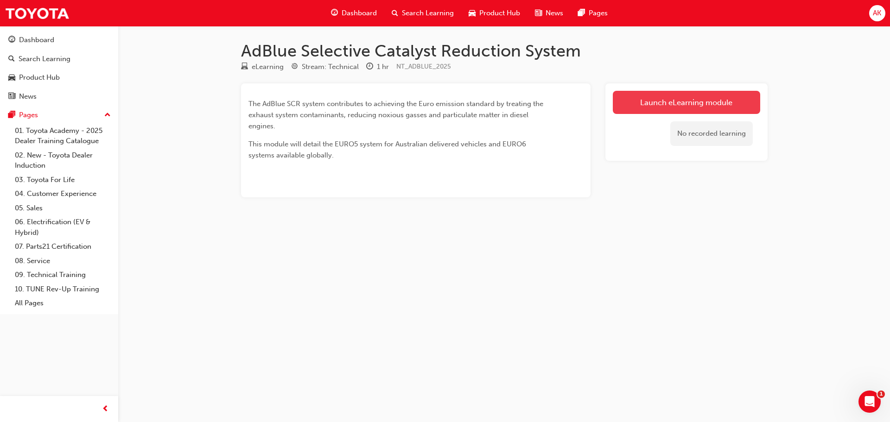
click at [663, 106] on link "Launch eLearning module" at bounding box center [686, 102] width 147 height 23
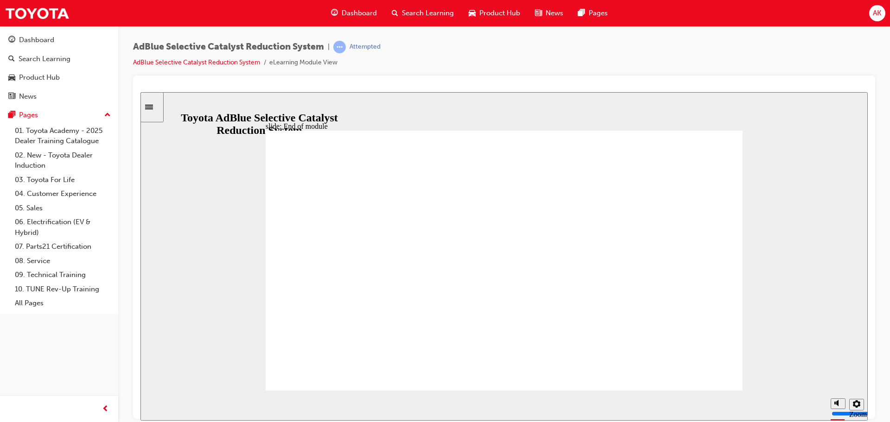
click at [430, 6] on div "Search Learning" at bounding box center [422, 13] width 77 height 19
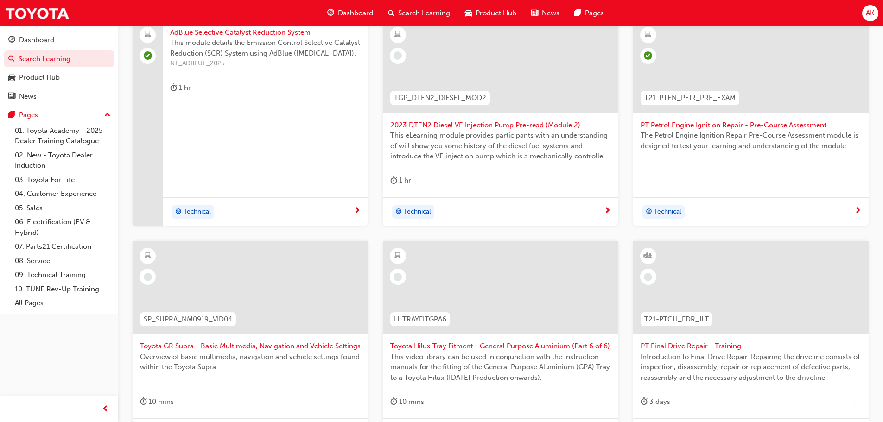
scroll to position [56, 0]
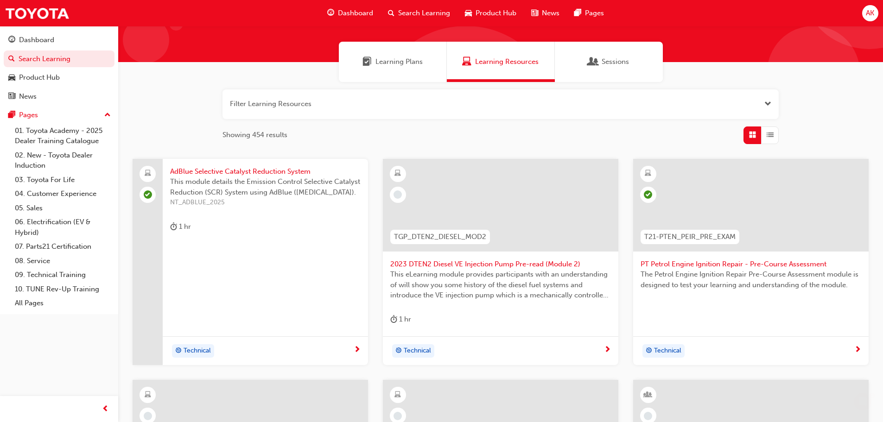
click at [504, 259] on span "2023 DTEN2 Diesel VE Injection Pump Pre-read (Module 2)" at bounding box center [500, 264] width 221 height 11
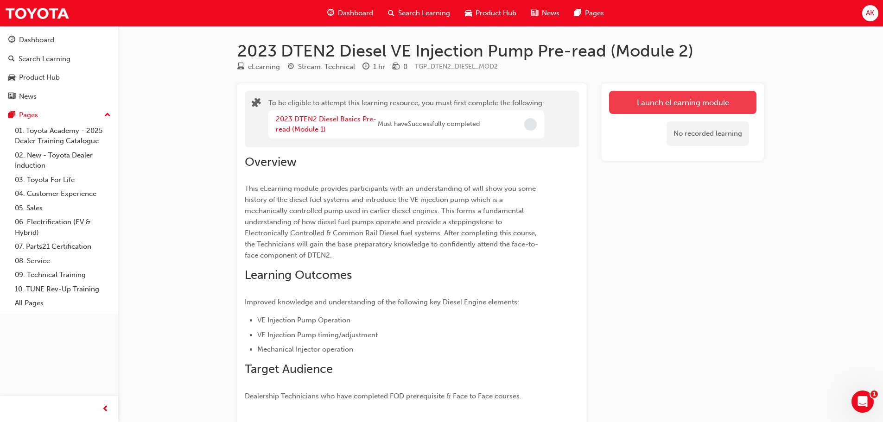
click at [700, 104] on button "Launch eLearning module" at bounding box center [682, 102] width 147 height 23
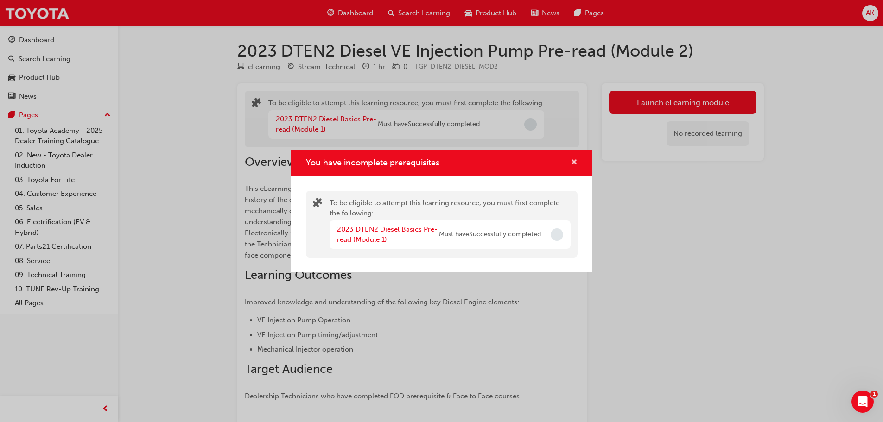
click at [575, 160] on span "cross-icon" at bounding box center [574, 163] width 7 height 8
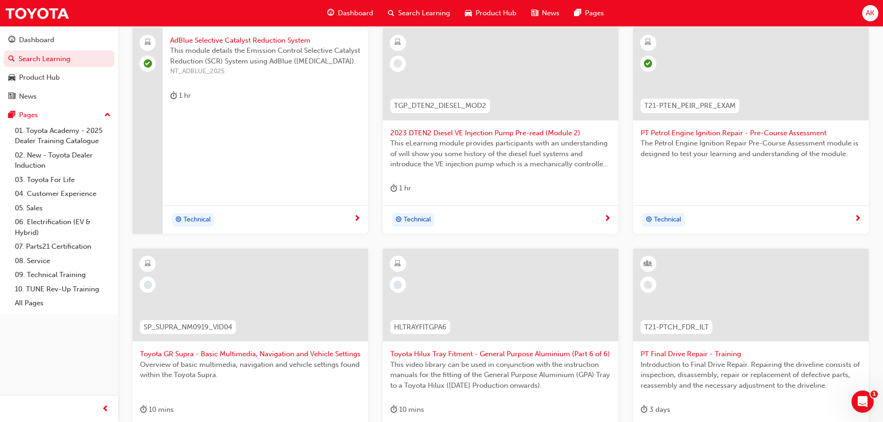
scroll to position [334, 0]
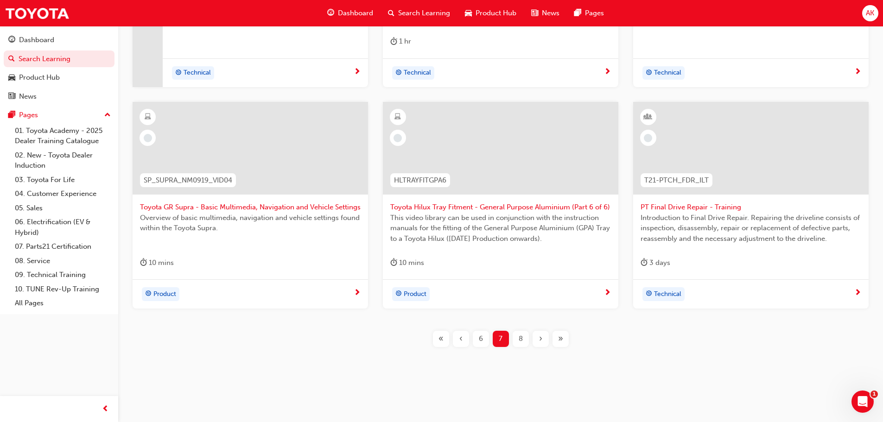
click at [207, 209] on span "Toyota GR Supra - Basic Multimedia, Navigation and Vehicle Settings" at bounding box center [250, 207] width 221 height 11
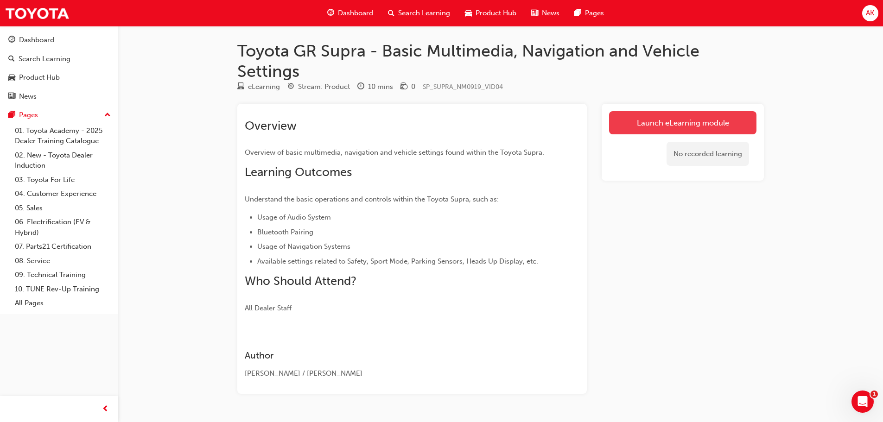
click at [698, 119] on link "Launch eLearning module" at bounding box center [682, 122] width 147 height 23
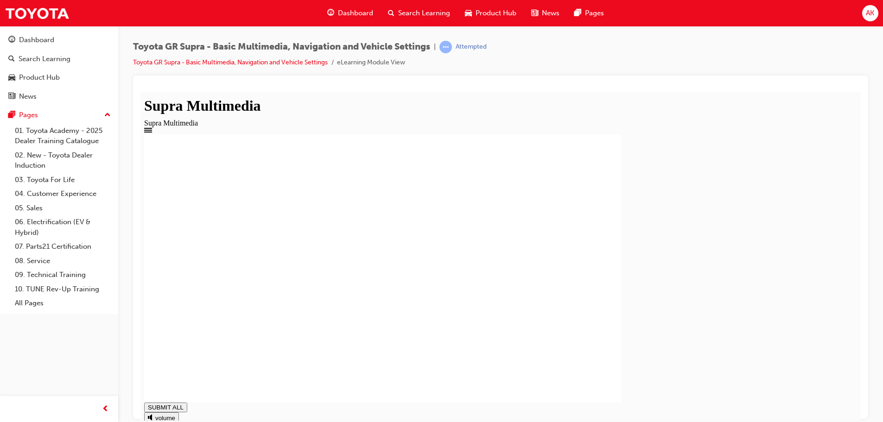
click at [857, 398] on div "Supra Multimedia Supra Multimedia 2019 Supra Multimedia You have Completed this…" at bounding box center [500, 289] width 713 height 375
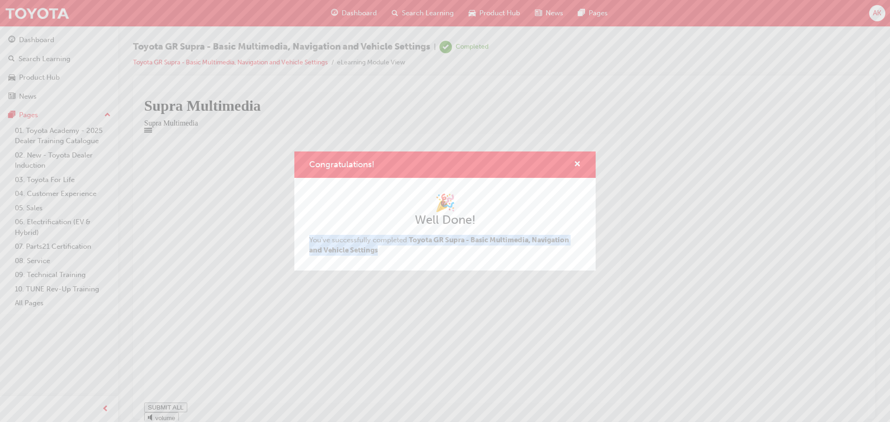
click at [856, 408] on div "Congratulations! 🎉 Well Done! You've successfully completed Toyota GR Supra - B…" at bounding box center [445, 211] width 890 height 422
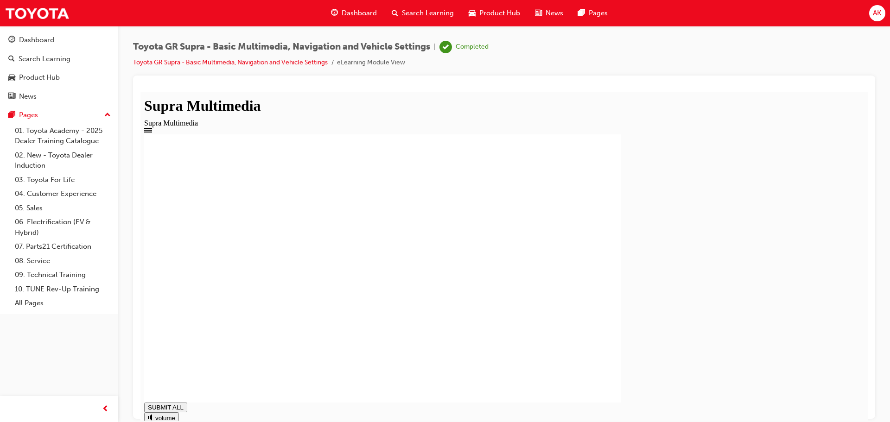
type input "0.826"
click at [431, 21] on div "Search Learning" at bounding box center [422, 13] width 77 height 19
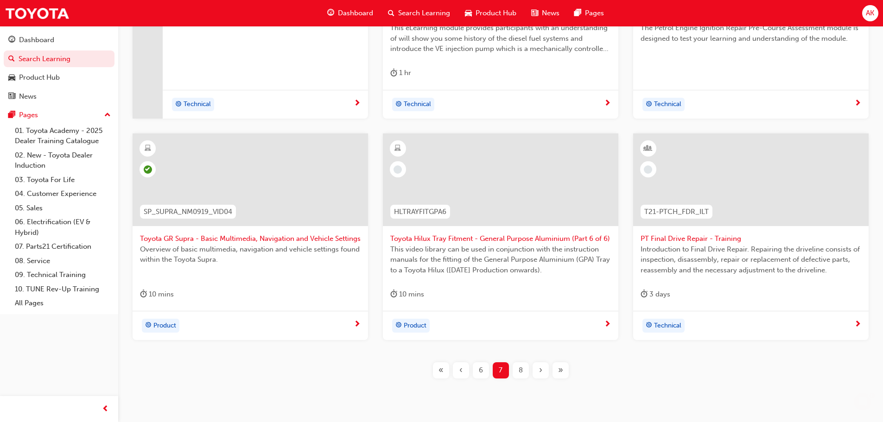
scroll to position [334, 0]
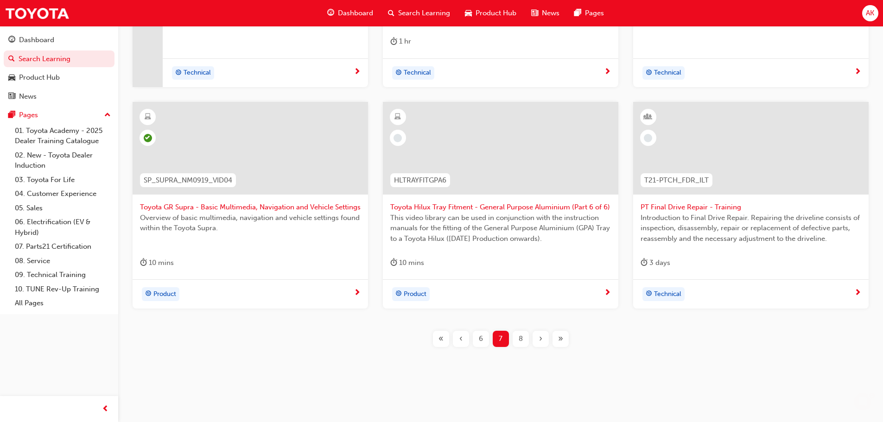
click at [508, 210] on span "Toyota Hilux Tray Fitment - General Purpose Aluminium (Part 6 of 6)" at bounding box center [500, 207] width 221 height 11
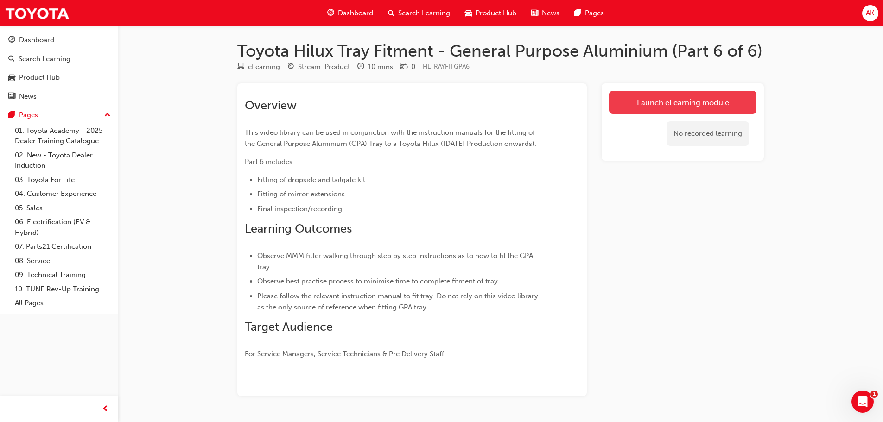
click at [677, 98] on link "Launch eLearning module" at bounding box center [682, 102] width 147 height 23
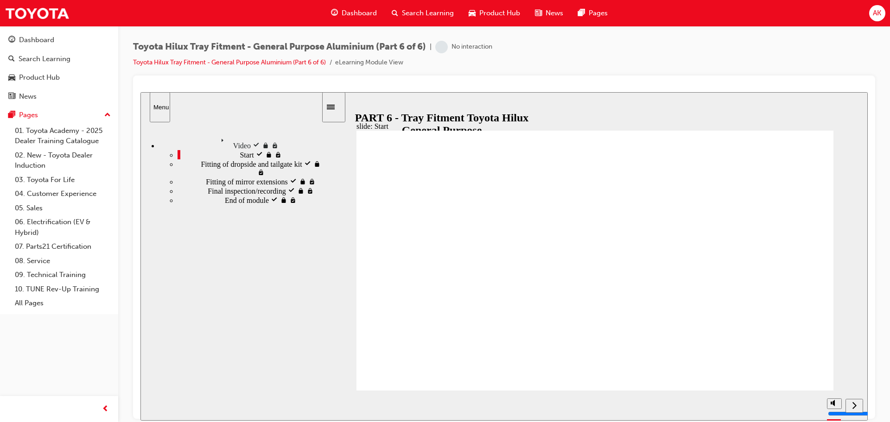
click at [858, 406] on div "next" at bounding box center [855, 406] width 10 height 10
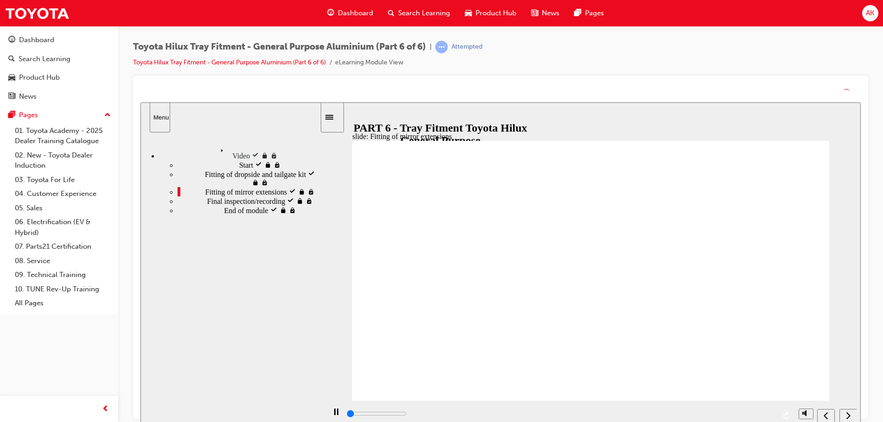
drag, startPoint x: 784, startPoint y: 406, endPoint x: 781, endPoint y: 417, distance: 11.7
click at [784, 416] on div "playback controls" at bounding box center [559, 416] width 469 height 30
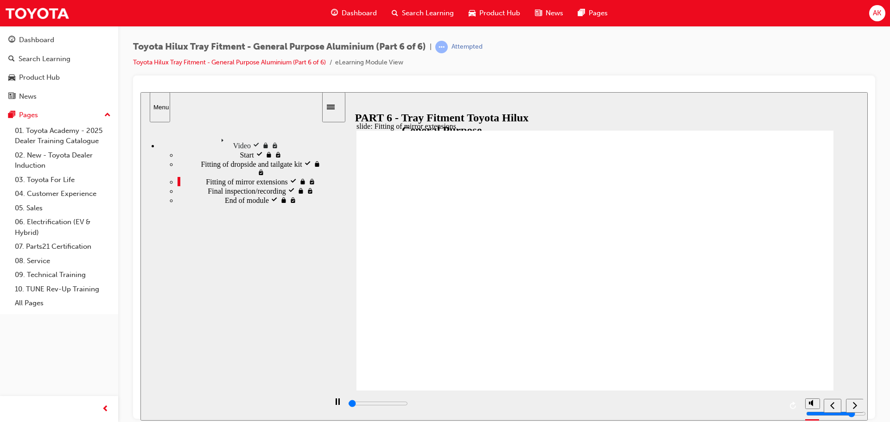
click at [783, 405] on div "playback controls" at bounding box center [564, 405] width 474 height 30
click at [408, 405] on input "slide progress" at bounding box center [378, 403] width 60 height 7
click at [855, 406] on icon "next" at bounding box center [855, 405] width 5 height 8
click at [784, 408] on div "playback controls" at bounding box center [564, 405] width 474 height 30
click at [781, 406] on div "playback controls" at bounding box center [564, 404] width 435 height 10
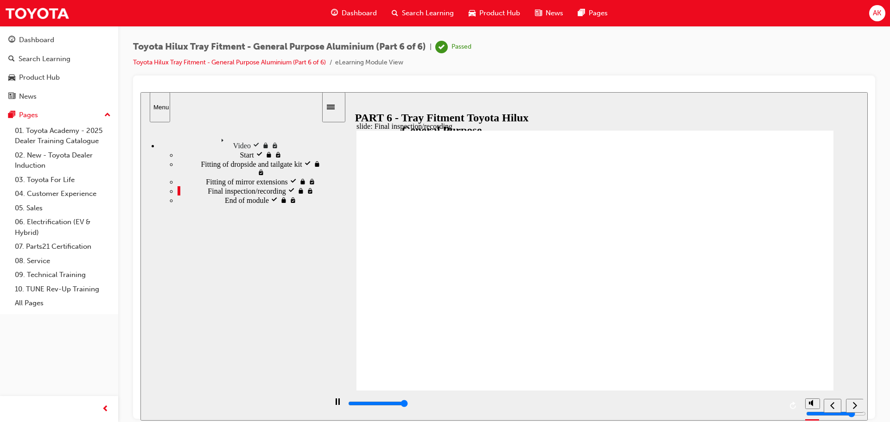
type input "227600"
click at [851, 404] on div "next" at bounding box center [855, 406] width 10 height 10
click at [427, 25] on div "Dashboard Search Learning Product Hub News Pages" at bounding box center [469, 13] width 299 height 26
click at [427, 15] on span "Search Learning" at bounding box center [428, 13] width 52 height 11
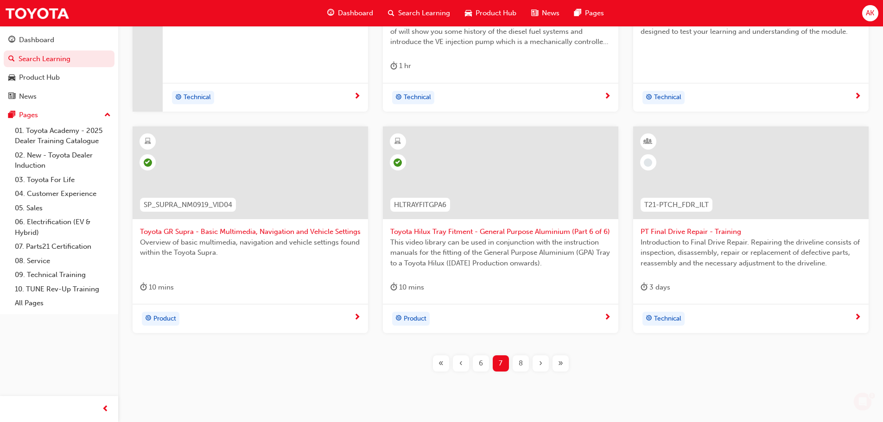
scroll to position [287, 0]
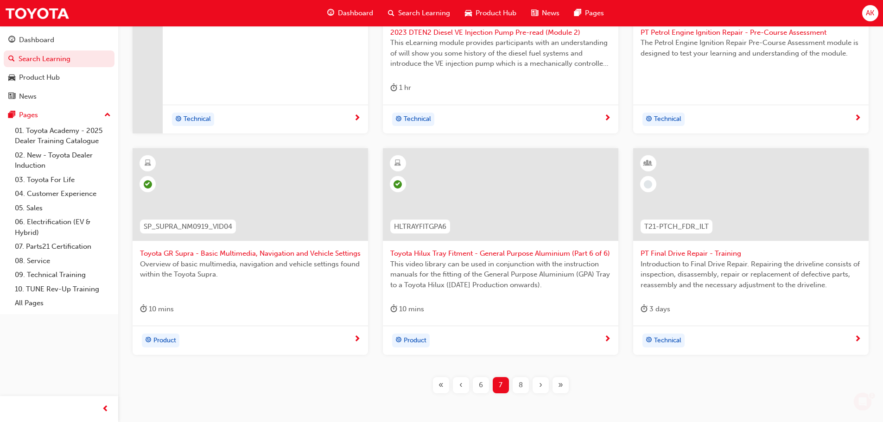
click at [700, 256] on span "PT Final Drive Repair - Training" at bounding box center [751, 254] width 221 height 11
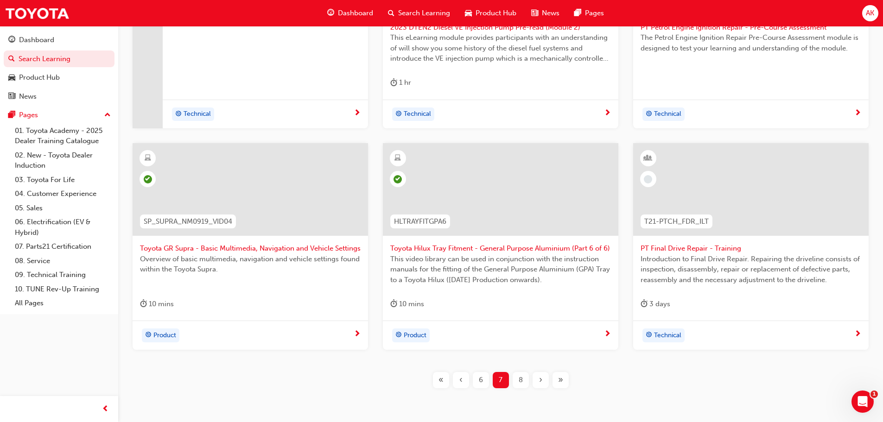
scroll to position [334, 0]
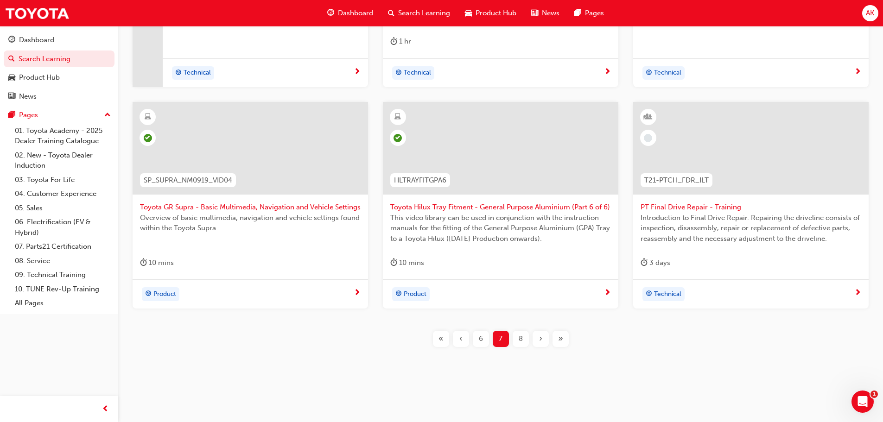
click at [522, 340] on span "8" at bounding box center [521, 339] width 4 height 11
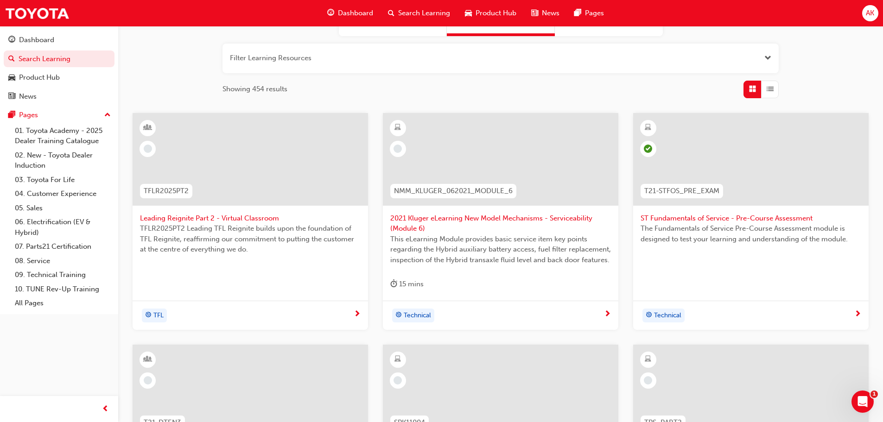
scroll to position [102, 0]
click at [255, 217] on span "Leading Reignite Part 2 - Virtual Classroom" at bounding box center [250, 218] width 221 height 11
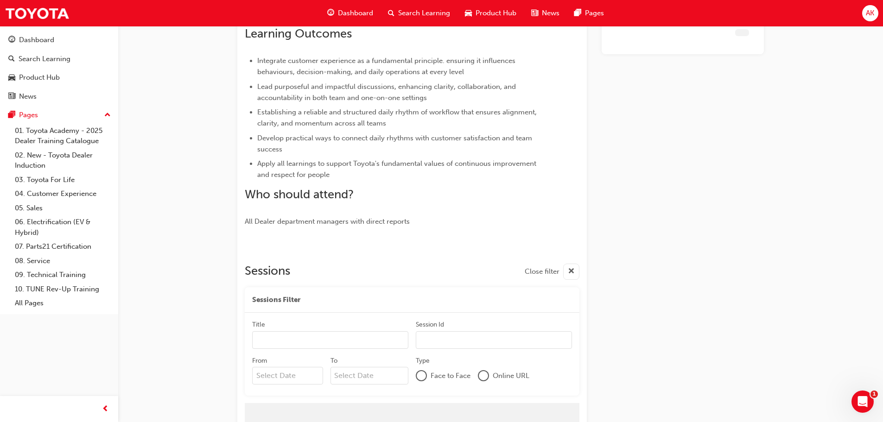
scroll to position [314, 0]
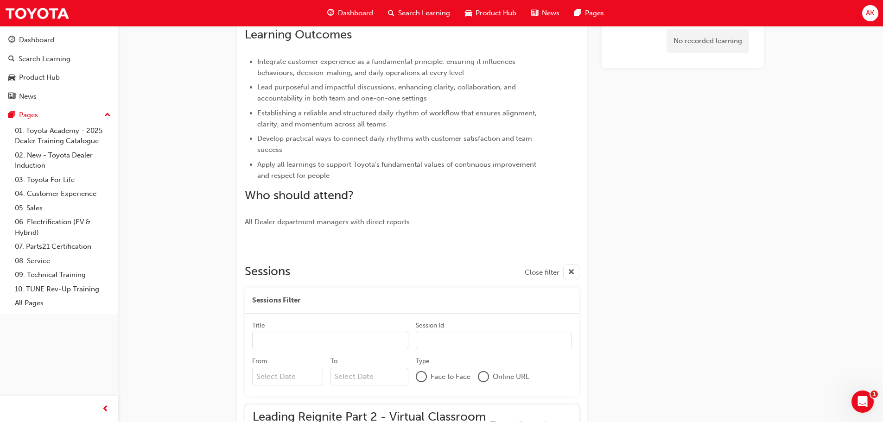
scroll to position [102, 0]
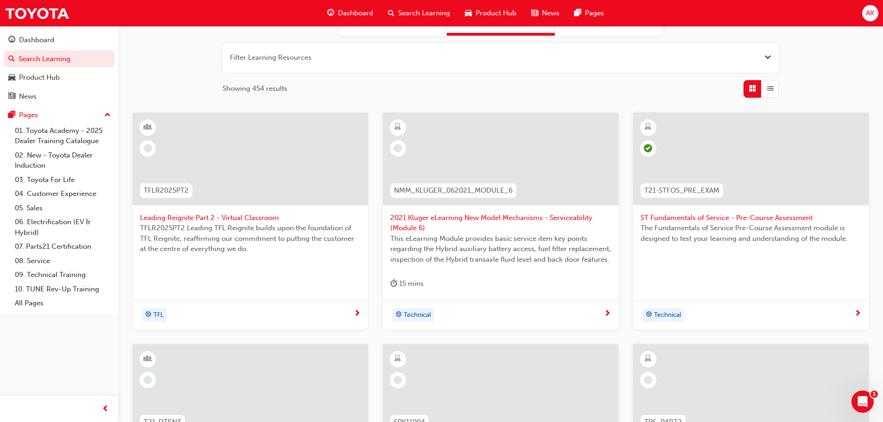
click at [494, 214] on span "2021 Kluger eLearning New Model Mechanisms - Serviceability (Module 6)" at bounding box center [500, 223] width 221 height 21
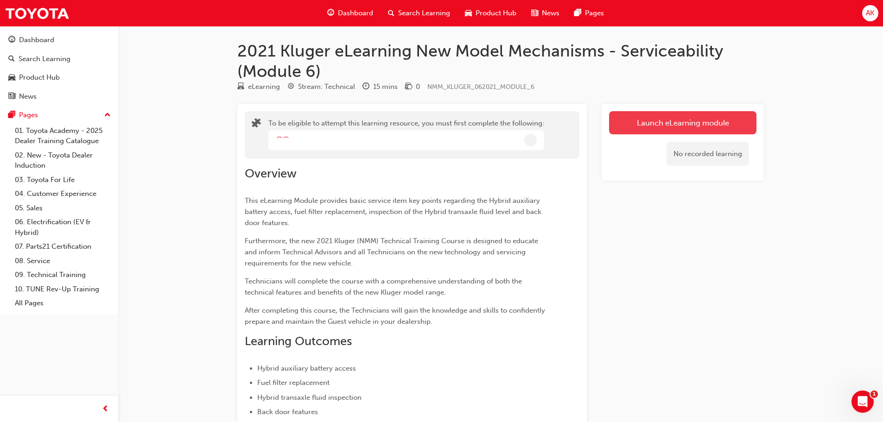
click at [690, 115] on button "Launch eLearning module" at bounding box center [682, 122] width 147 height 23
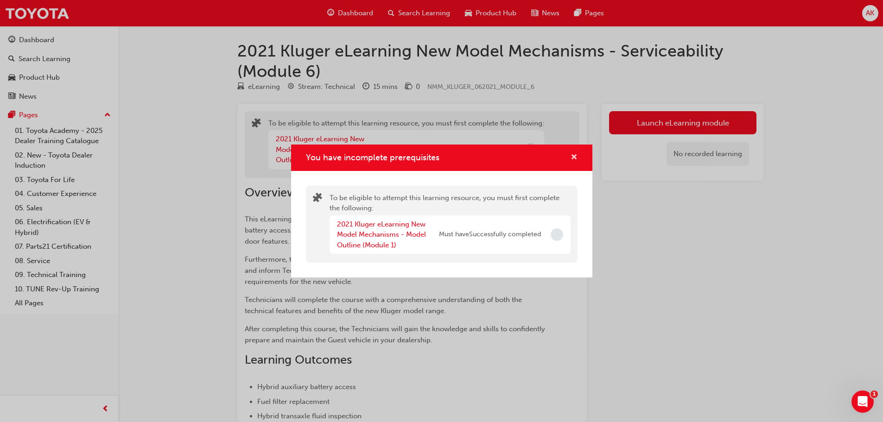
drag, startPoint x: 571, startPoint y: 158, endPoint x: 472, endPoint y: 123, distance: 105.1
click at [571, 159] on span "cross-icon" at bounding box center [574, 158] width 7 height 8
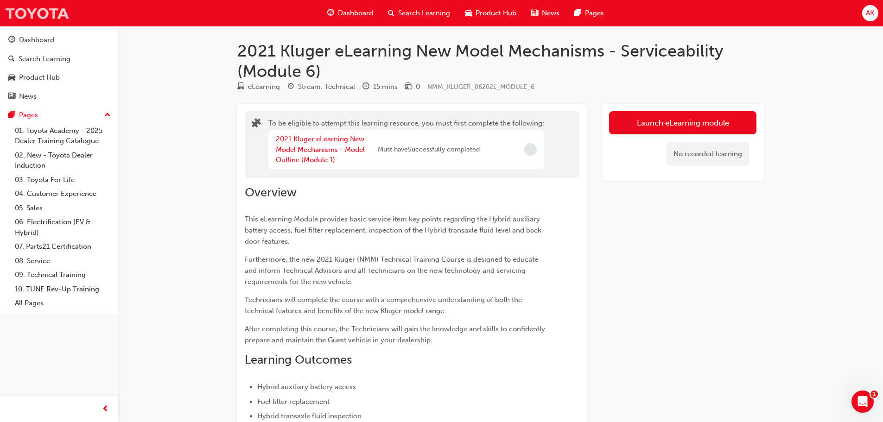
scroll to position [102, 0]
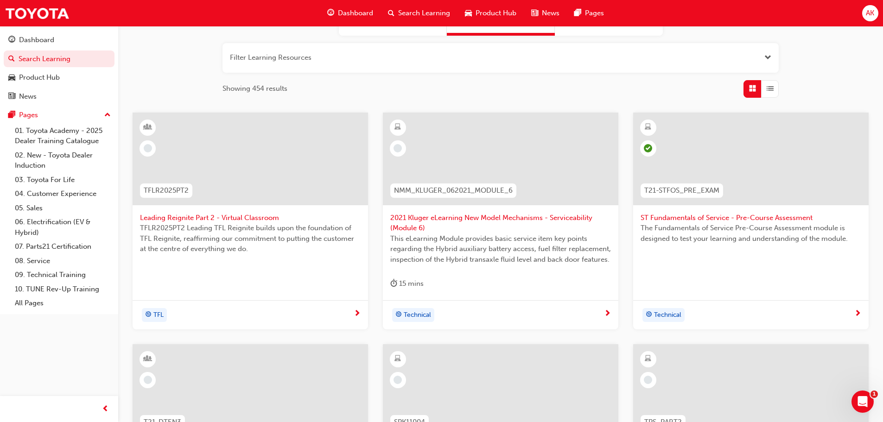
click at [698, 217] on span "ST Fundamentals of Service - Pre-Course Assessment" at bounding box center [751, 218] width 221 height 11
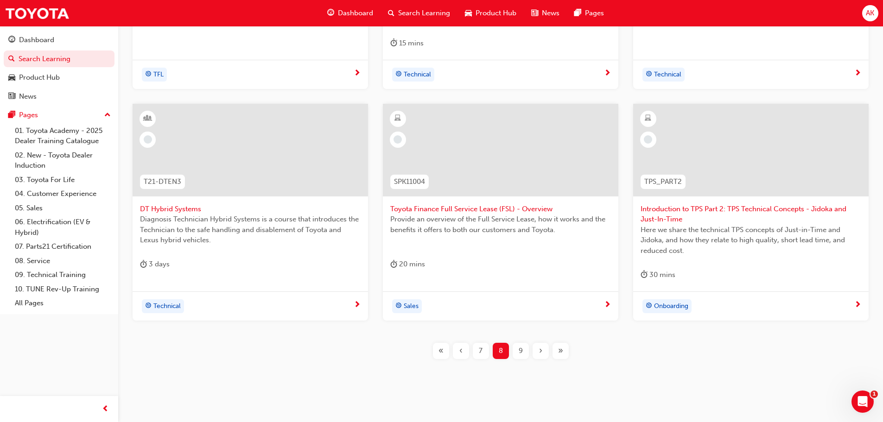
scroll to position [355, 0]
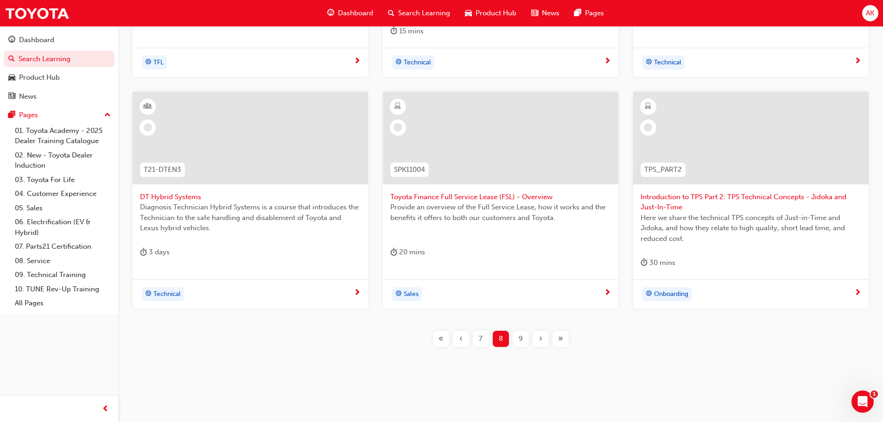
click at [173, 198] on span "DT Hybrid Systems" at bounding box center [250, 197] width 221 height 11
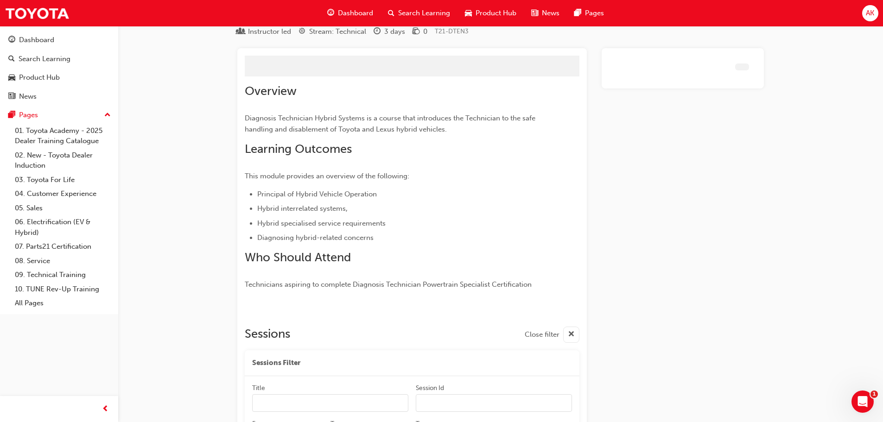
scroll to position [160, 0]
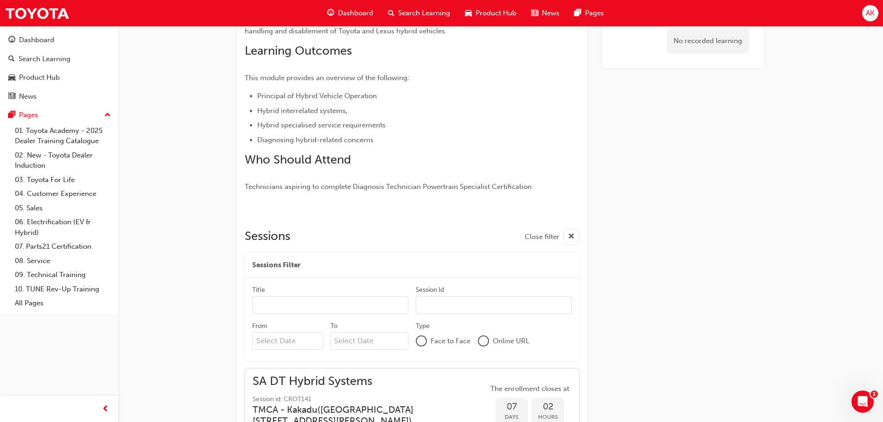
scroll to position [243, 0]
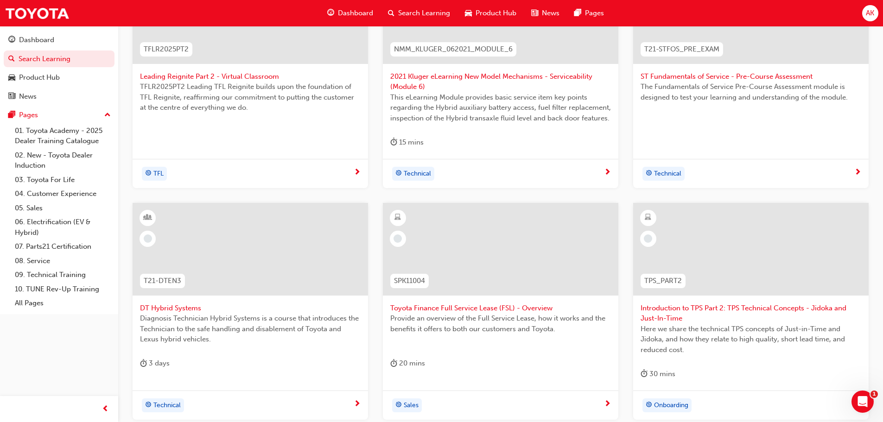
click at [445, 307] on span "Toyota Finance Full Service Lease (FSL) - Overview" at bounding box center [500, 308] width 221 height 11
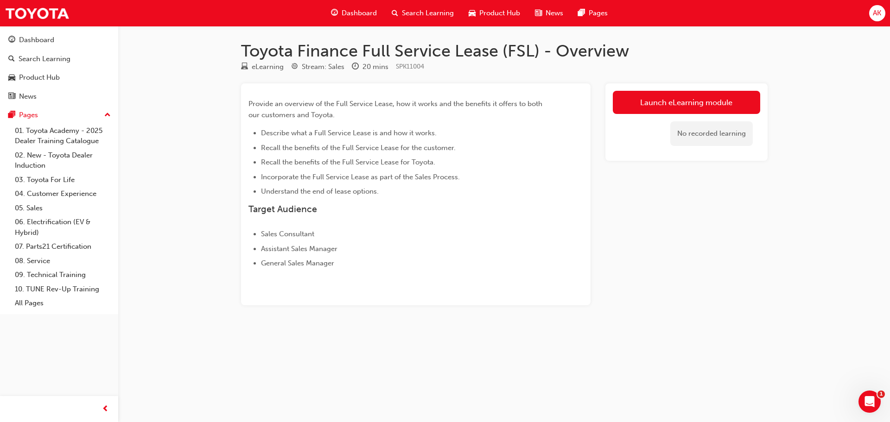
click at [650, 115] on div "No recorded learning" at bounding box center [686, 133] width 147 height 39
click at [696, 96] on link "Launch eLearning module" at bounding box center [686, 102] width 147 height 23
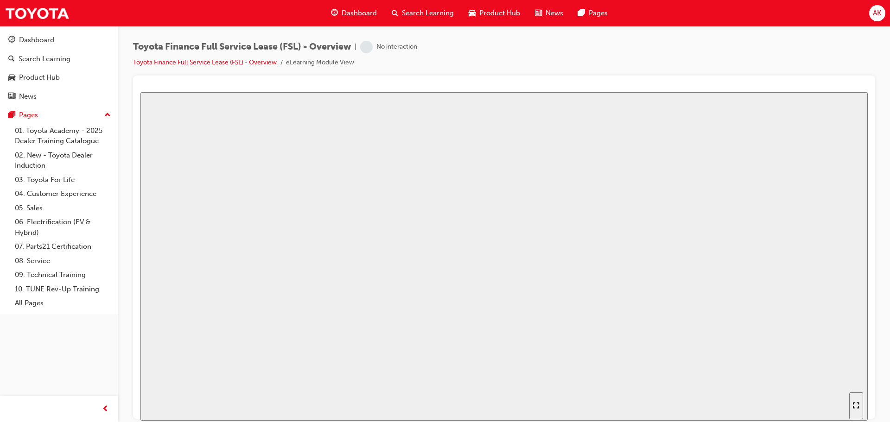
click at [559, 372] on div at bounding box center [504, 245] width 545 height 292
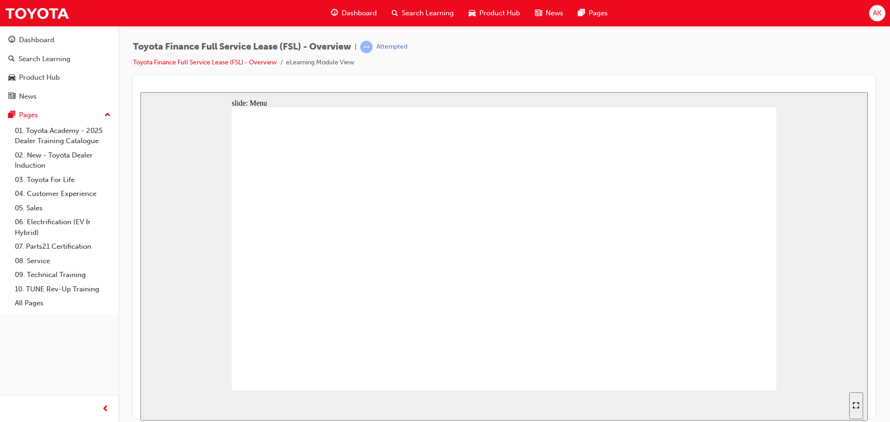
click at [393, 50] on div "Attempted" at bounding box center [391, 47] width 31 height 9
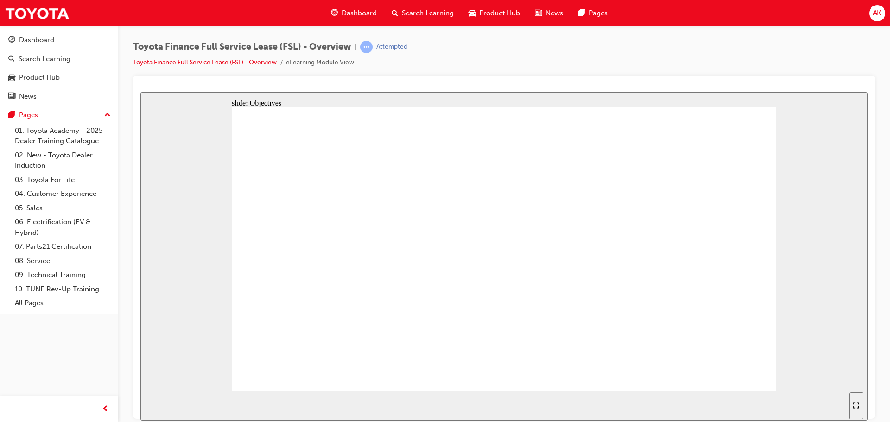
click at [853, 402] on div "Enter full-screen mode" at bounding box center [856, 406] width 6 height 8
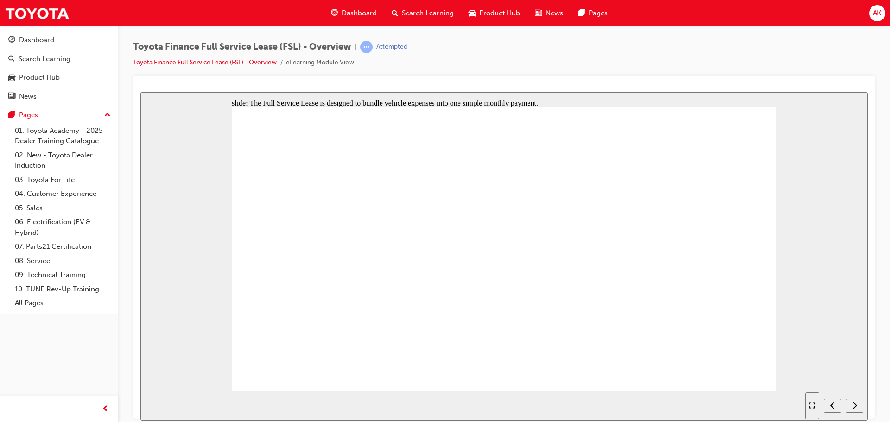
drag, startPoint x: 508, startPoint y: 217, endPoint x: 520, endPoint y: 217, distance: 12.5
drag, startPoint x: 513, startPoint y: 311, endPoint x: 520, endPoint y: 307, distance: 8.1
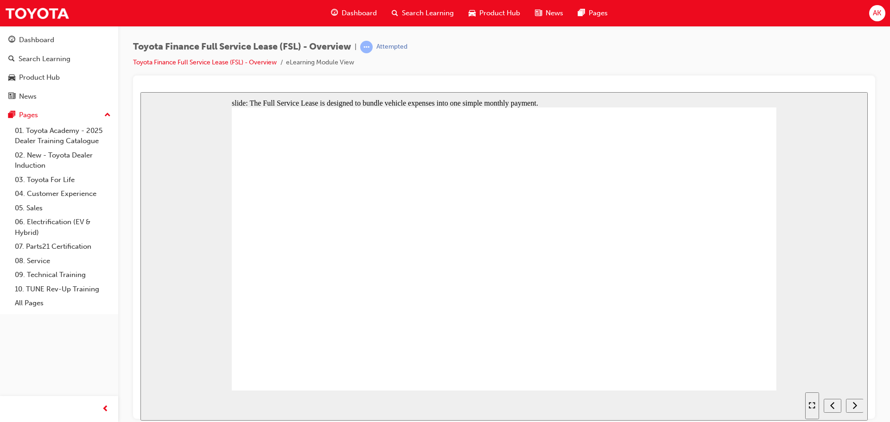
drag, startPoint x: 357, startPoint y: 135, endPoint x: 543, endPoint y: 226, distance: 206.5
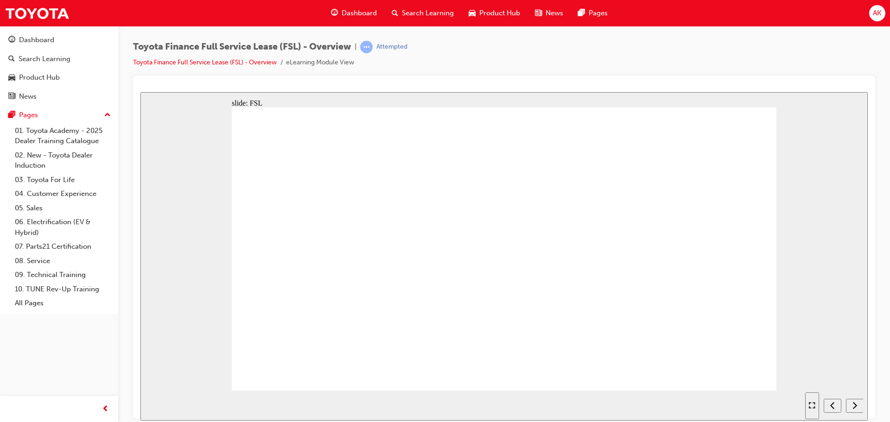
drag, startPoint x: 268, startPoint y: 153, endPoint x: 292, endPoint y: 214, distance: 64.9
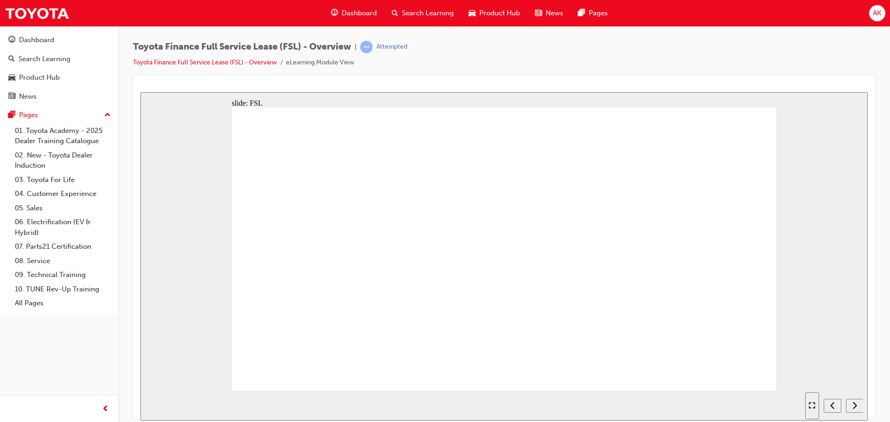
drag, startPoint x: 454, startPoint y: 222, endPoint x: 443, endPoint y: 224, distance: 10.9
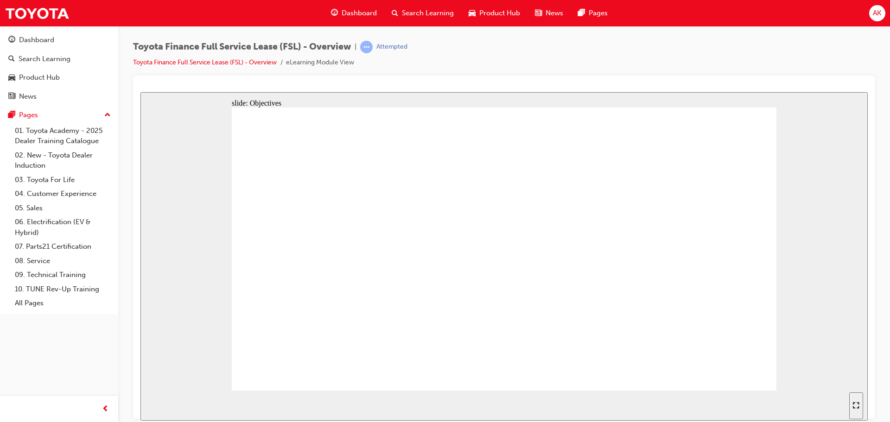
drag, startPoint x: 324, startPoint y: 208, endPoint x: 319, endPoint y: 222, distance: 14.7
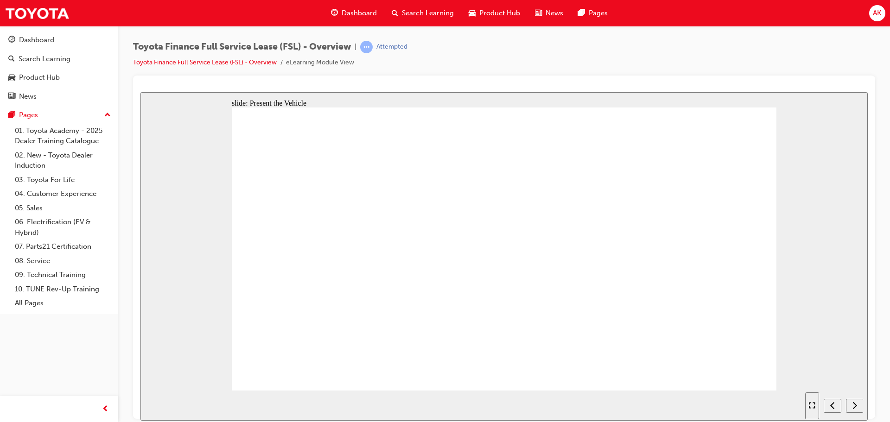
drag, startPoint x: 317, startPoint y: 292, endPoint x: 327, endPoint y: 306, distance: 18.0
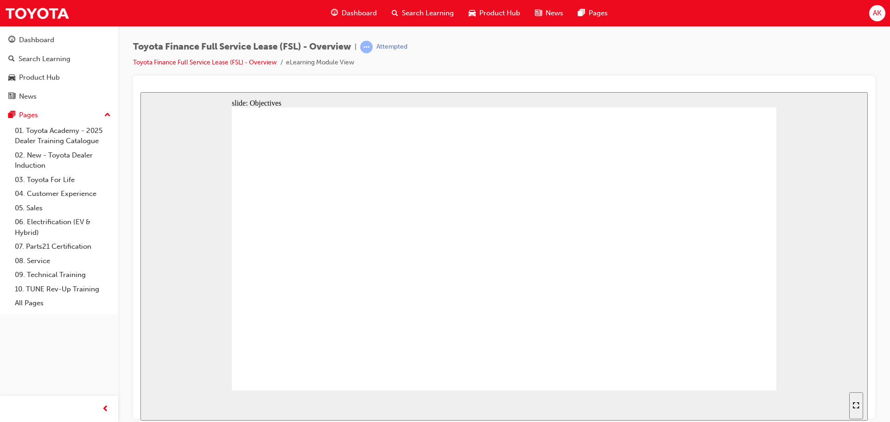
drag, startPoint x: 557, startPoint y: 249, endPoint x: 558, endPoint y: 268, distance: 18.1
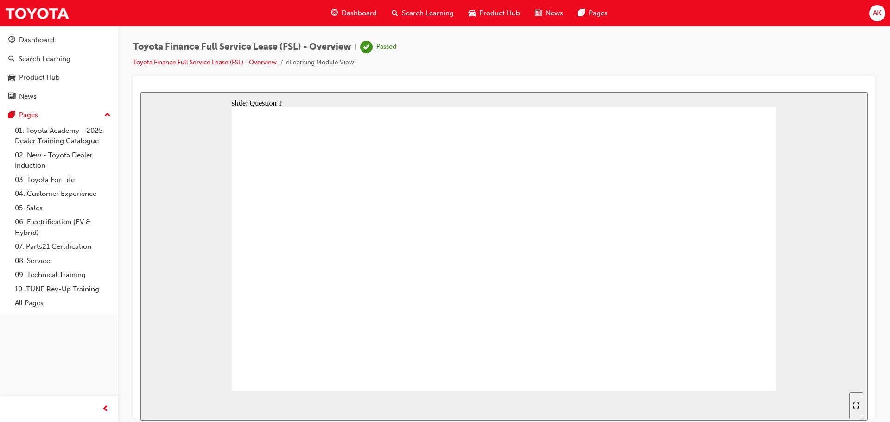
radio input "true"
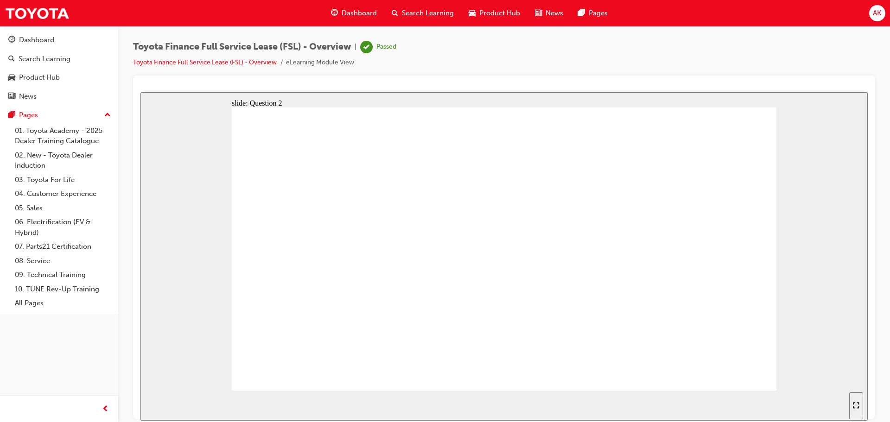
radio input "true"
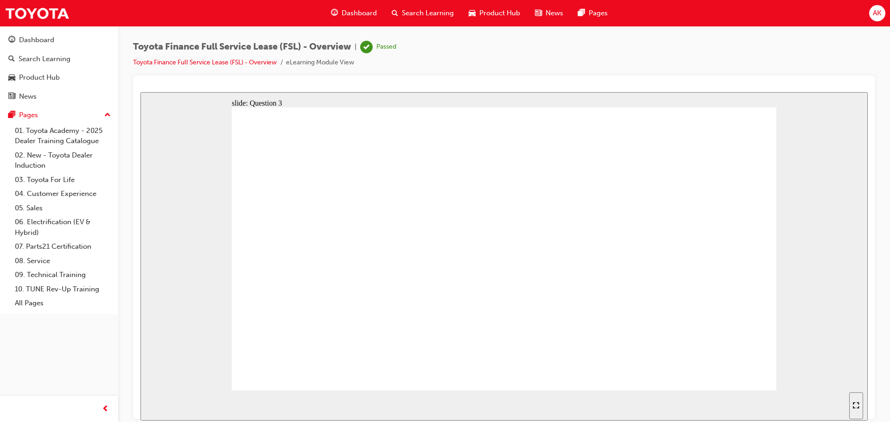
radio input "true"
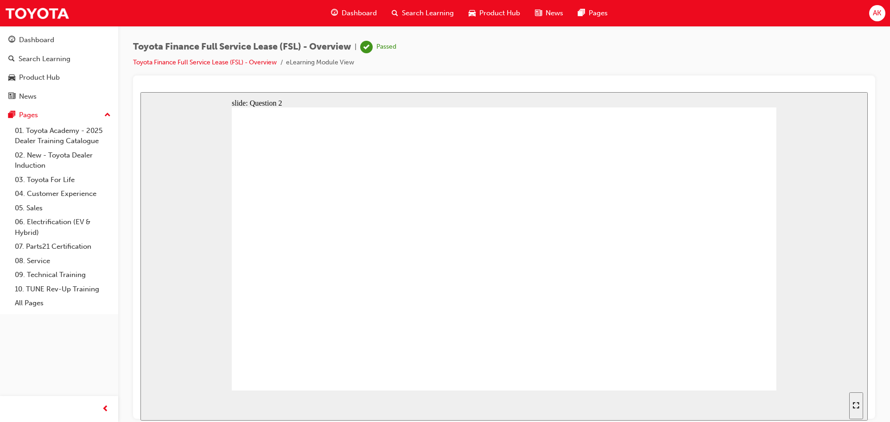
radio input "true"
radio input "false"
radio input "true"
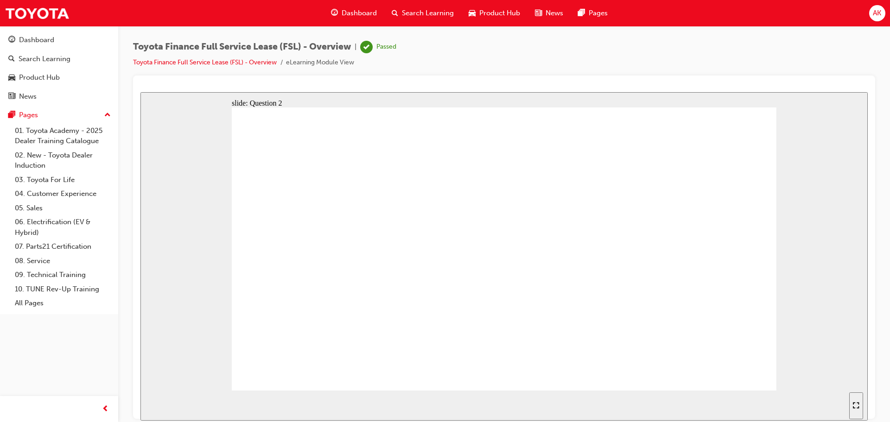
radio input "true"
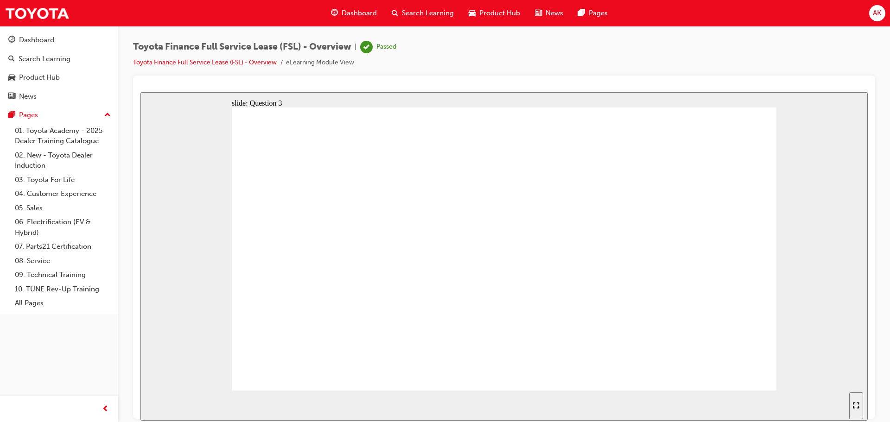
radio input "true"
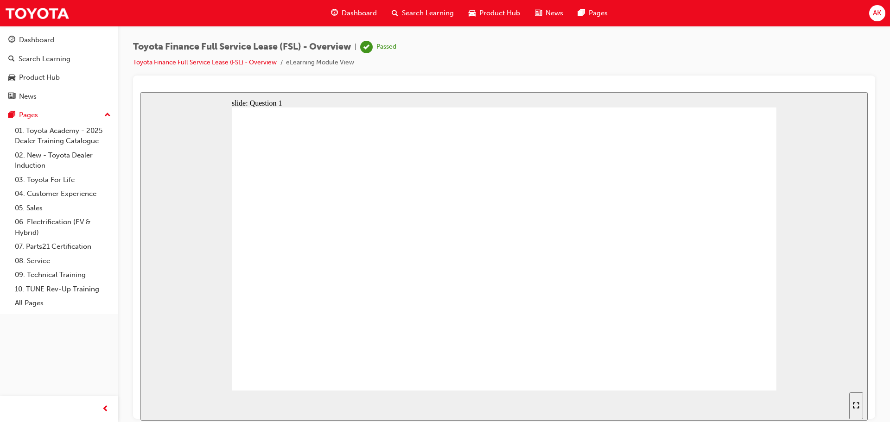
radio input "true"
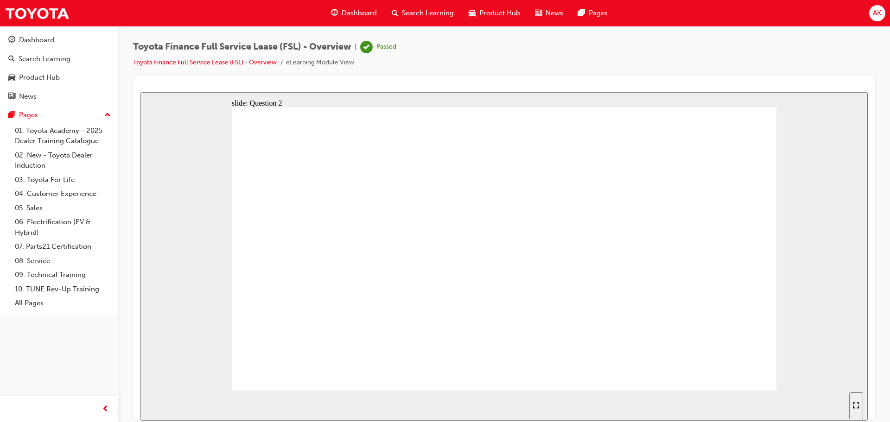
radio input "true"
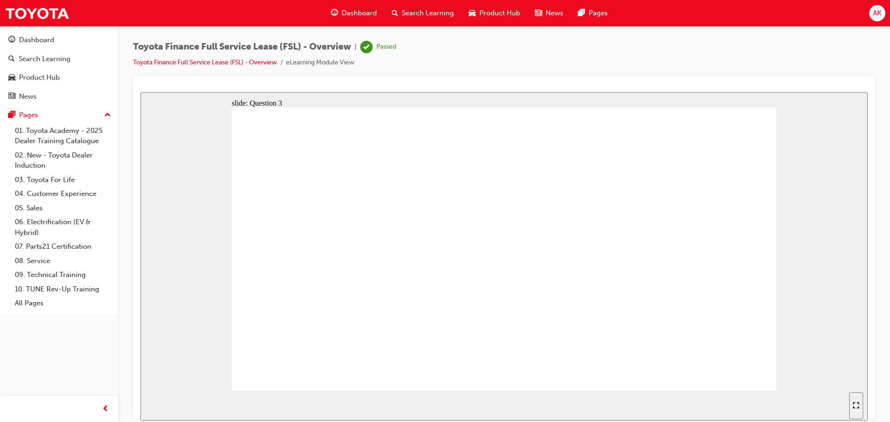
radio input "true"
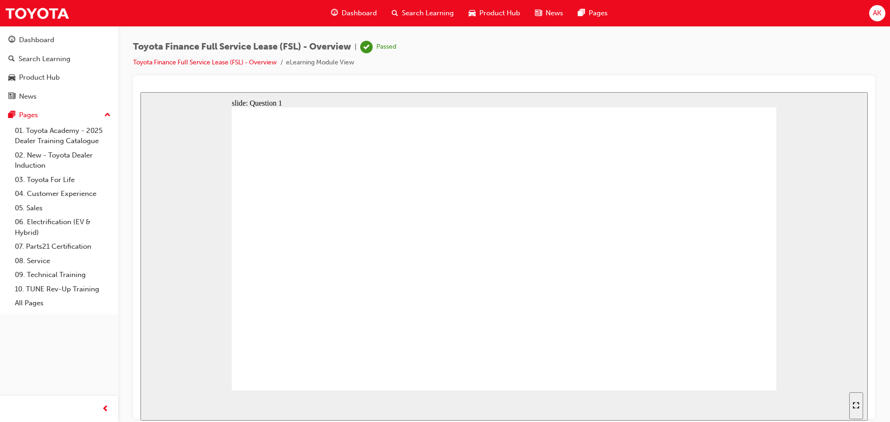
drag, startPoint x: 402, startPoint y: 233, endPoint x: 405, endPoint y: 223, distance: 10.0
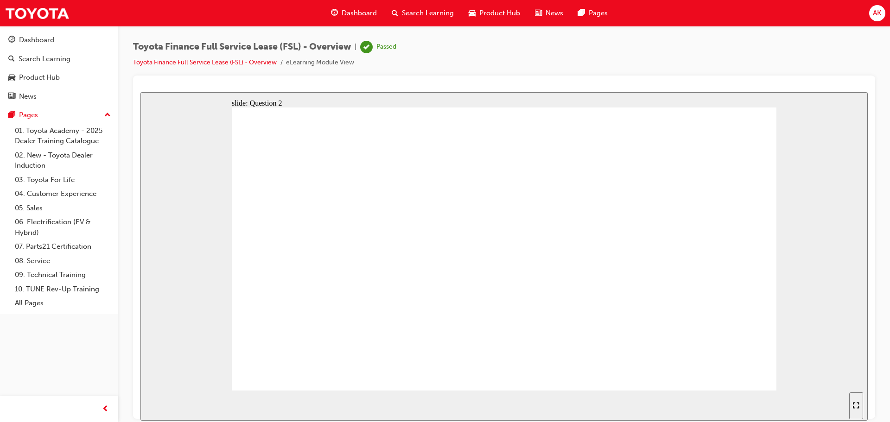
radio input "true"
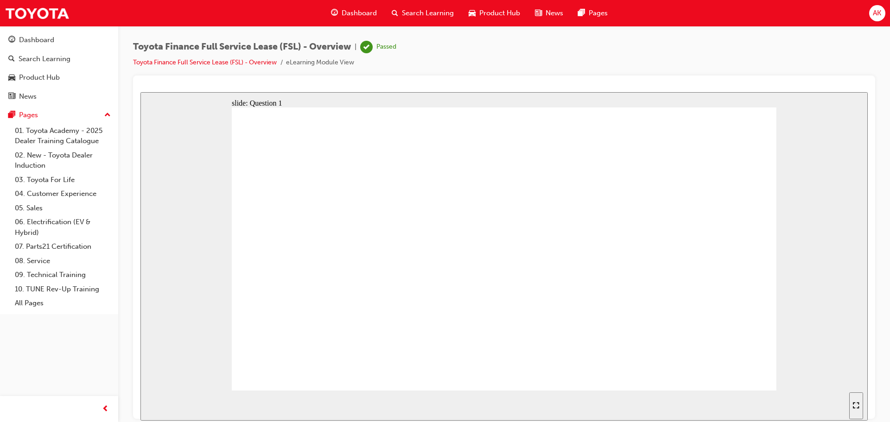
radio input "true"
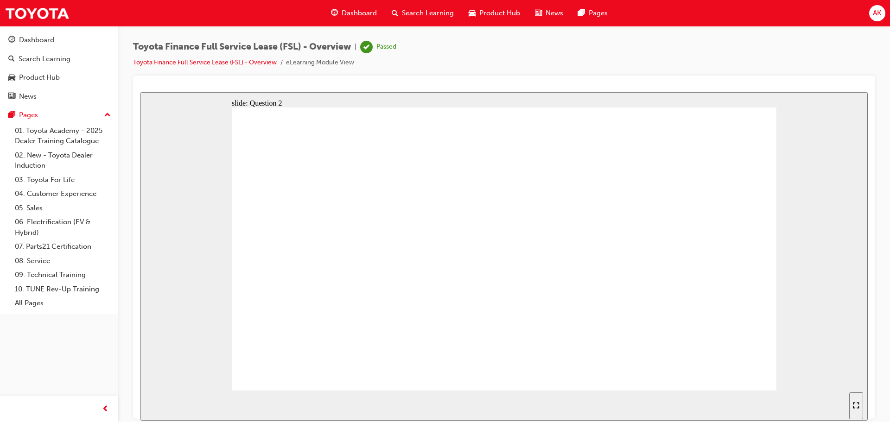
radio input "true"
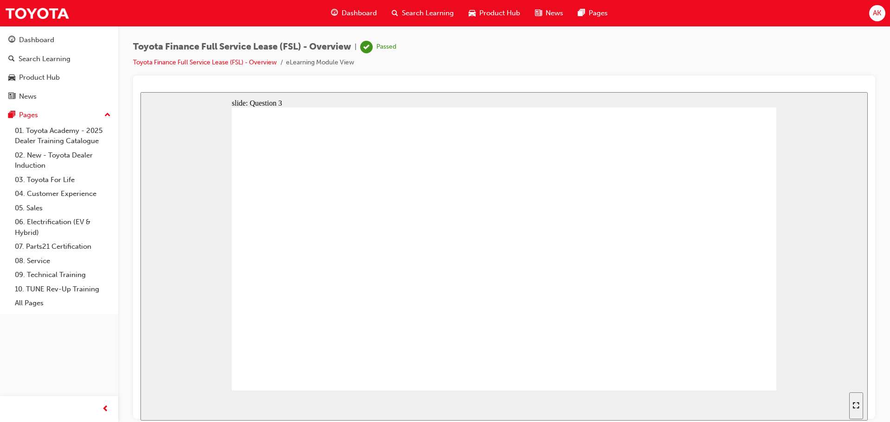
radio input "true"
click at [421, 20] on div "Search Learning" at bounding box center [422, 13] width 77 height 19
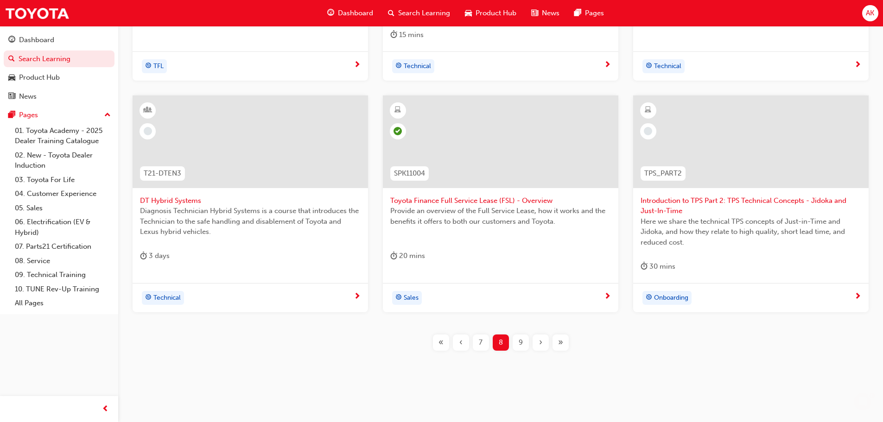
scroll to position [355, 0]
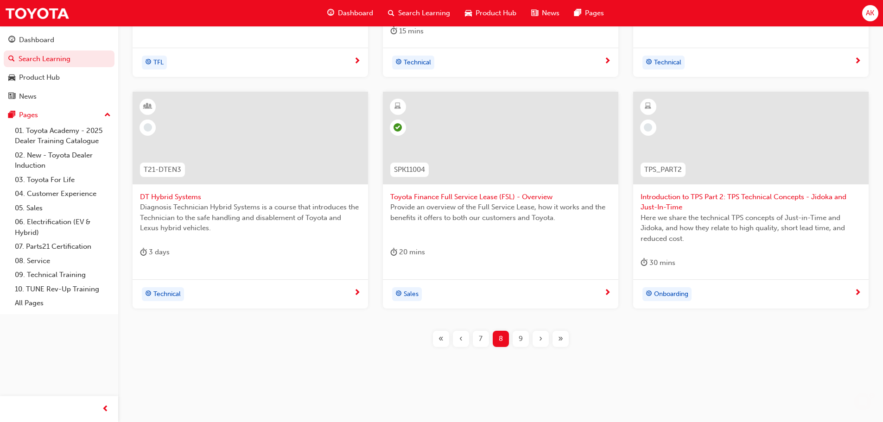
click at [690, 197] on span "Introduction to TPS Part 2: TPS Technical Concepts - Jidoka and Just-In-Time" at bounding box center [751, 202] width 221 height 21
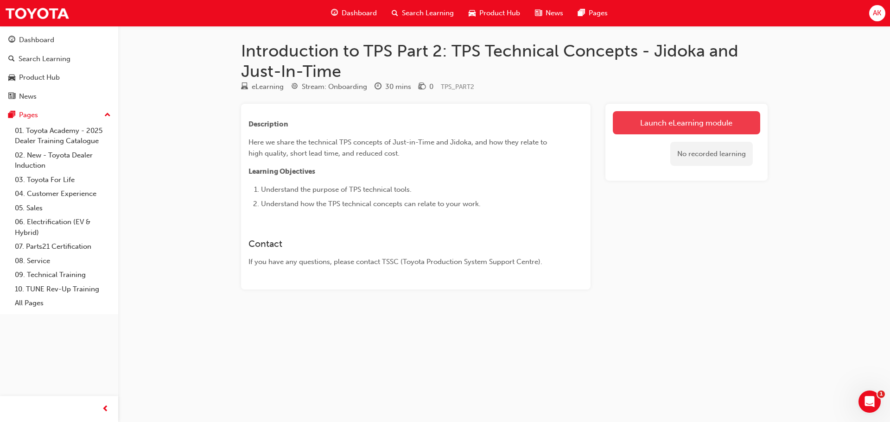
click at [658, 122] on link "Launch eLearning module" at bounding box center [686, 122] width 147 height 23
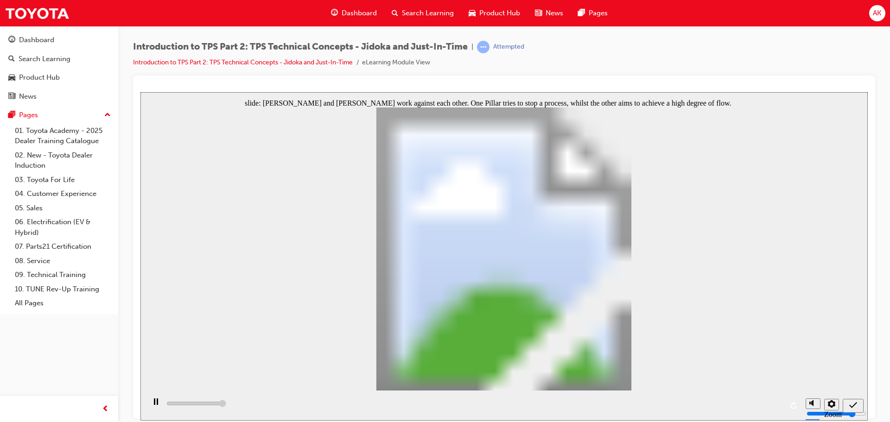
type input "5000"
radio input "true"
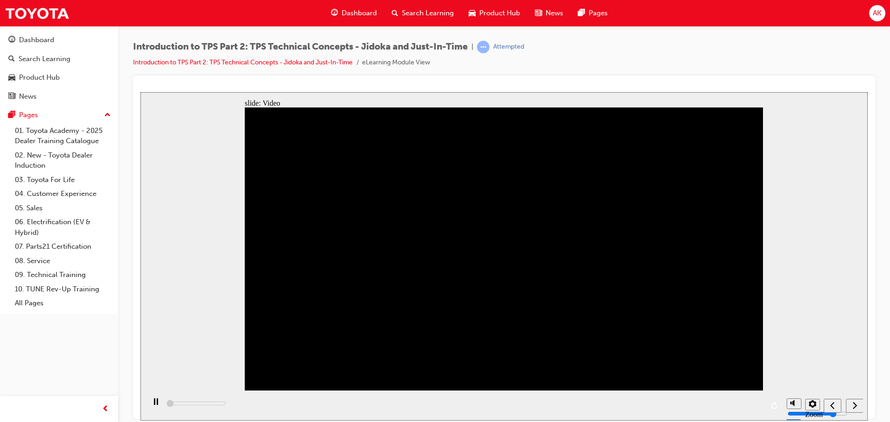
click at [760, 404] on div "playback controls" at bounding box center [463, 405] width 637 height 30
click at [766, 407] on div "playback controls" at bounding box center [463, 405] width 637 height 30
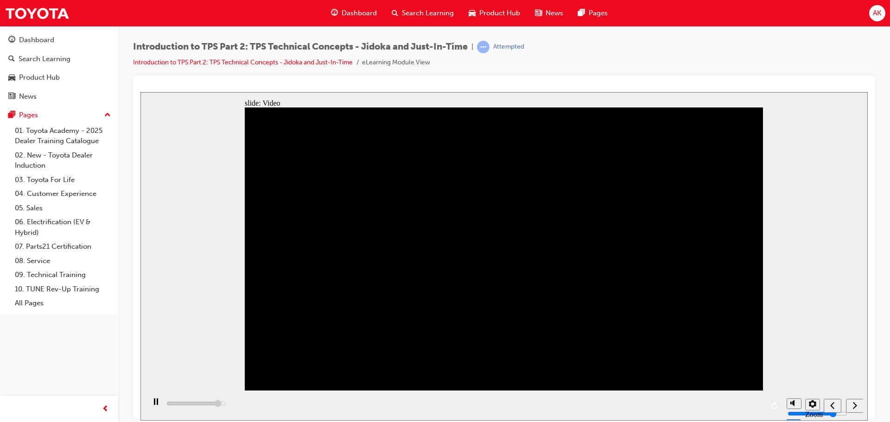
click at [107, 116] on span "up-icon" at bounding box center [107, 115] width 6 height 12
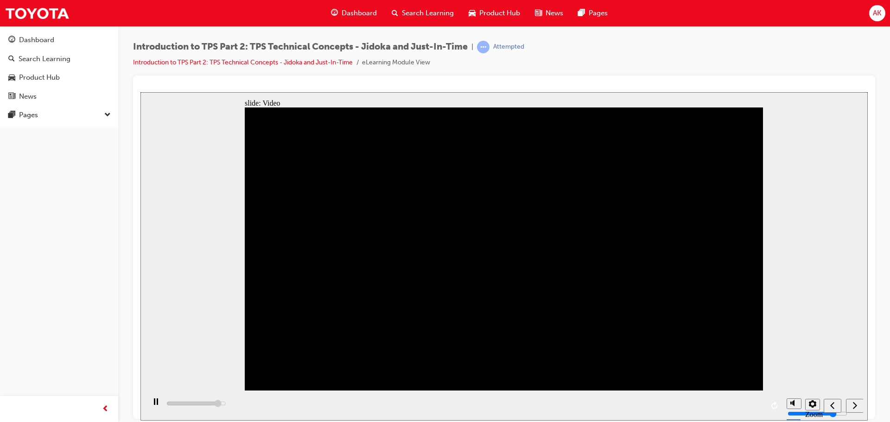
click at [109, 116] on span "down-icon" at bounding box center [107, 115] width 6 height 12
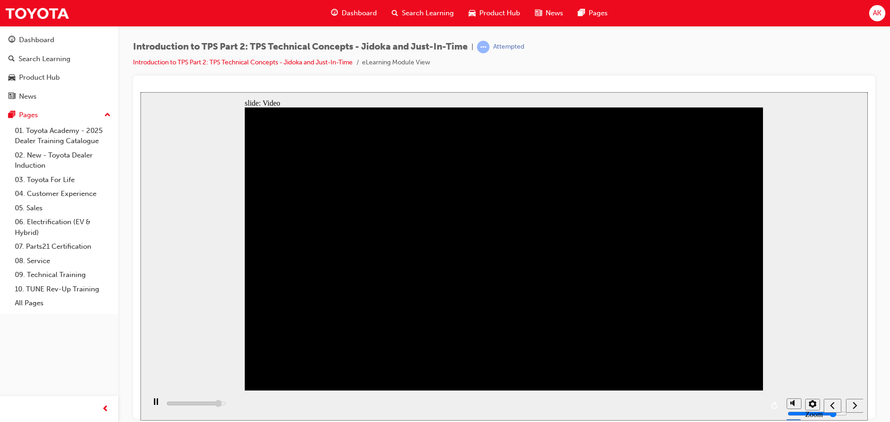
click at [108, 113] on span "up-icon" at bounding box center [107, 115] width 6 height 12
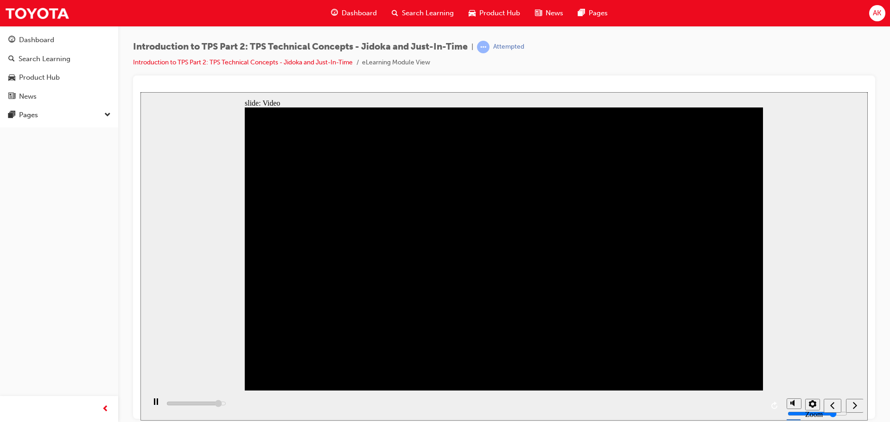
click at [108, 115] on span "down-icon" at bounding box center [107, 115] width 6 height 12
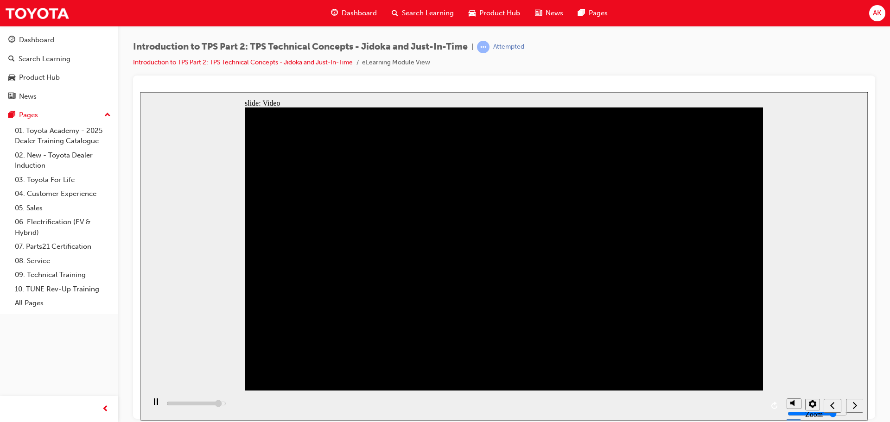
click at [108, 115] on span "up-icon" at bounding box center [107, 115] width 6 height 12
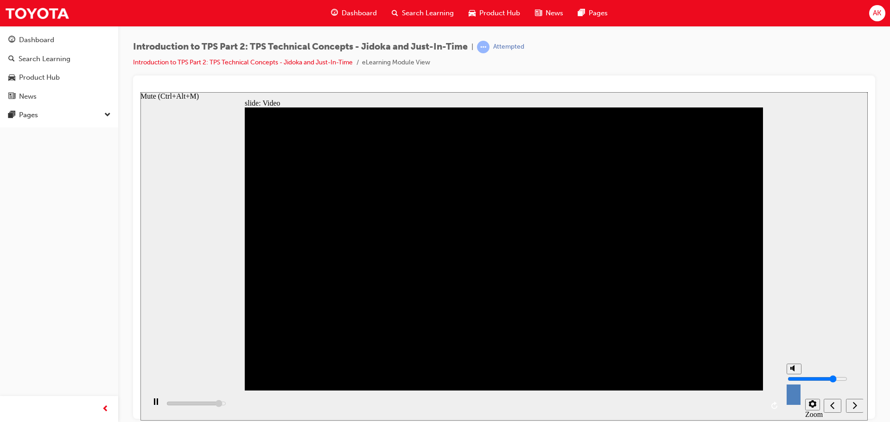
type input "592700"
type input "10"
type input "593000"
drag, startPoint x: 793, startPoint y: 369, endPoint x: 796, endPoint y: 351, distance: 18.8
type input "10"
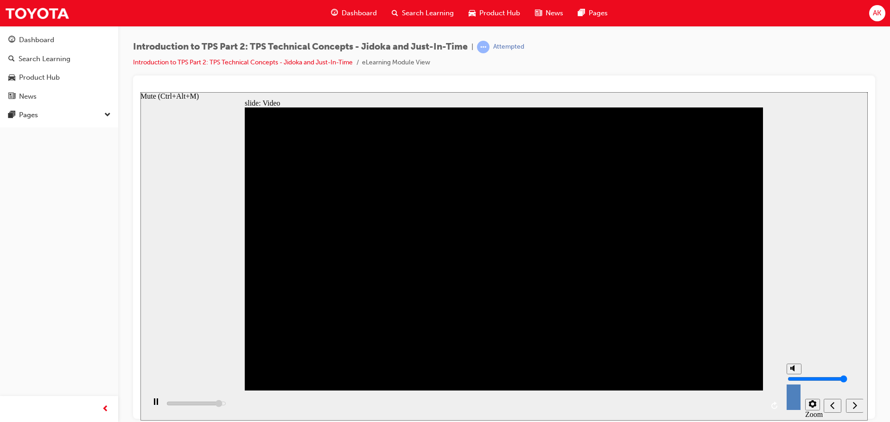
click at [794, 375] on input "volume" at bounding box center [818, 378] width 60 height 7
click at [793, 257] on div "slide: Video Back to top Playback Speed 2 1.75 1.5 1.25" at bounding box center [503, 256] width 727 height 329
drag, startPoint x: 792, startPoint y: 363, endPoint x: 803, endPoint y: 325, distance: 39.2
click at [803, 375] on input "volume" at bounding box center [818, 378] width 60 height 7
drag, startPoint x: 792, startPoint y: 365, endPoint x: 798, endPoint y: 355, distance: 11.2
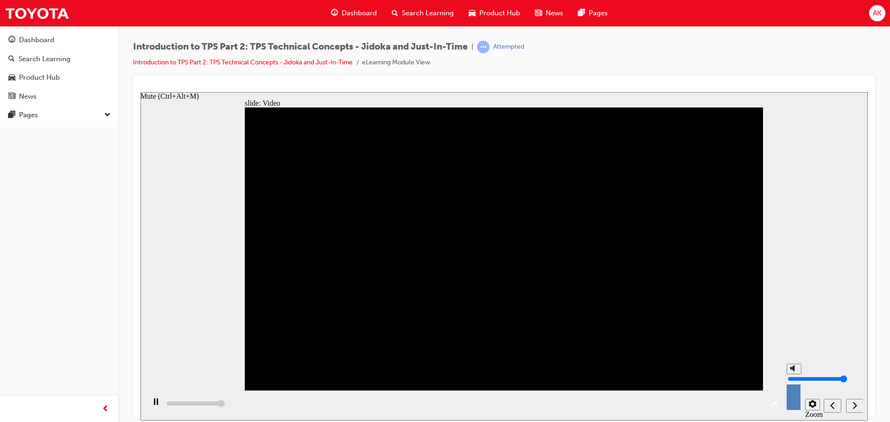
click at [798, 375] on input "volume" at bounding box center [818, 378] width 60 height 7
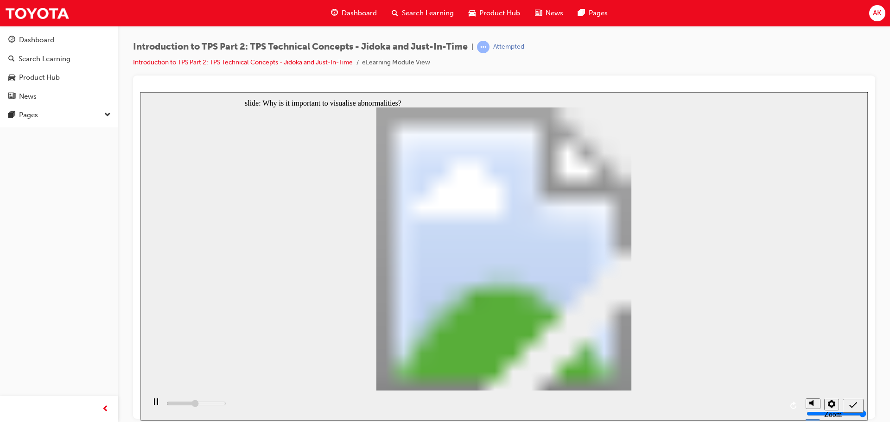
type input "2400"
radio input "true"
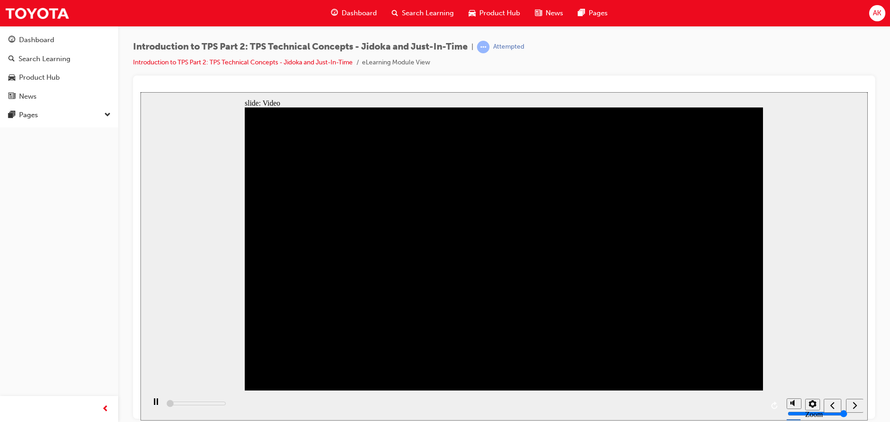
drag, startPoint x: 387, startPoint y: 134, endPoint x: 362, endPoint y: 135, distance: 24.6
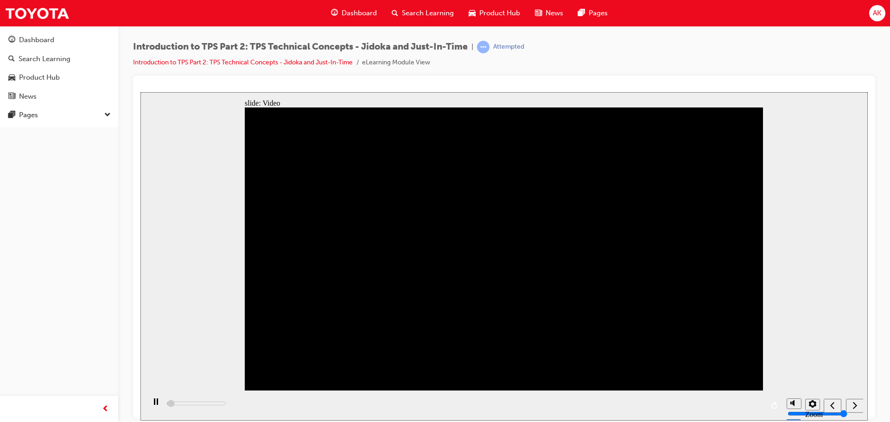
drag, startPoint x: 245, startPoint y: 99, endPoint x: 743, endPoint y: 361, distance: 562.6
drag, startPoint x: 762, startPoint y: 389, endPoint x: 243, endPoint y: 98, distance: 595.3
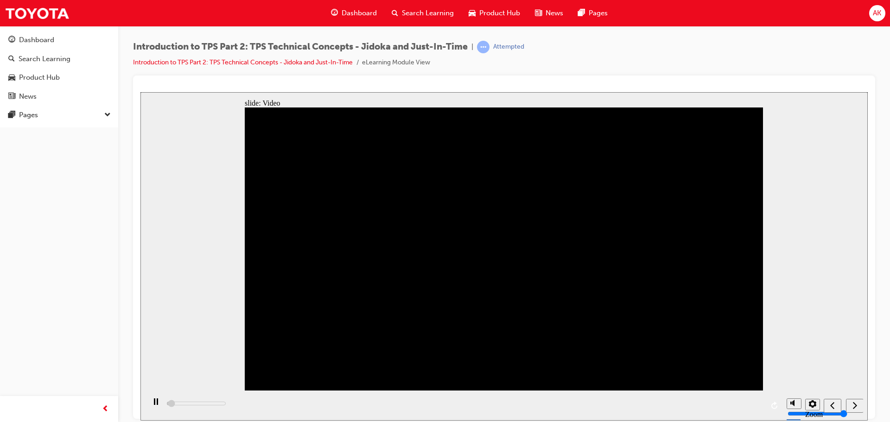
click at [244, 100] on div "slide: Video Back to top Playback Speed 2 1.75 1.5 1.25" at bounding box center [503, 256] width 727 height 329
drag, startPoint x: 244, startPoint y: 99, endPoint x: 702, endPoint y: 353, distance: 523.6
click at [698, 351] on div "slide: Video Back to top Playback Speed 2 1.75 1.5 1.25" at bounding box center [503, 256] width 727 height 329
drag, startPoint x: 763, startPoint y: 99, endPoint x: 244, endPoint y: 389, distance: 594.2
click at [244, 389] on div "slide: Video Back to top Playback Speed 2 1.75 1.5 1.25" at bounding box center [503, 256] width 727 height 329
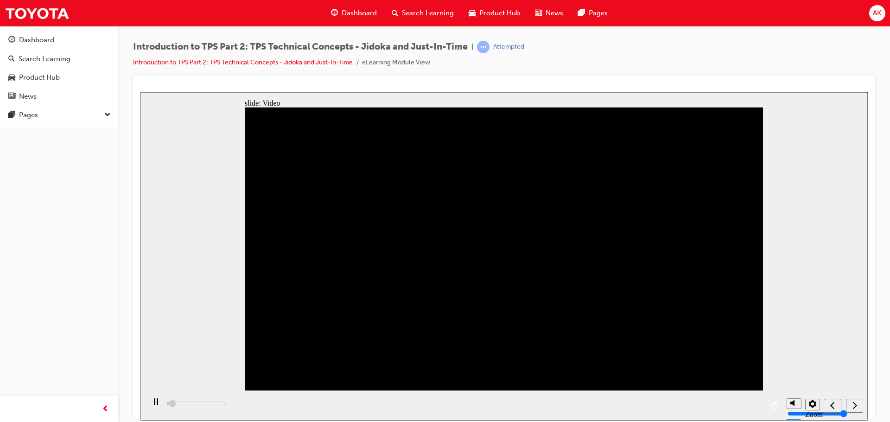
drag, startPoint x: 243, startPoint y: 390, endPoint x: 752, endPoint y: 99, distance: 586.9
click at [752, 101] on div "slide: Video Back to top Playback Speed 2 1.75 1.5 1.25" at bounding box center [503, 256] width 727 height 329
drag, startPoint x: 762, startPoint y: 99, endPoint x: 246, endPoint y: 389, distance: 592.7
drag, startPoint x: 244, startPoint y: 390, endPoint x: 764, endPoint y: 97, distance: 596.2
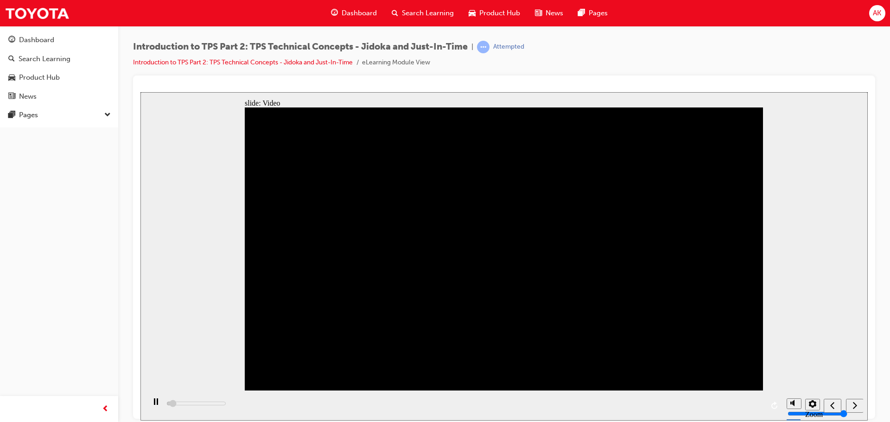
click at [764, 97] on div "slide: Video Back to top Playback Speed 2 1.75 1.5 1.25" at bounding box center [503, 256] width 727 height 329
click at [246, 99] on div "slide: Video Back to top Playback Speed 2 1.75 1.5 1.25" at bounding box center [503, 256] width 727 height 329
drag, startPoint x: 762, startPoint y: 98, endPoint x: 249, endPoint y: 381, distance: 585.4
drag, startPoint x: 245, startPoint y: 99, endPoint x: 762, endPoint y: 388, distance: 592.2
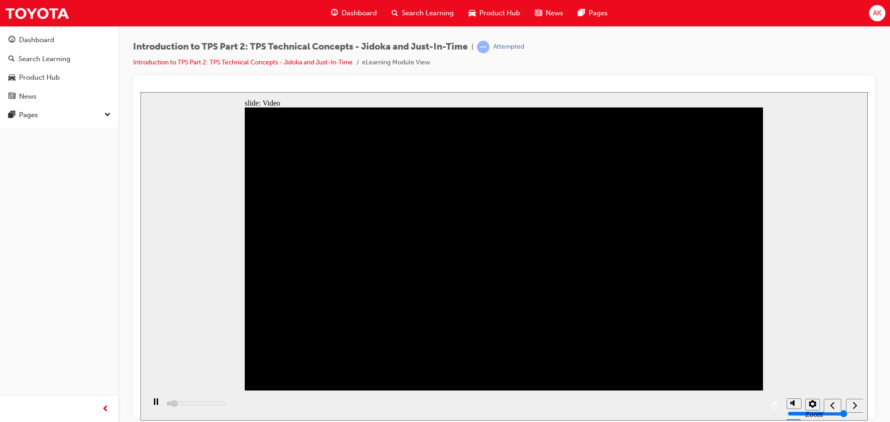
click at [774, 406] on icon "Replay (Ctrl+Alt+R)" at bounding box center [774, 405] width 7 height 7
click at [774, 407] on icon "Replay (Ctrl+Alt+R)" at bounding box center [774, 405] width 7 height 7
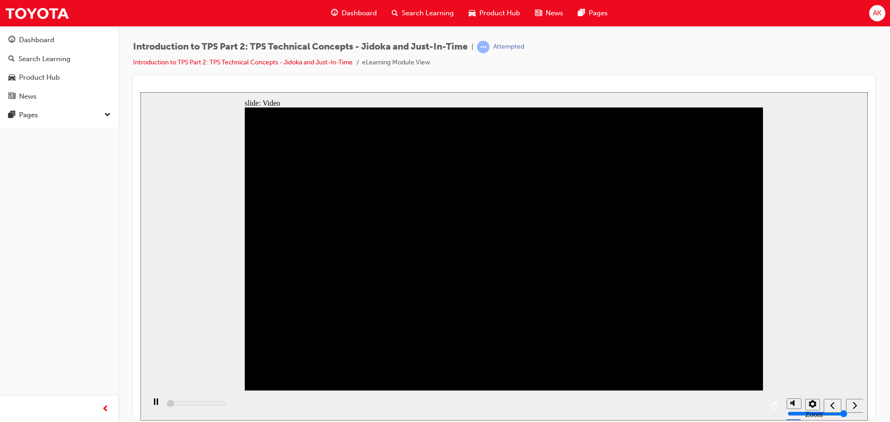
click at [418, 12] on span "Search Learning" at bounding box center [428, 13] width 52 height 11
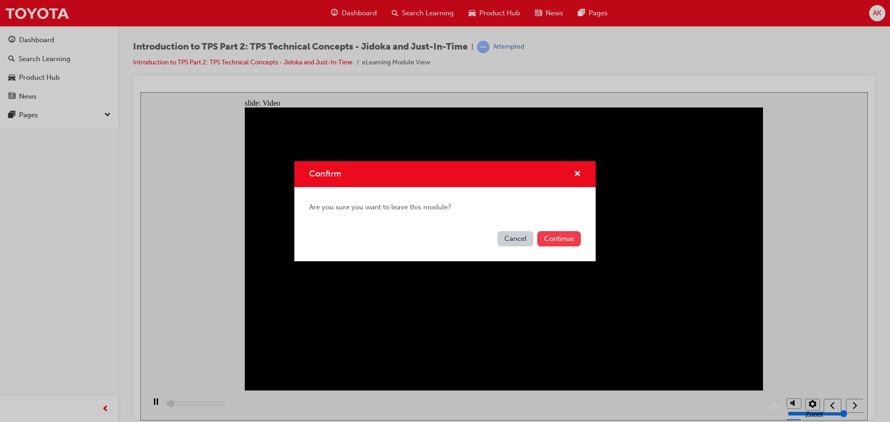
type input "8400"
click at [552, 238] on button "Continue" at bounding box center [559, 238] width 44 height 15
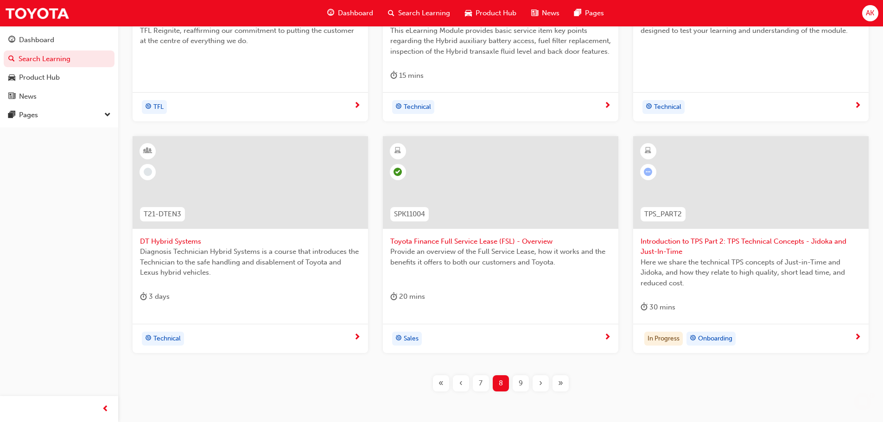
scroll to position [355, 0]
